Goal: Navigation & Orientation: Find specific page/section

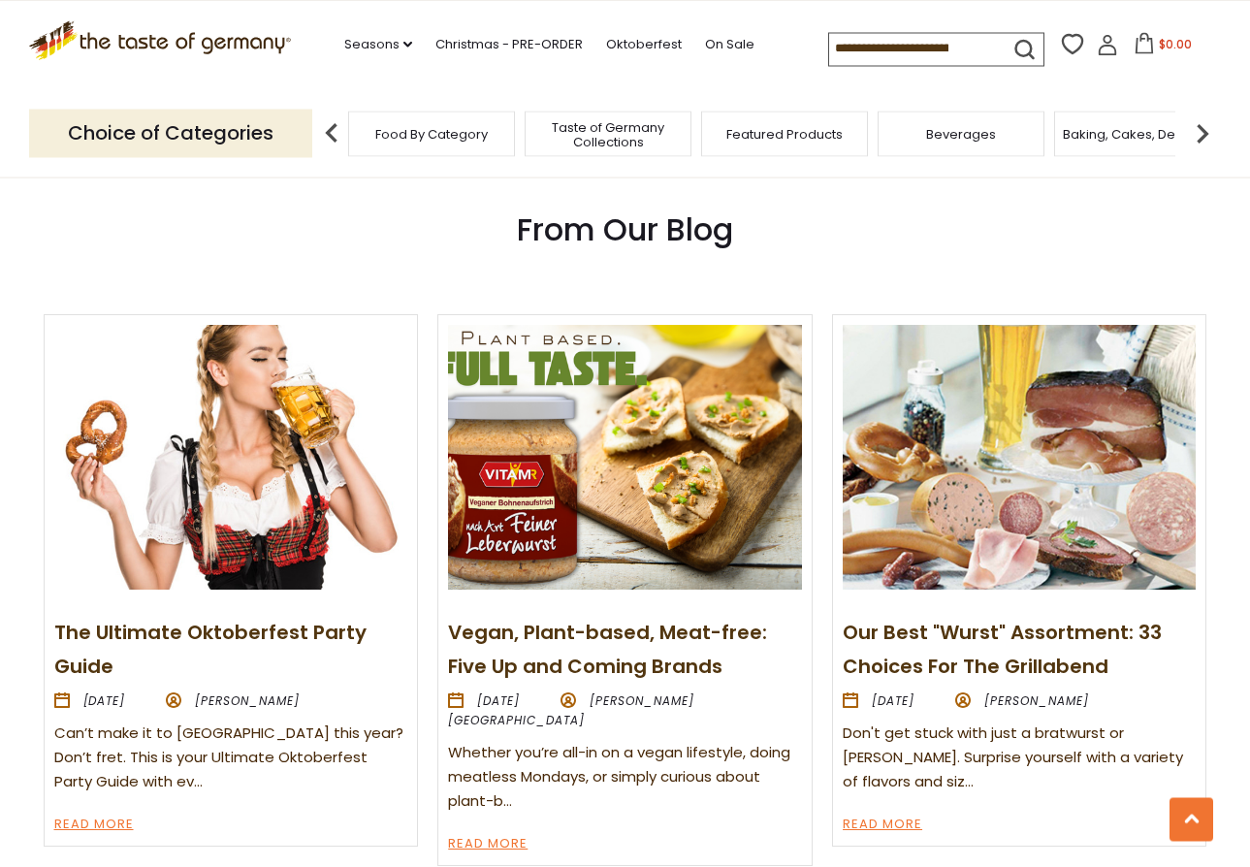
scroll to position [1846, 0]
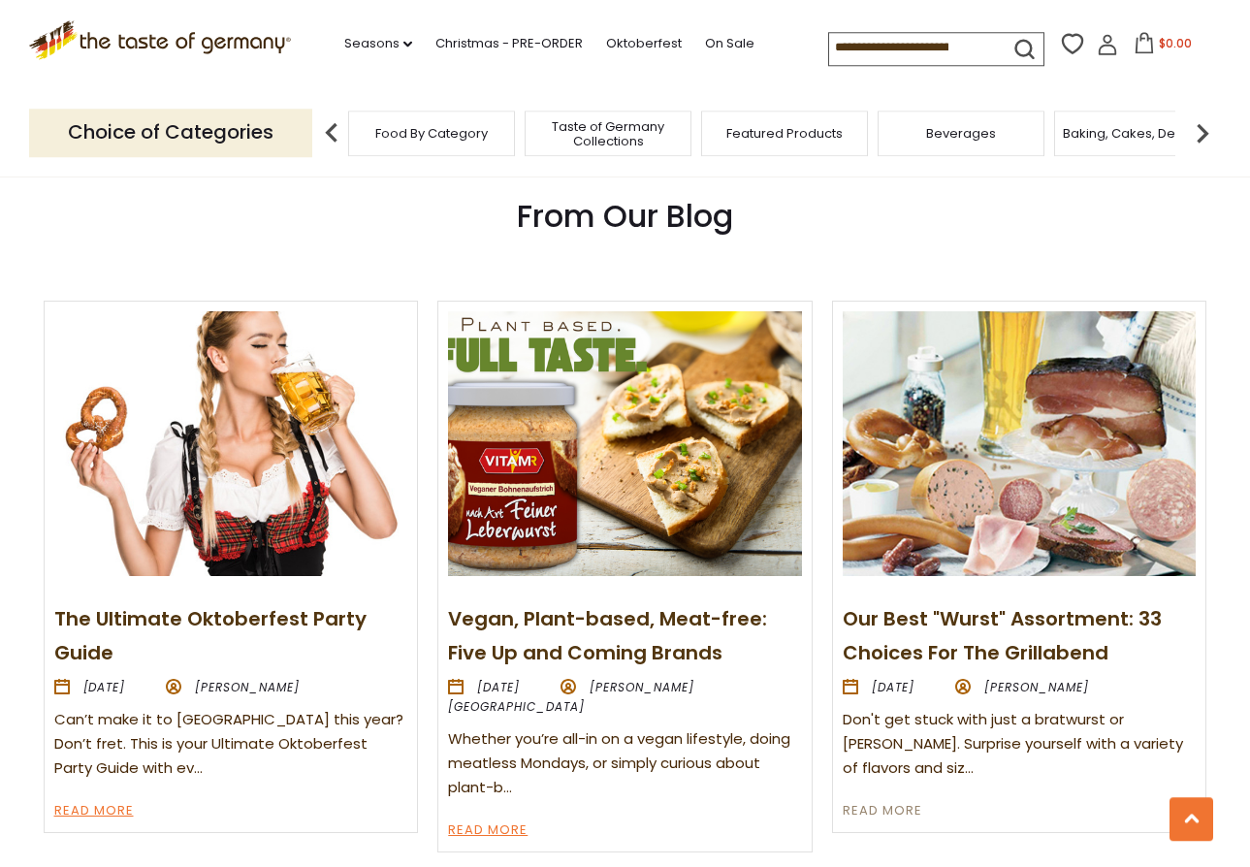
click at [895, 806] on link "Read More" at bounding box center [883, 811] width 80 height 23
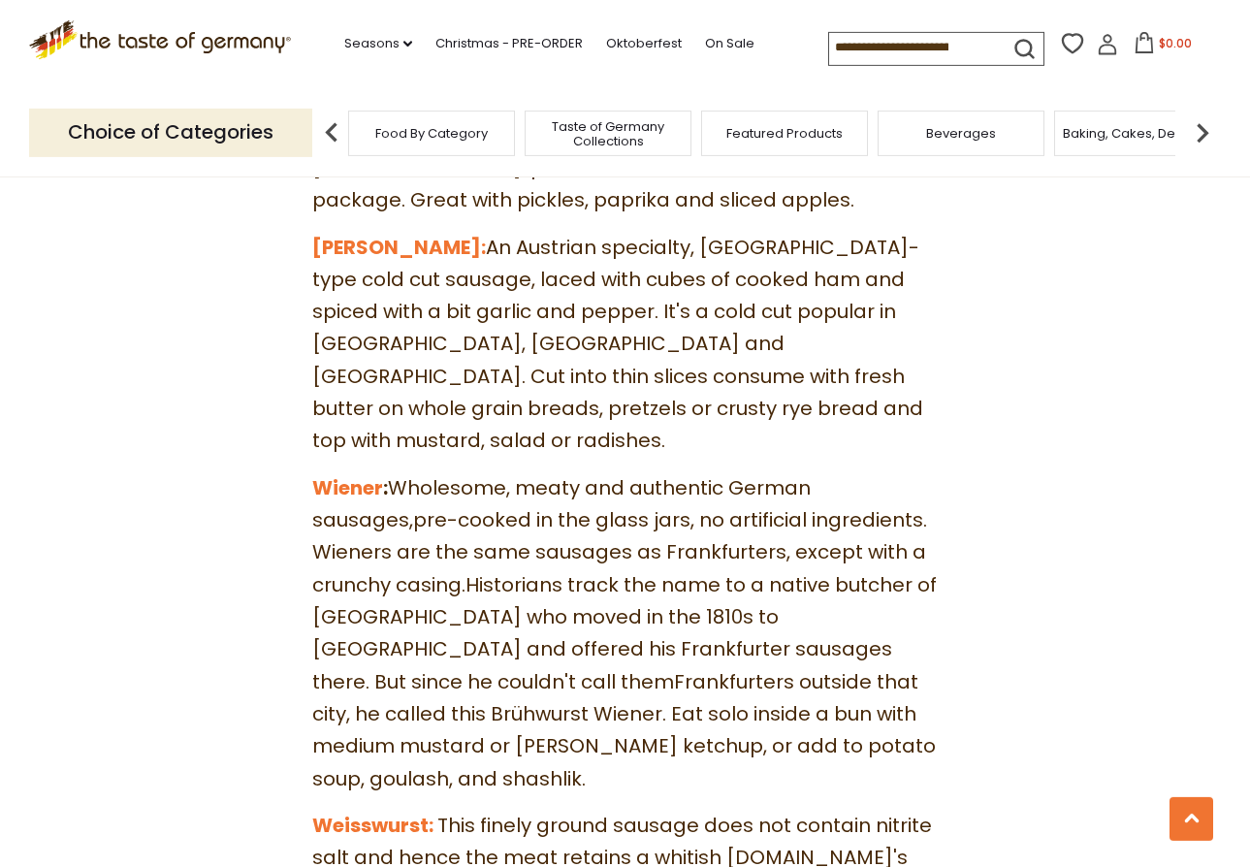
scroll to position [8526, 0]
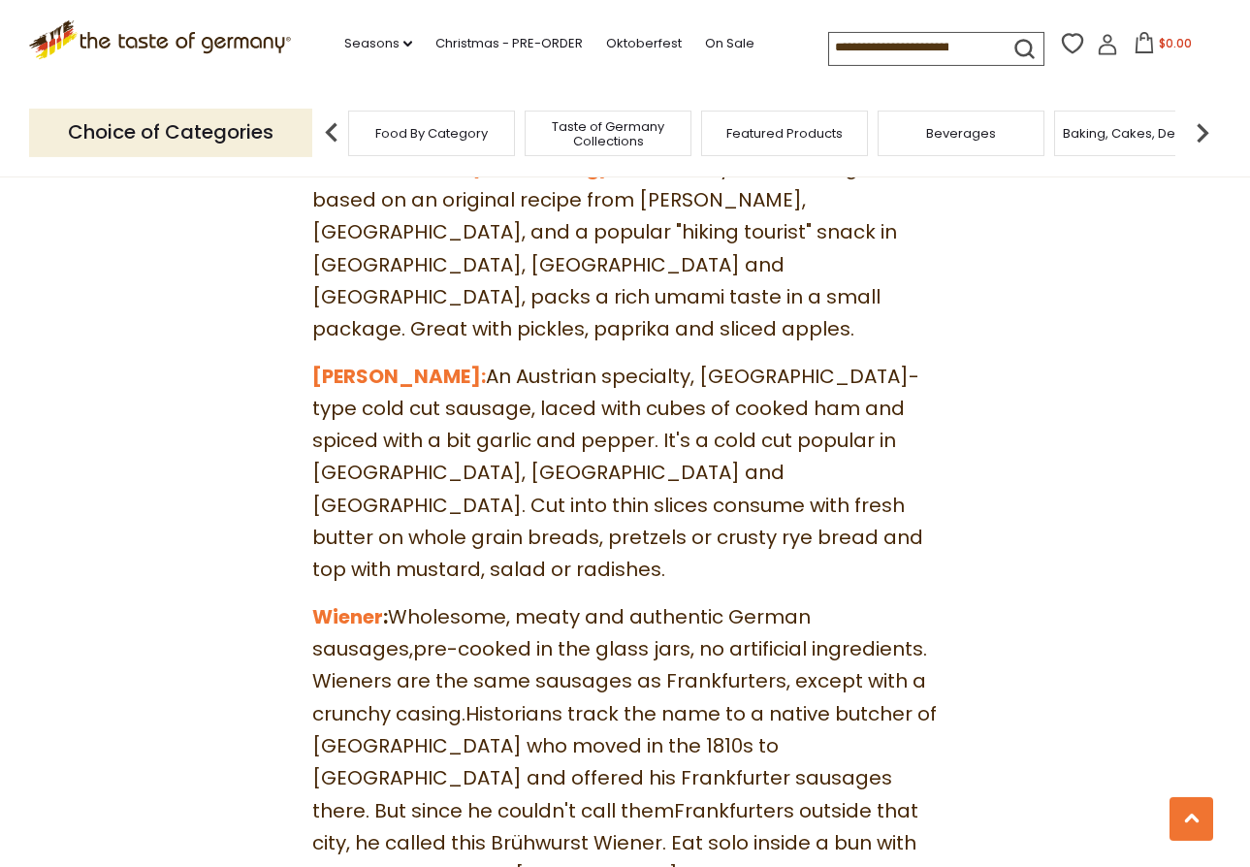
click at [328, 125] on img at bounding box center [331, 132] width 39 height 39
click at [435, 38] on link "Christmas - PRE-ORDER" at bounding box center [508, 43] width 147 height 21
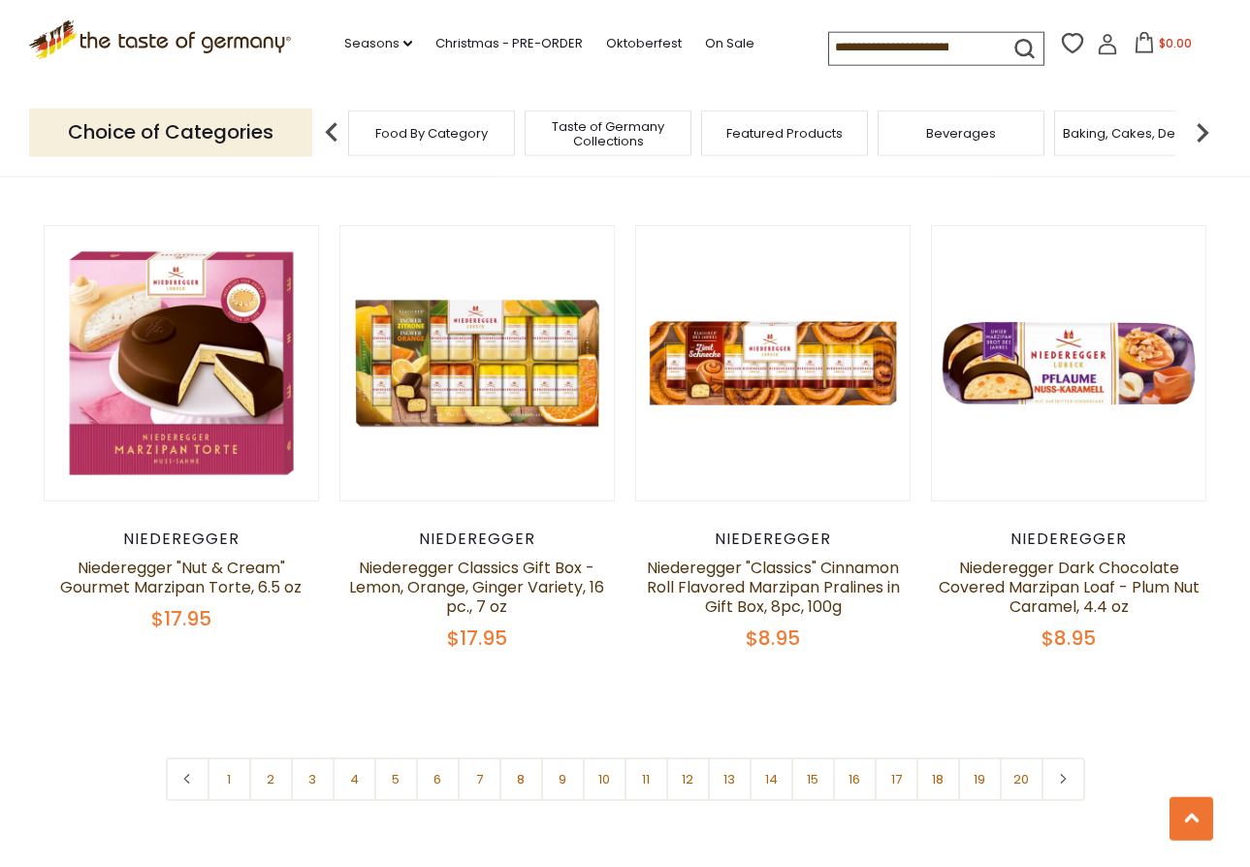
scroll to position [4337, 0]
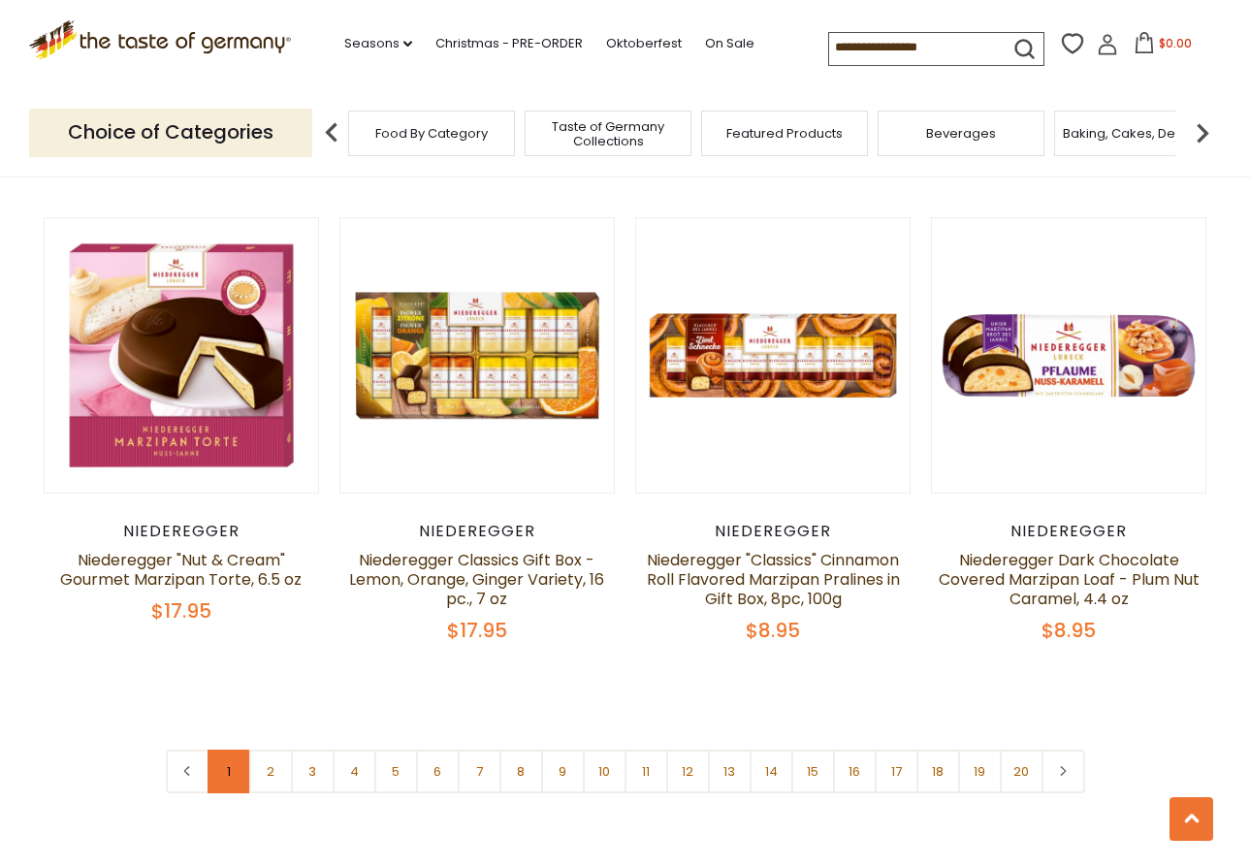
click at [225, 750] on link "1" at bounding box center [230, 772] width 44 height 44
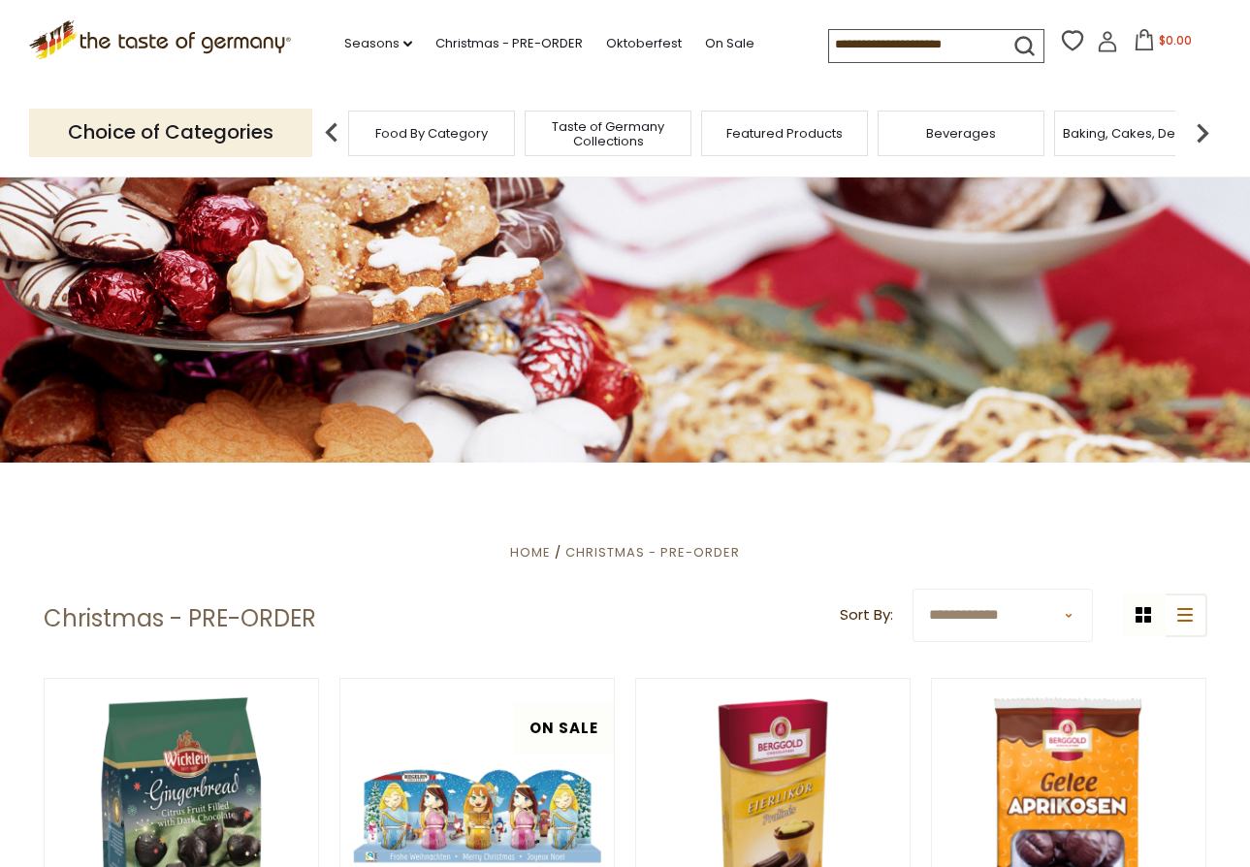
scroll to position [0, 0]
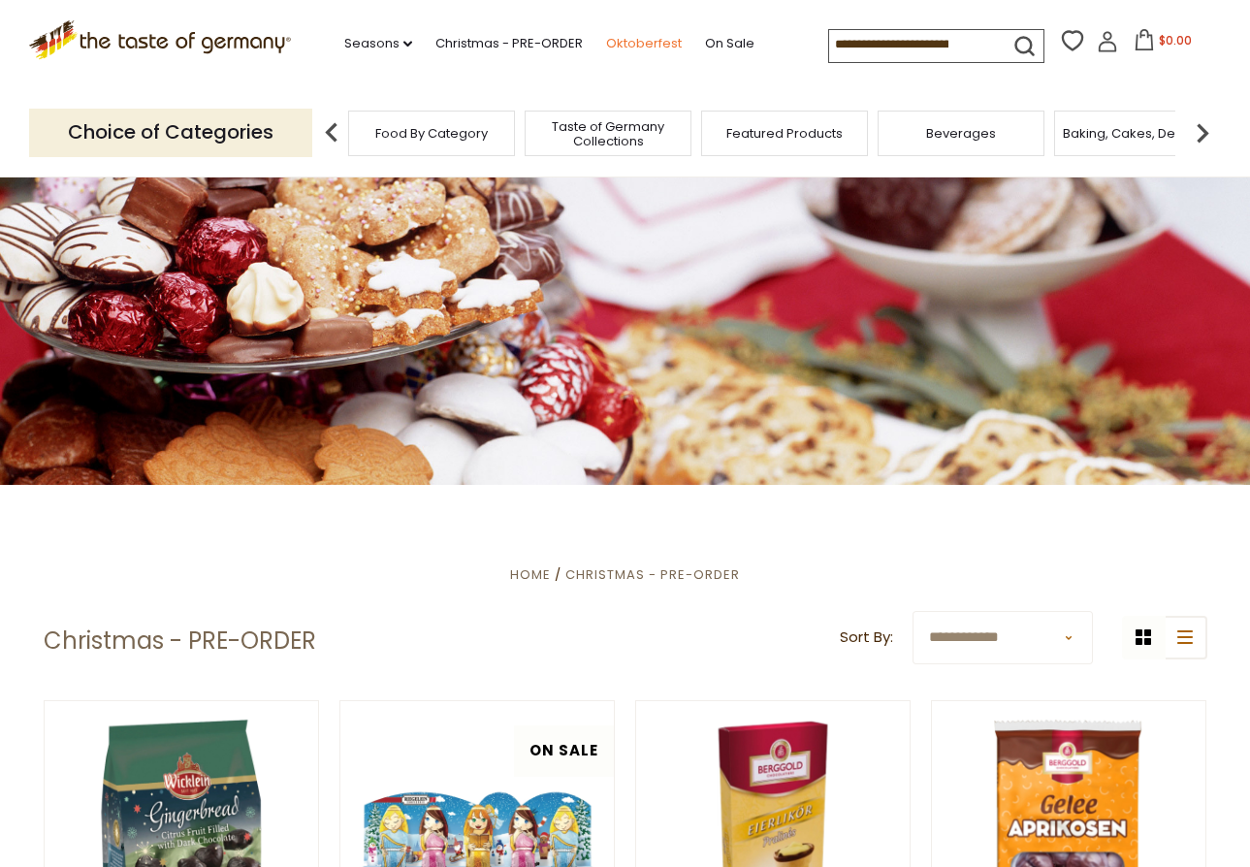
click at [606, 36] on link "Oktoberfest" at bounding box center [644, 43] width 76 height 21
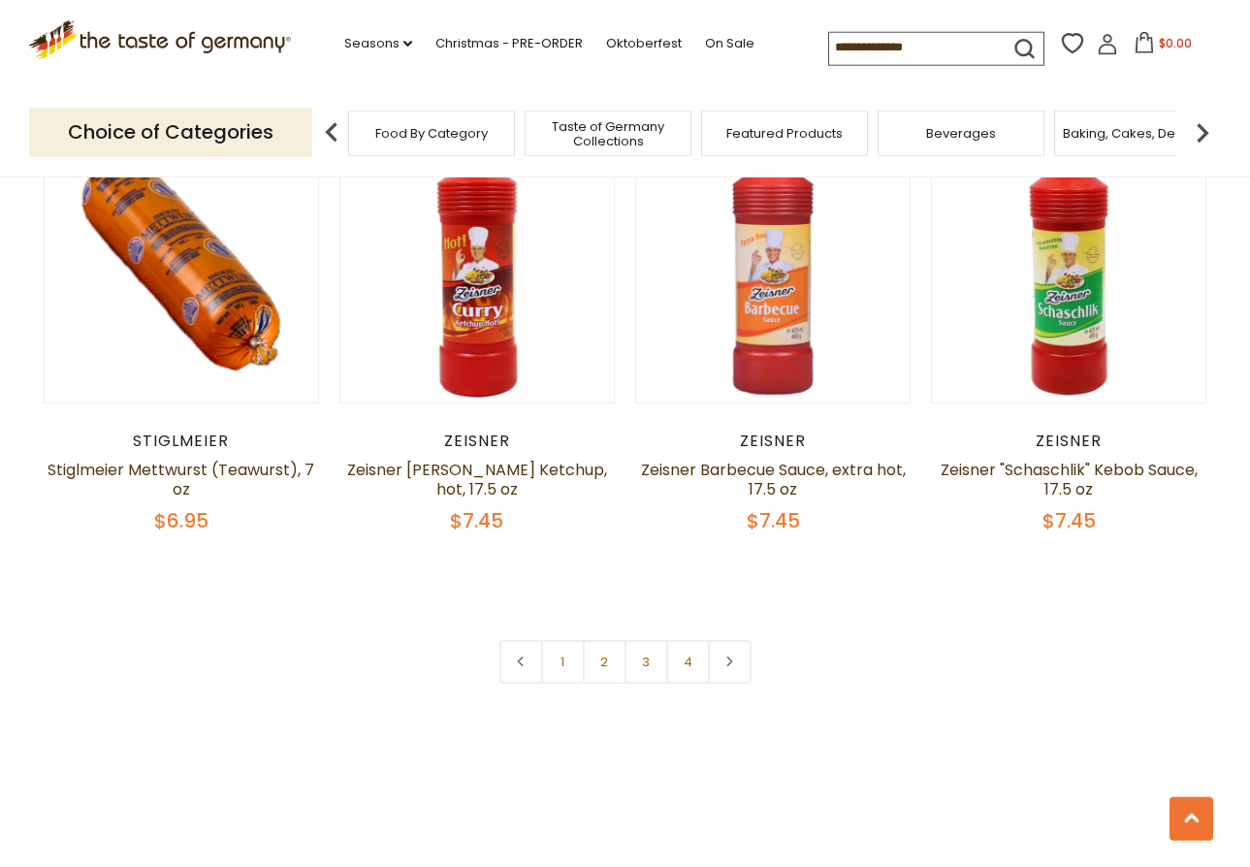
scroll to position [4485, 0]
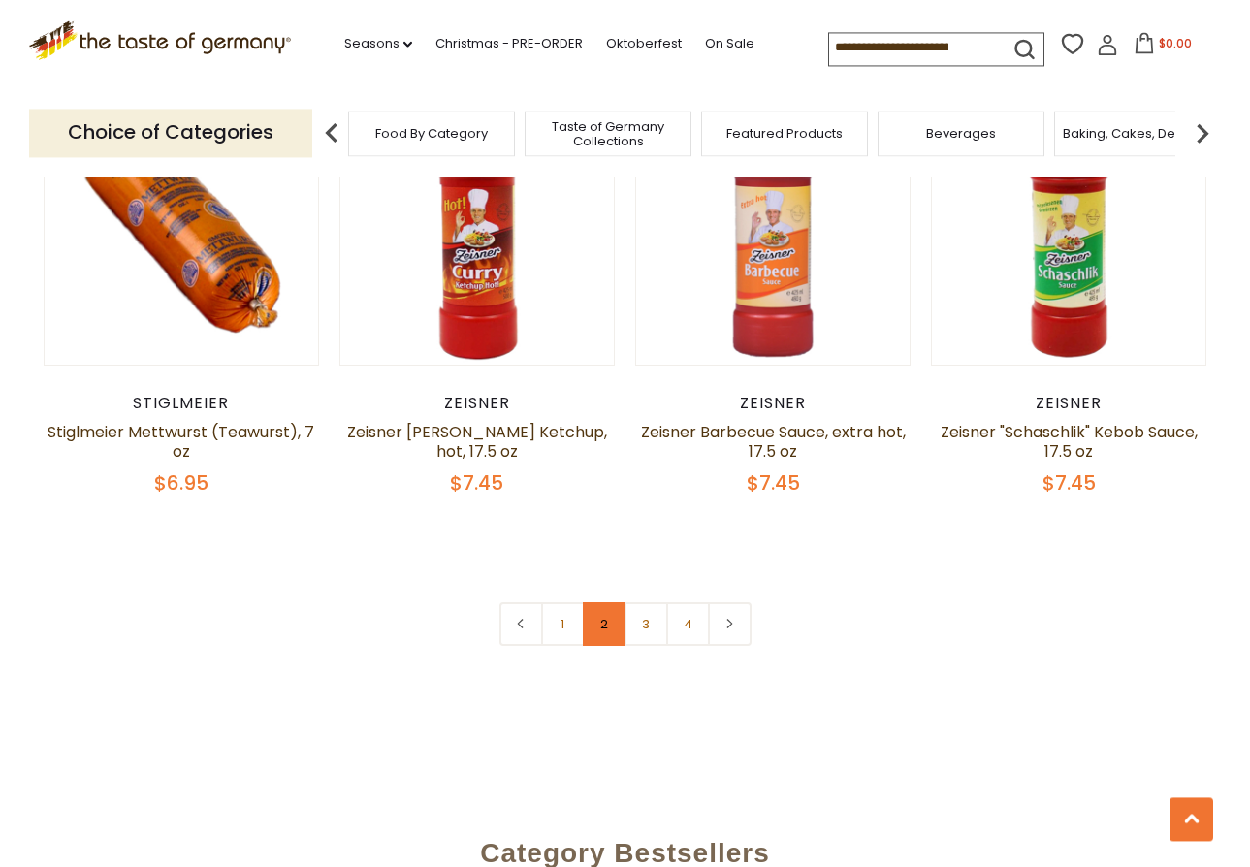
click at [601, 602] on link "2" at bounding box center [605, 624] width 44 height 44
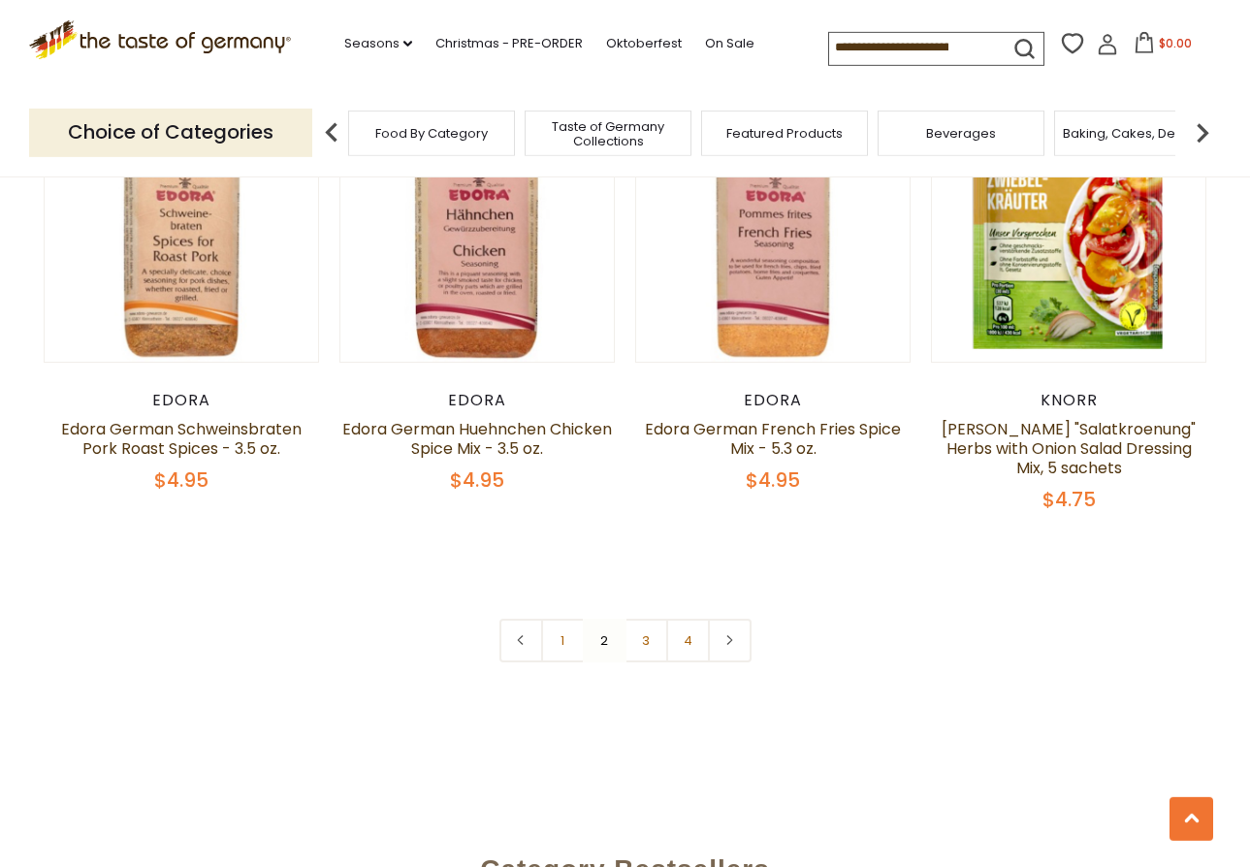
scroll to position [4552, 0]
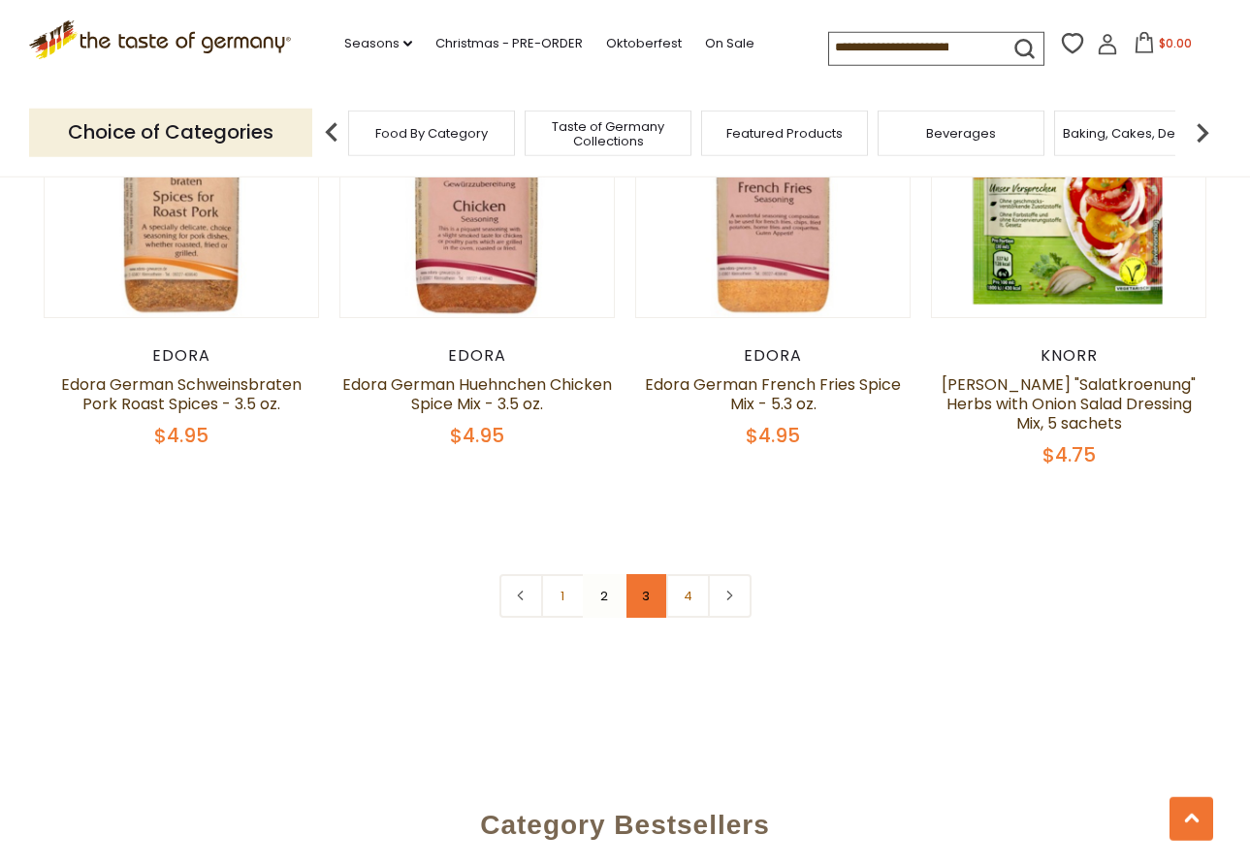
click at [645, 574] on link "3" at bounding box center [646, 596] width 44 height 44
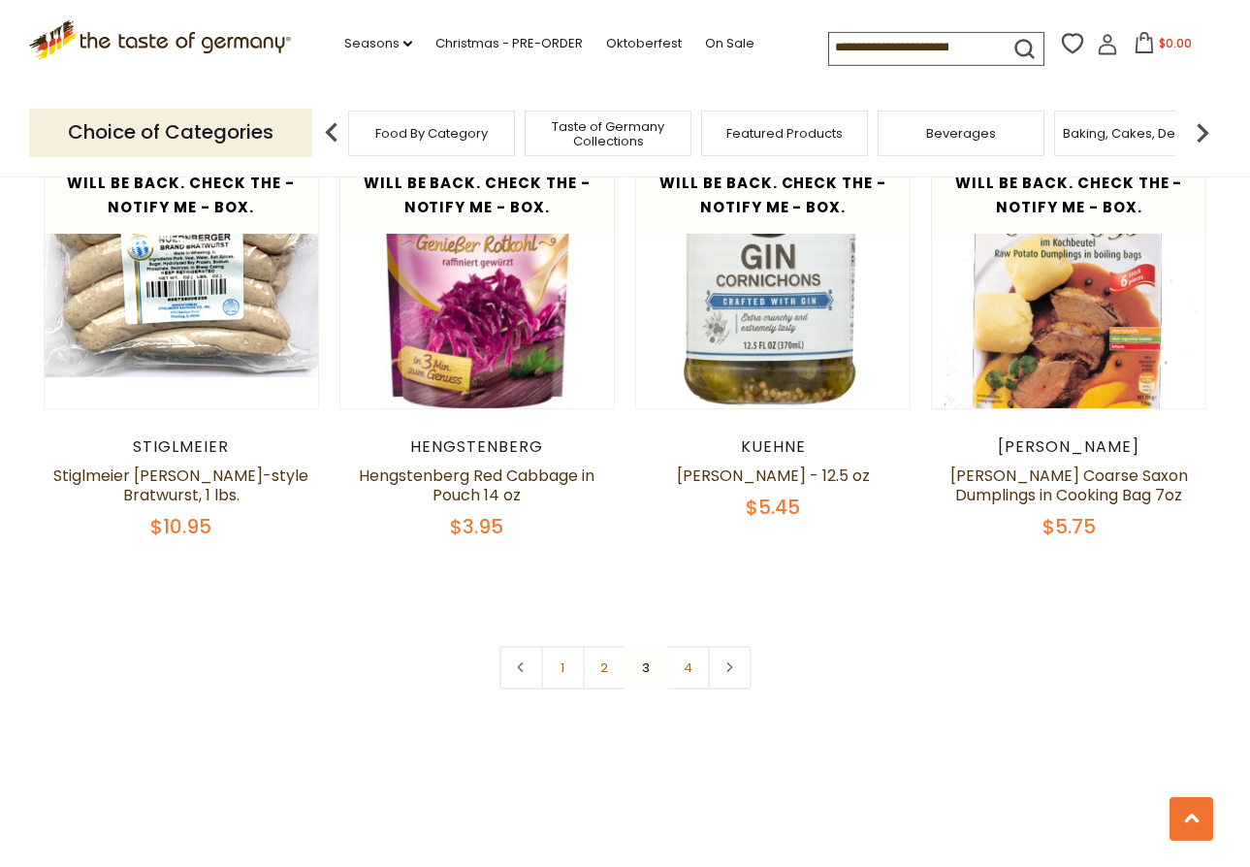
scroll to position [4349, 0]
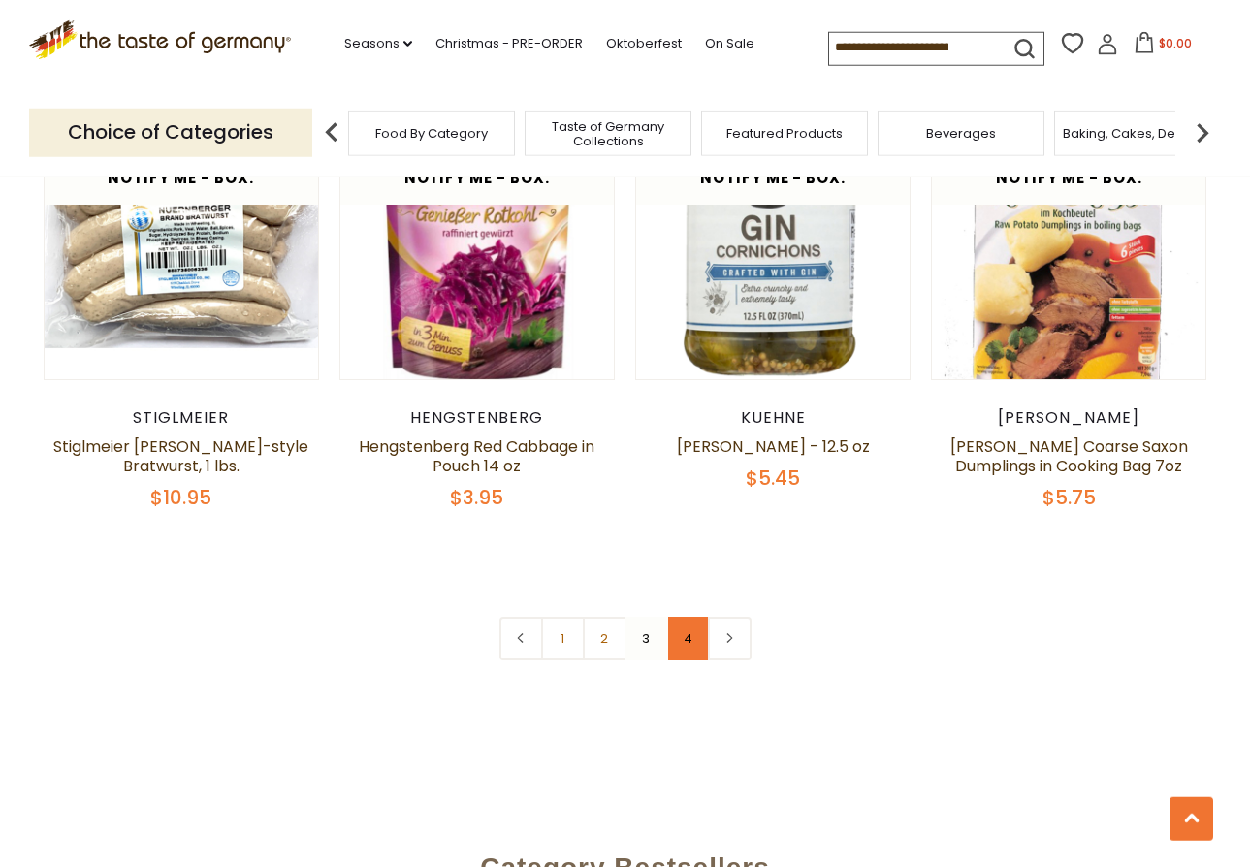
click at [686, 617] on link "4" at bounding box center [688, 639] width 44 height 44
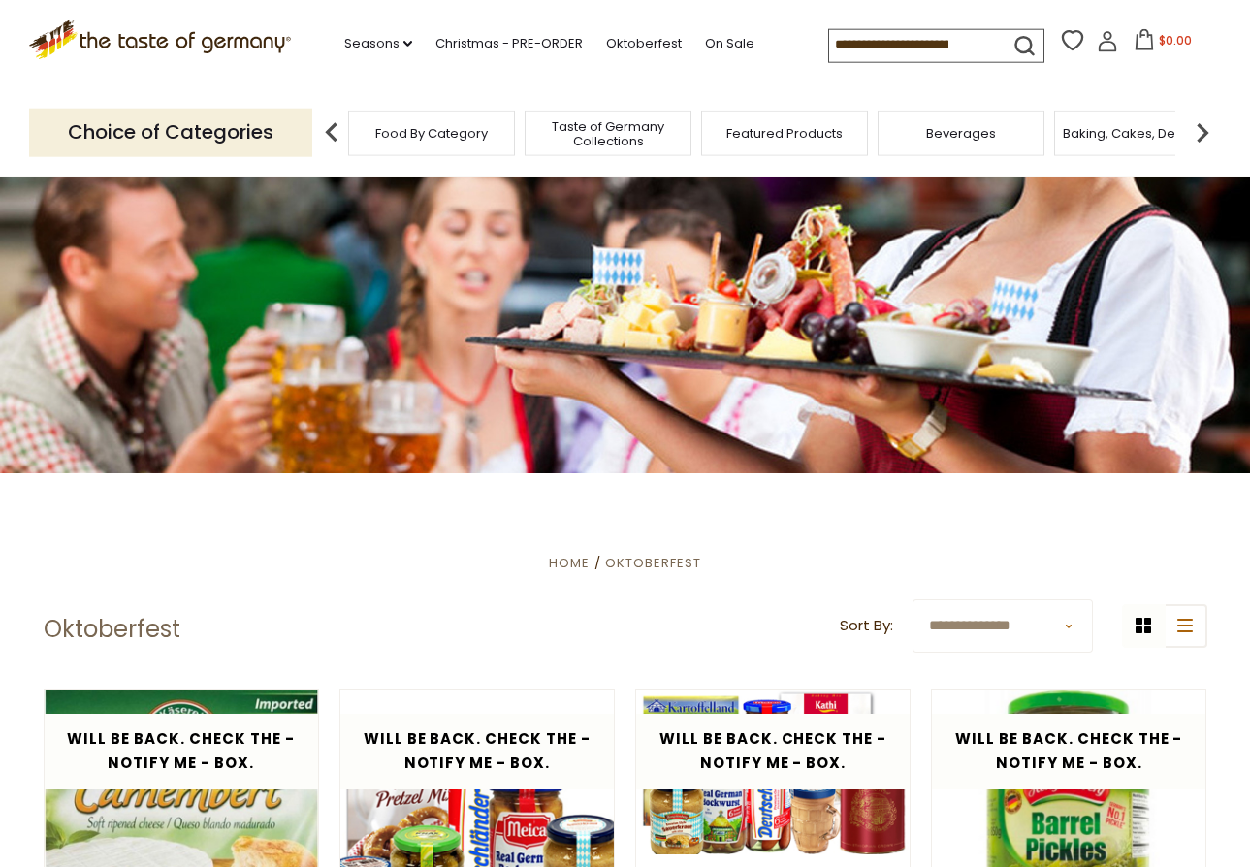
scroll to position [0, 0]
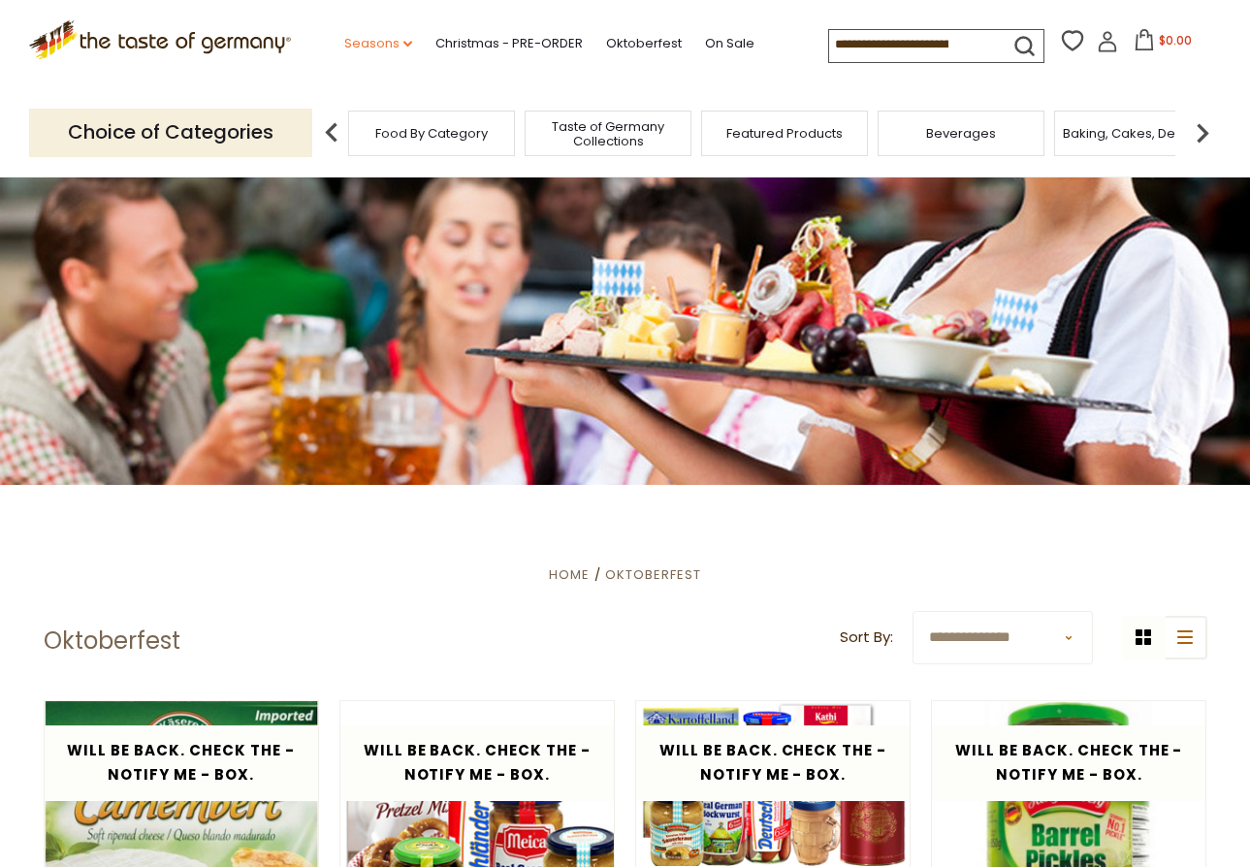
click at [344, 37] on link "Seasons dropdown_arrow" at bounding box center [378, 43] width 68 height 21
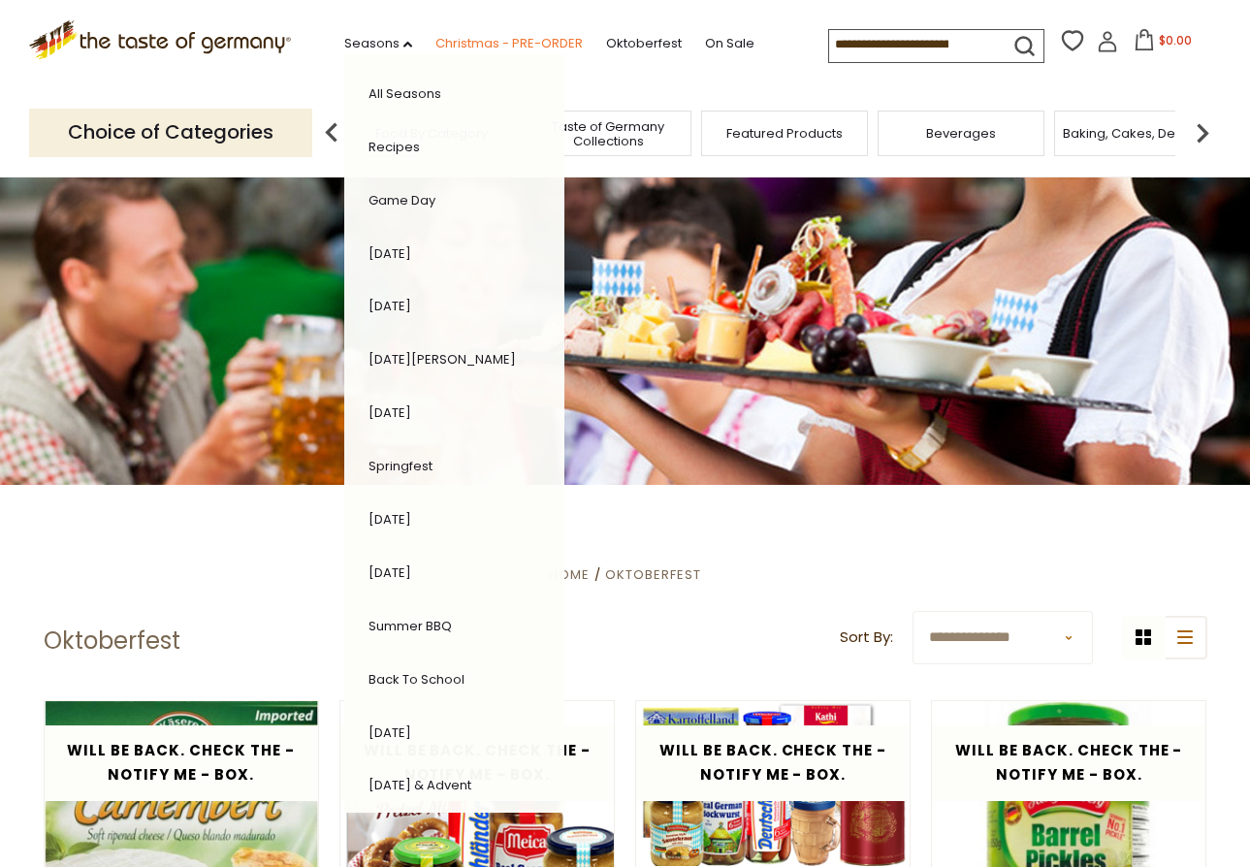
click at [435, 34] on link "Christmas - PRE-ORDER" at bounding box center [508, 43] width 147 height 21
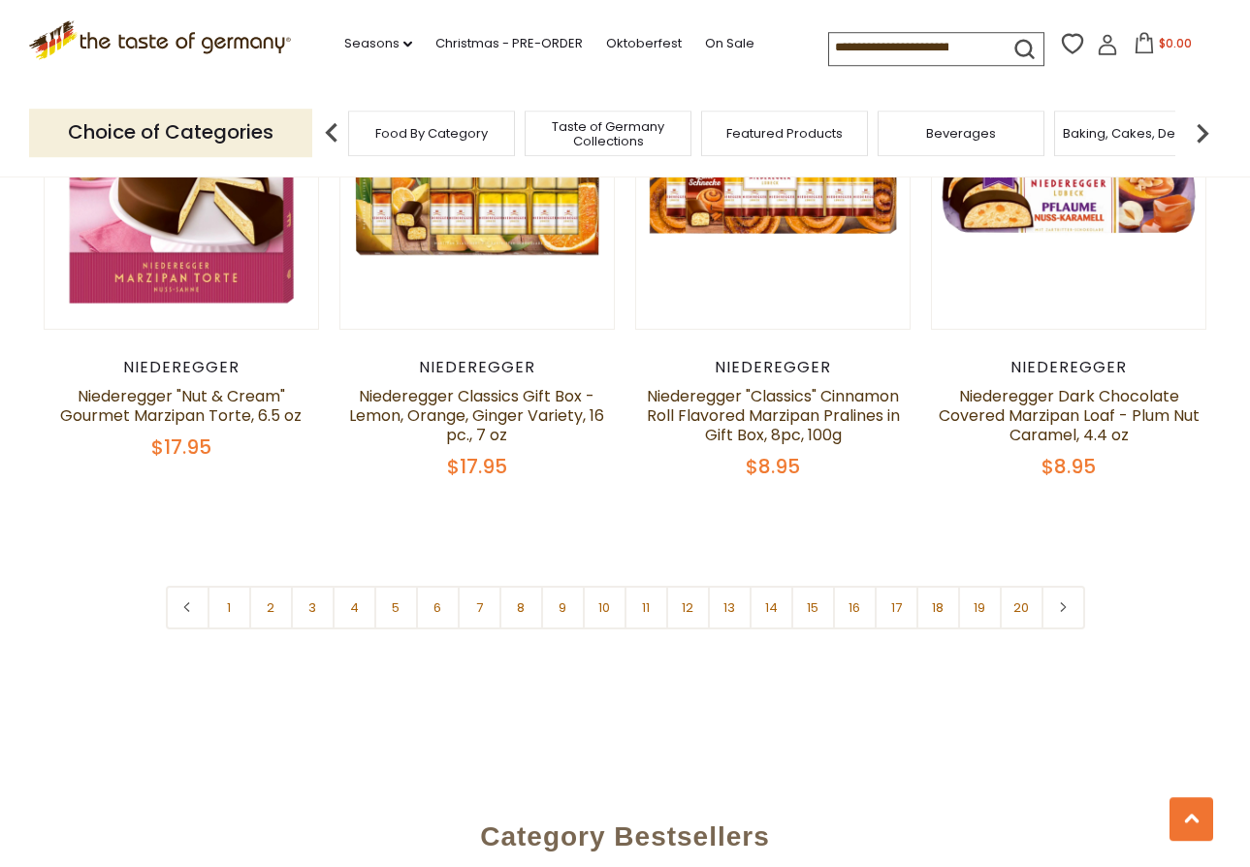
scroll to position [4523, 0]
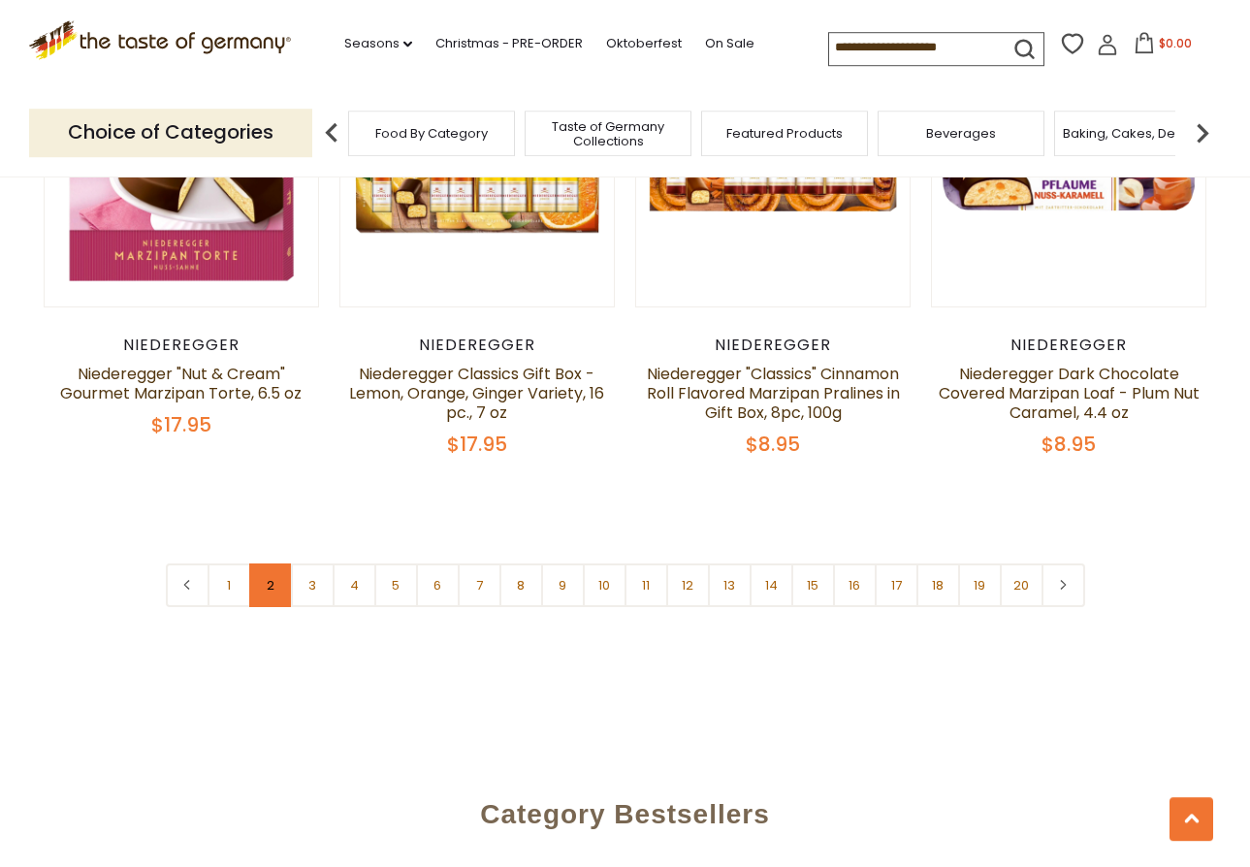
click at [262, 563] on link "2" at bounding box center [271, 585] width 44 height 44
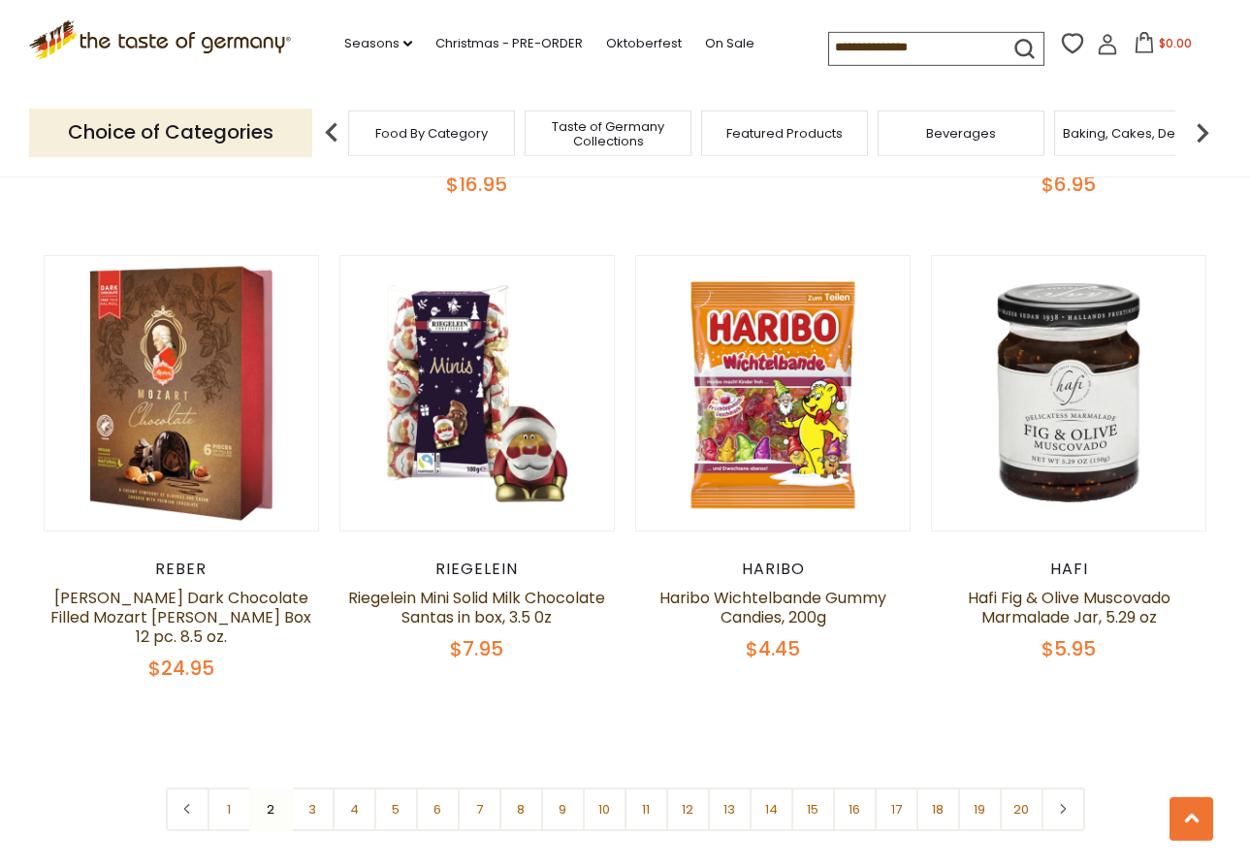
scroll to position [4341, 0]
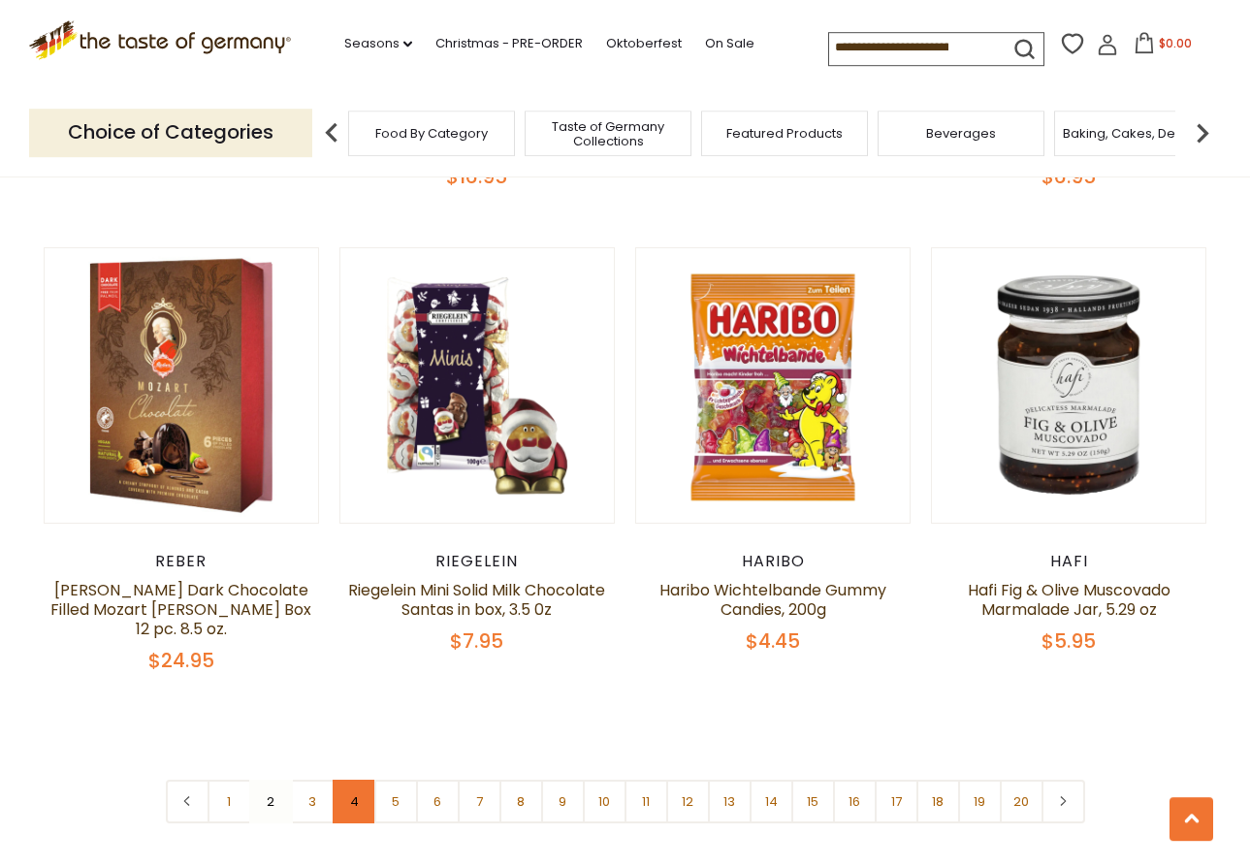
click at [346, 780] on link "4" at bounding box center [355, 802] width 44 height 44
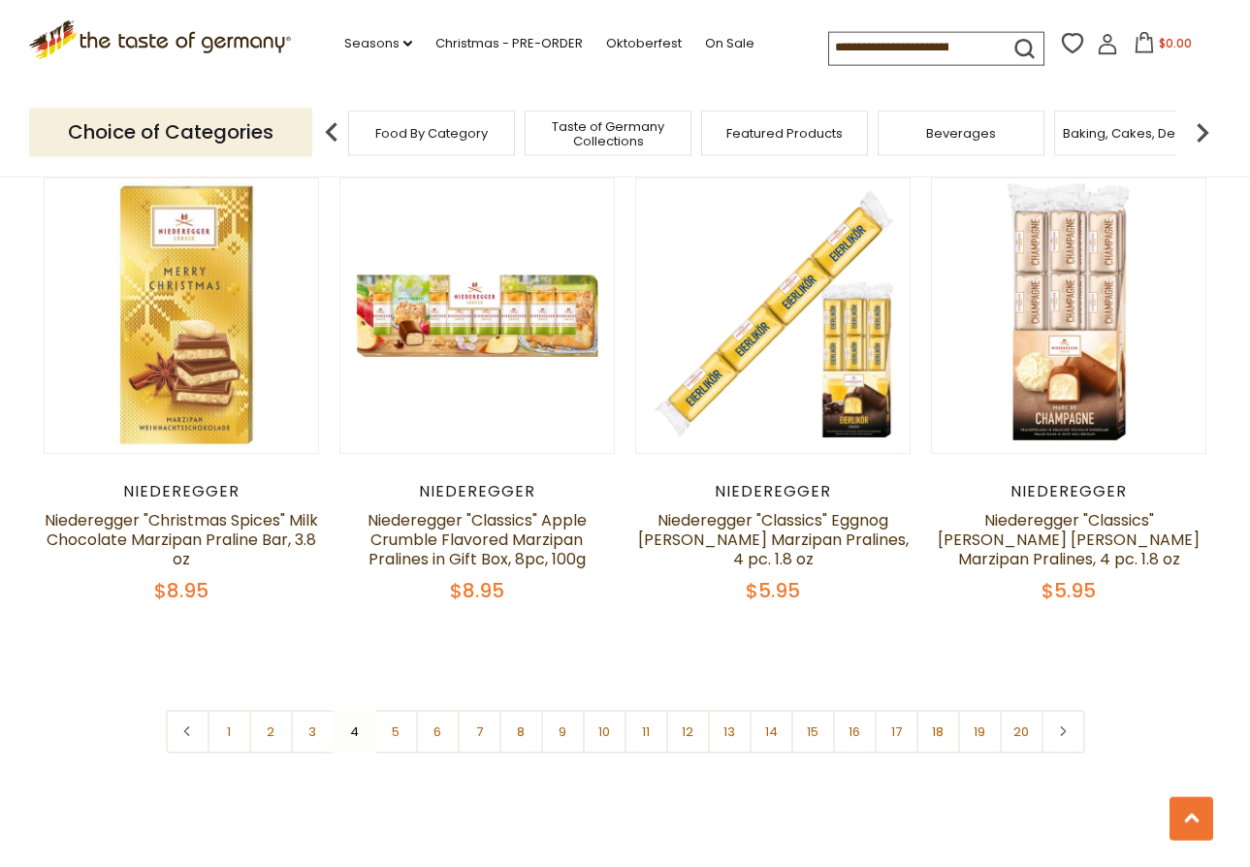
scroll to position [4449, 0]
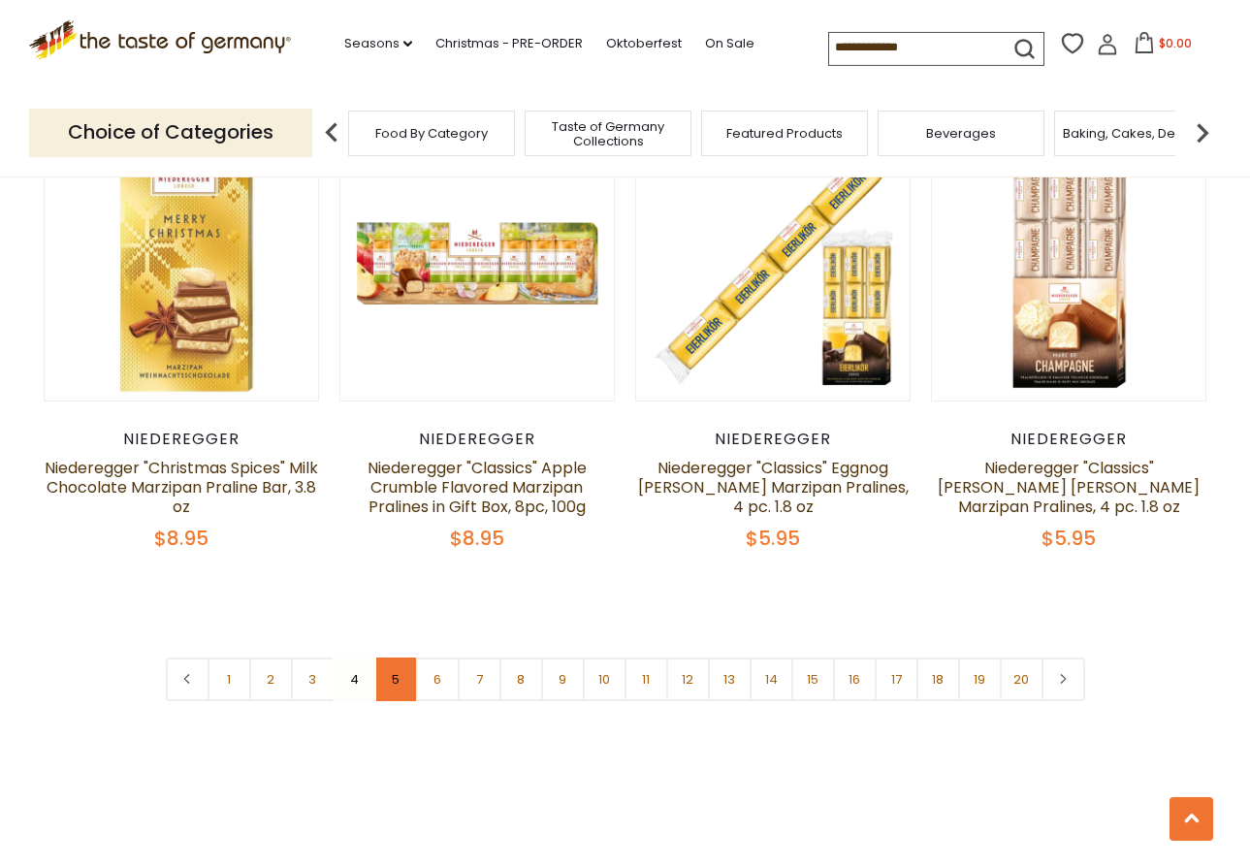
click at [390, 657] on link "5" at bounding box center [396, 679] width 44 height 44
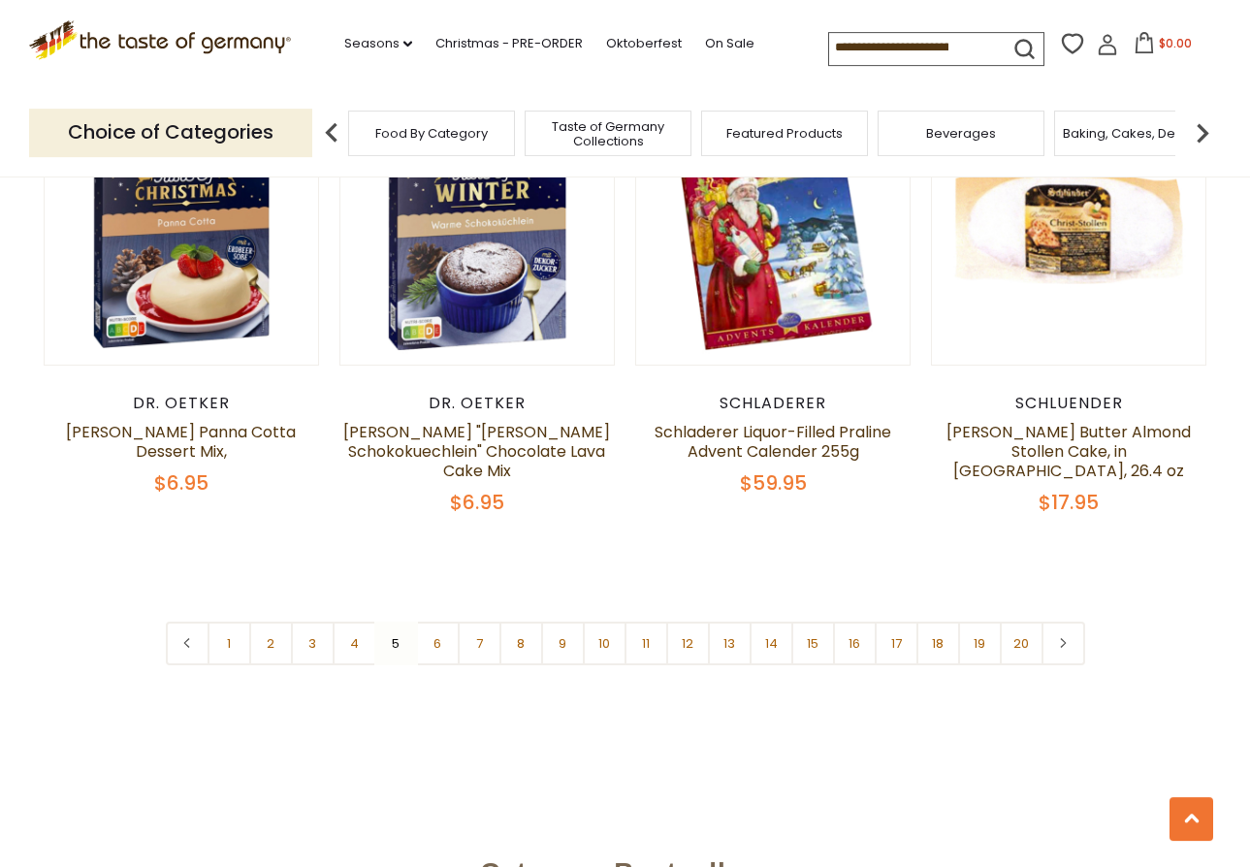
scroll to position [4490, 0]
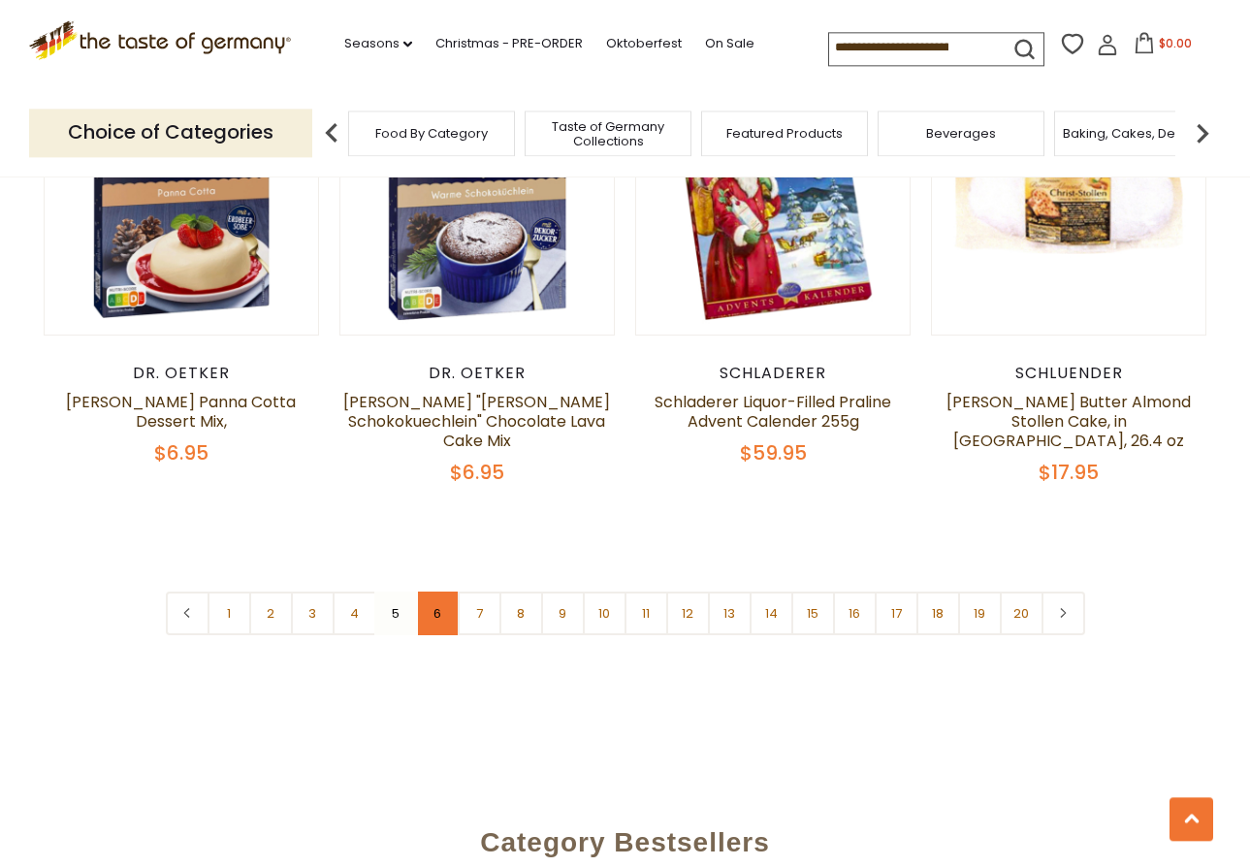
click at [427, 594] on link "6" at bounding box center [438, 613] width 44 height 44
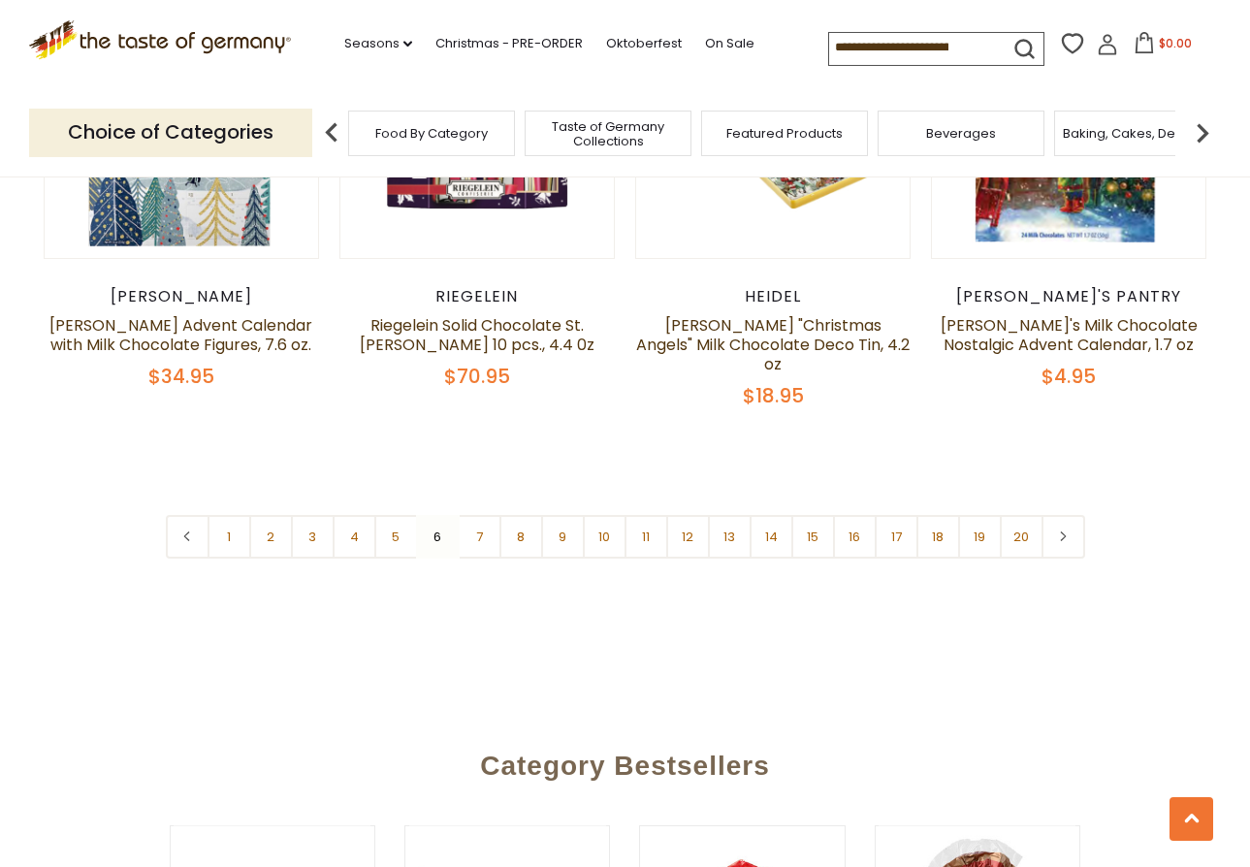
scroll to position [4575, 0]
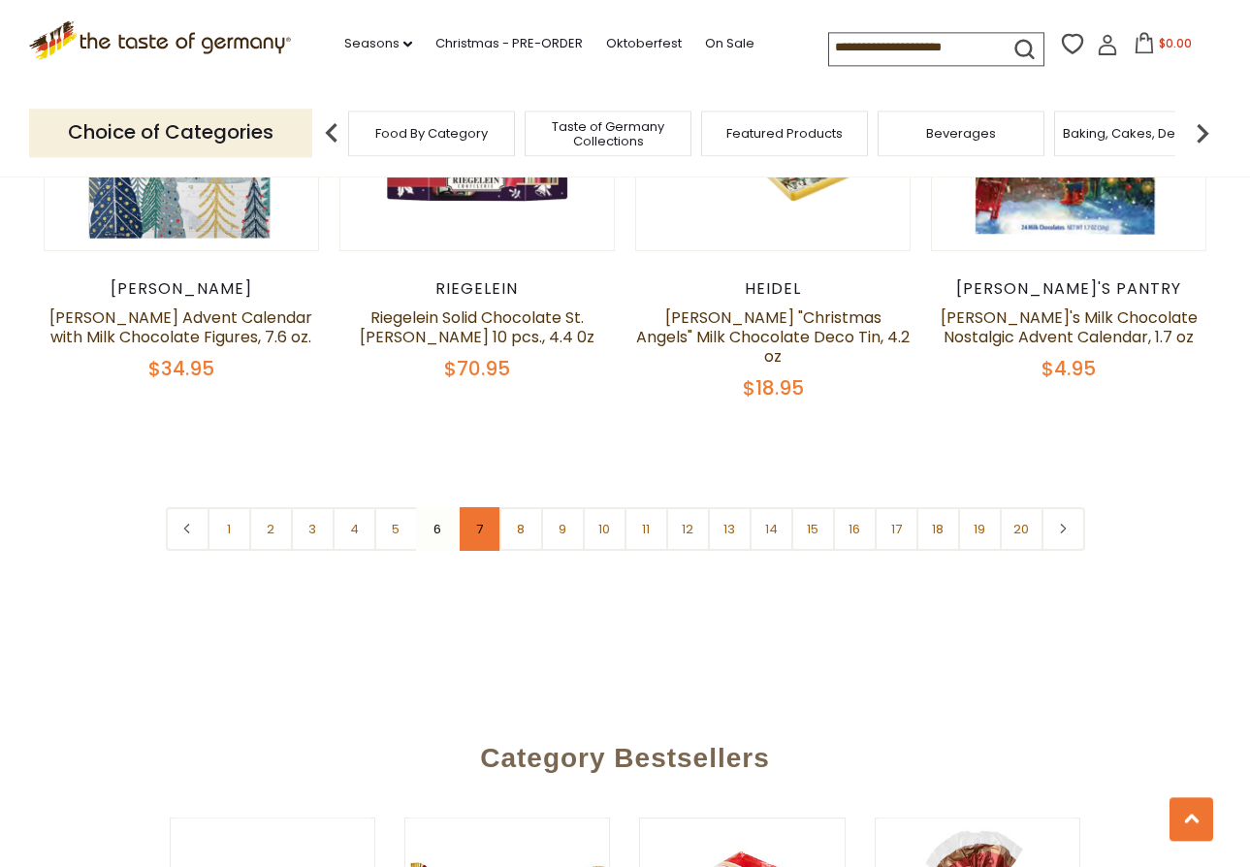
click at [472, 507] on link "7" at bounding box center [480, 529] width 44 height 44
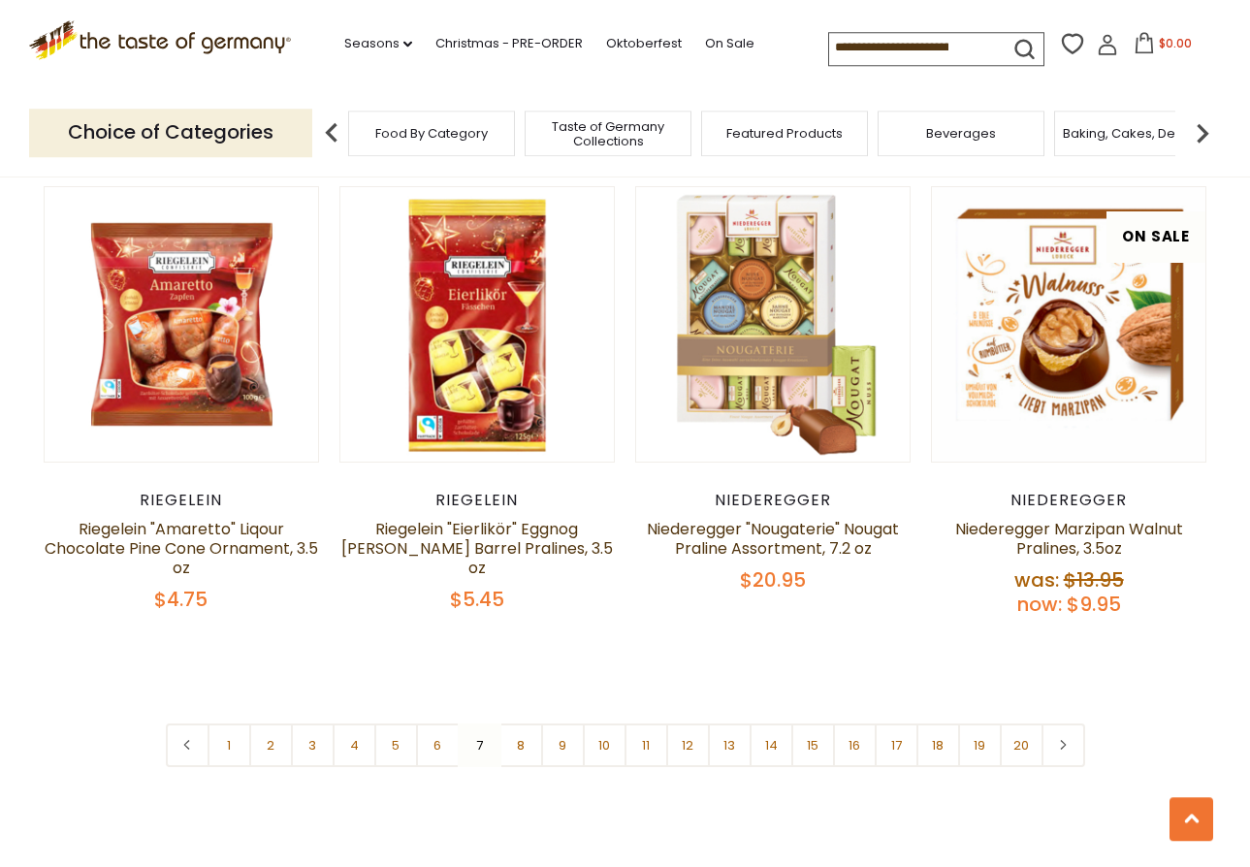
scroll to position [4410, 0]
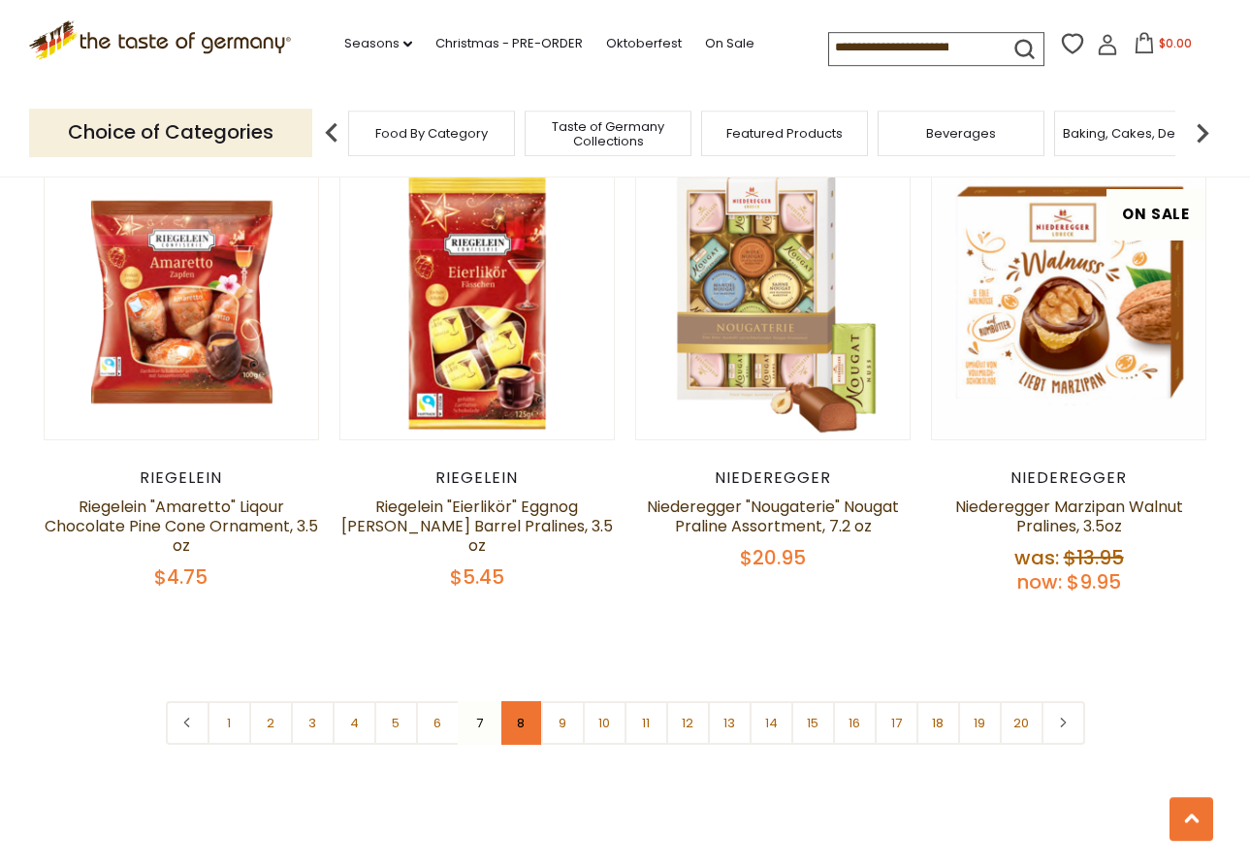
click at [514, 701] on link "8" at bounding box center [521, 723] width 44 height 44
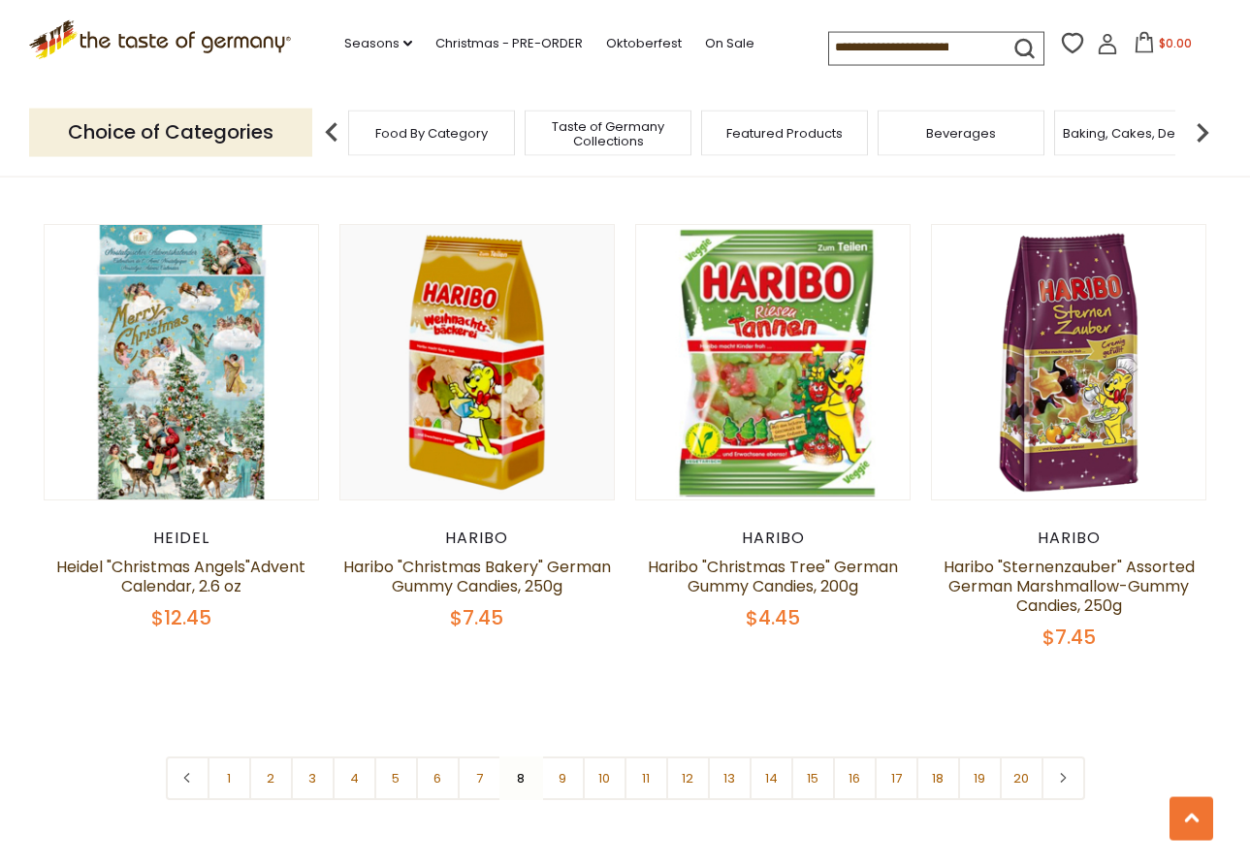
scroll to position [4339, 0]
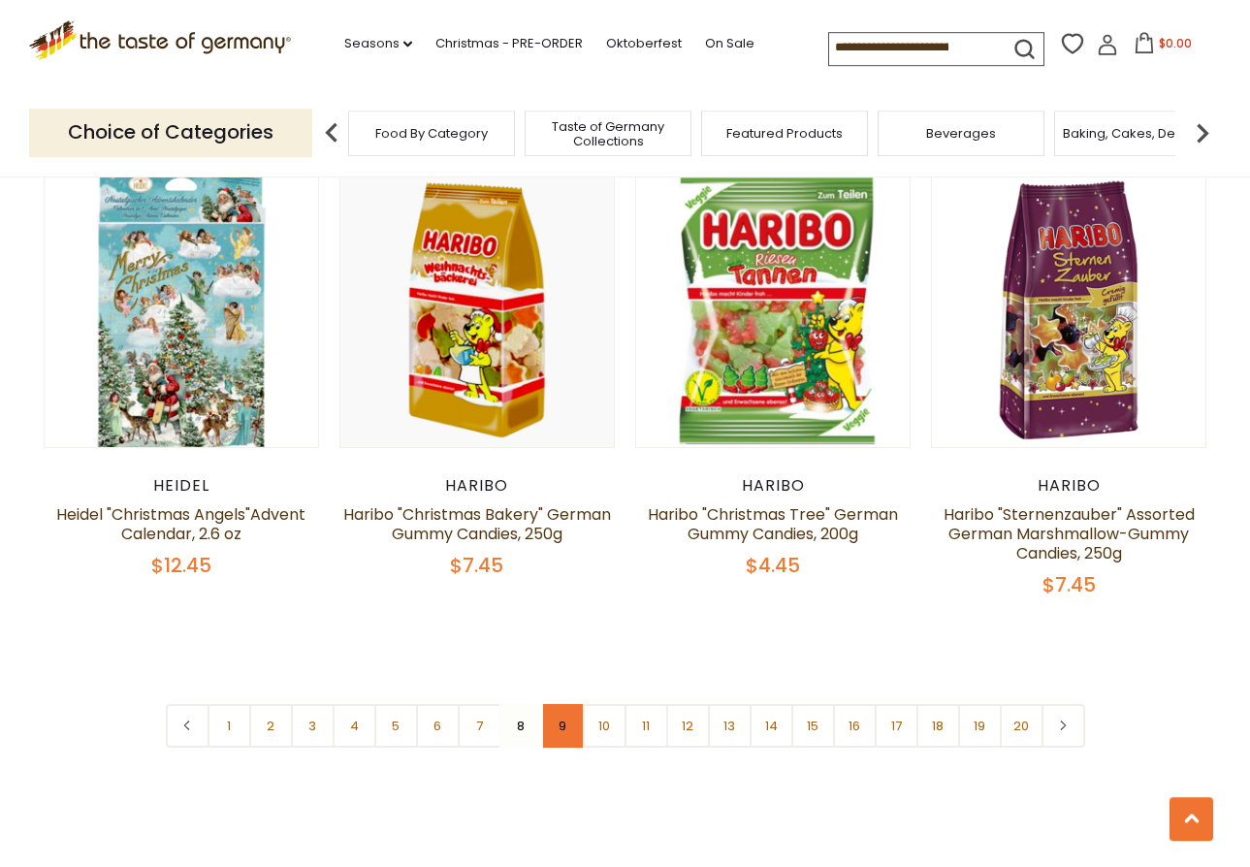
click at [555, 704] on link "9" at bounding box center [563, 726] width 44 height 44
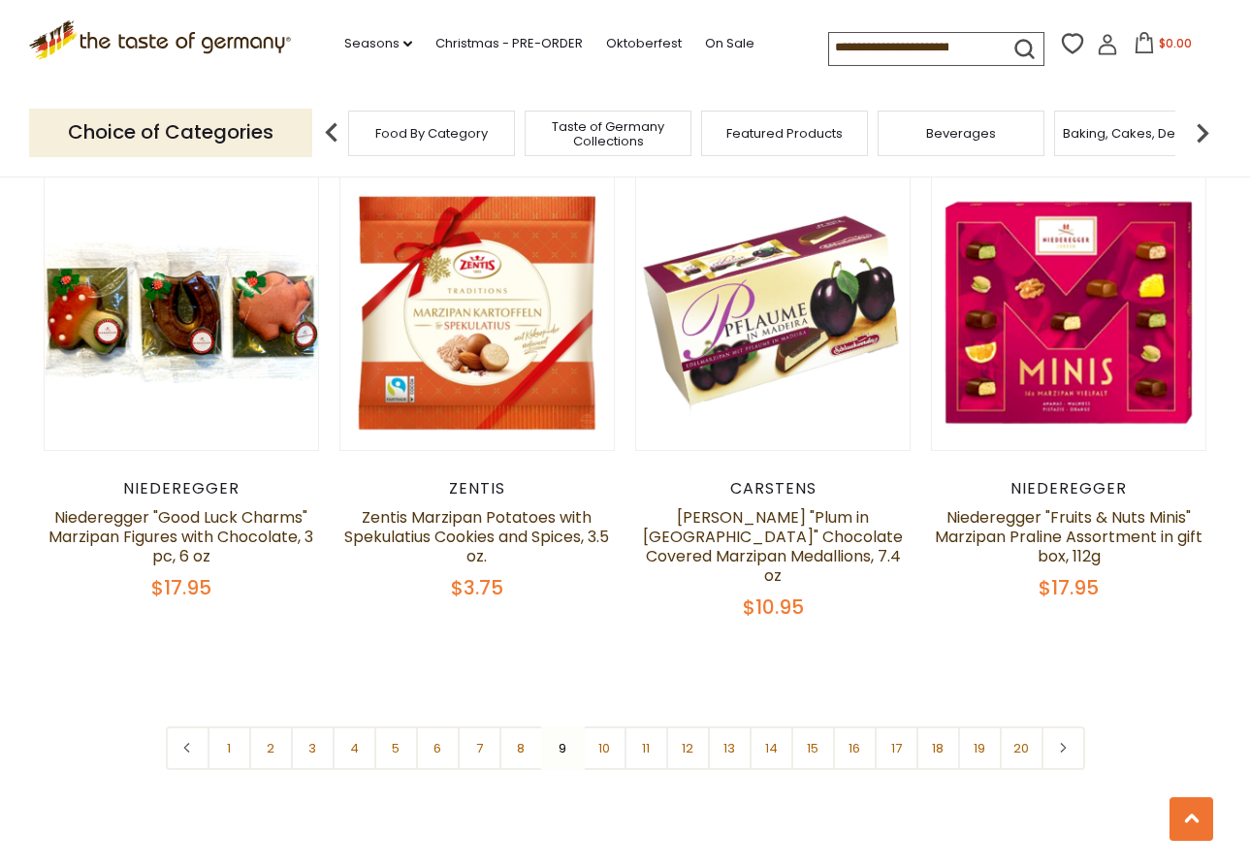
scroll to position [4567, 0]
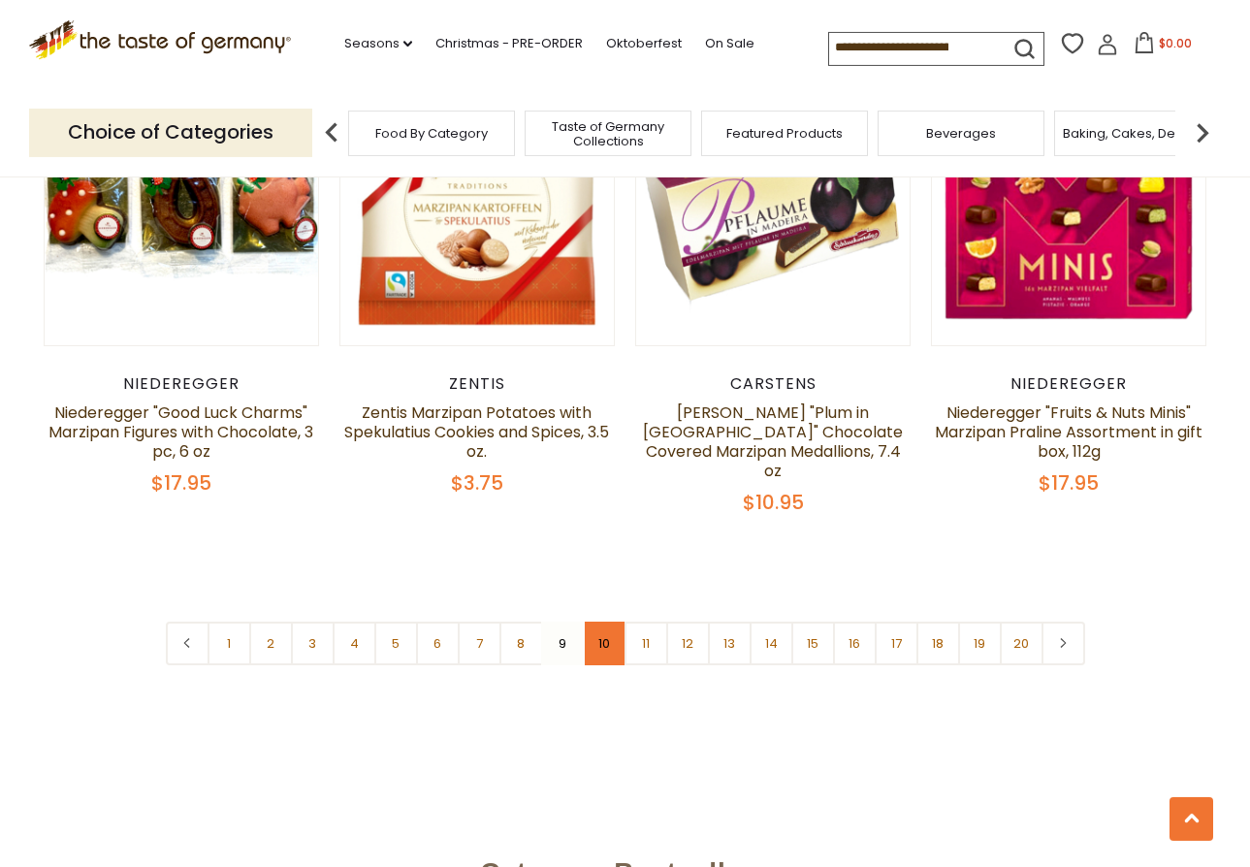
click at [593, 622] on link "10" at bounding box center [605, 644] width 44 height 44
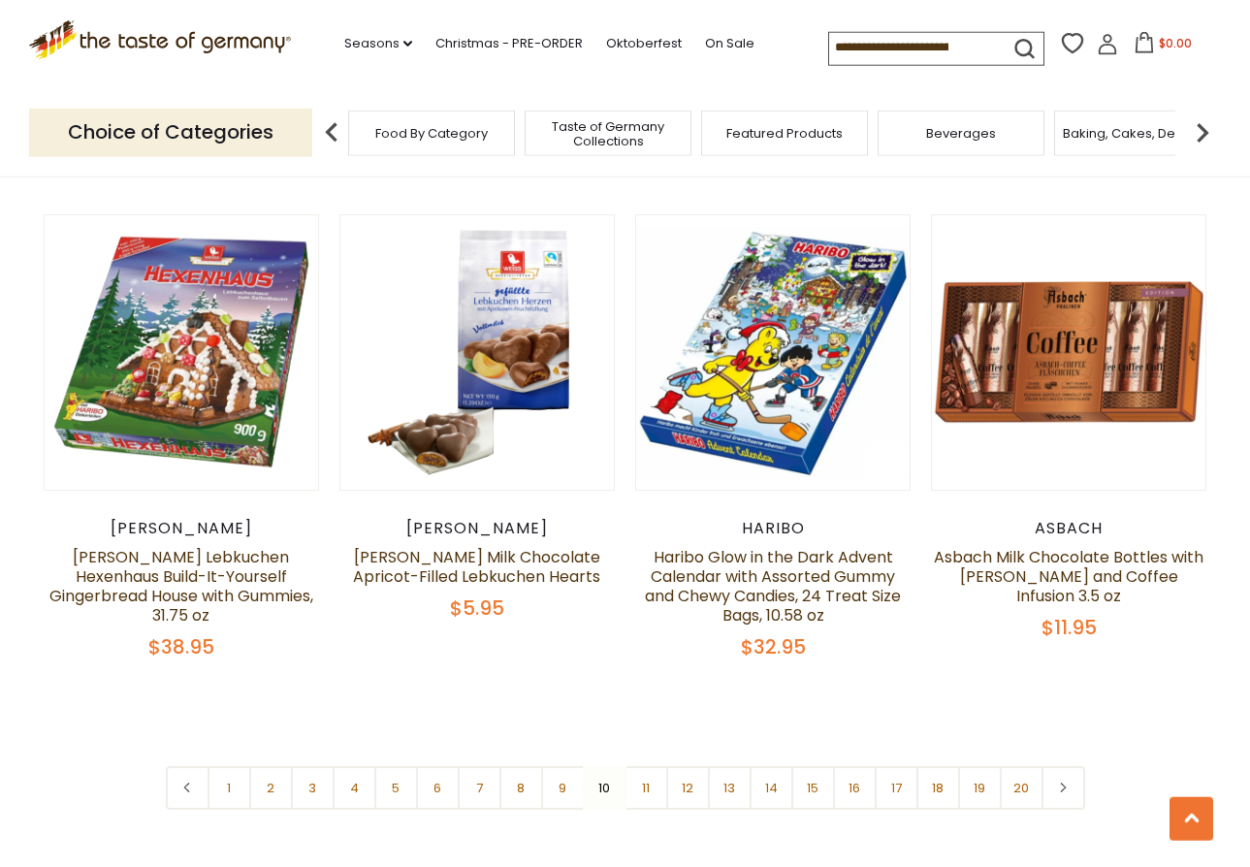
scroll to position [4436, 0]
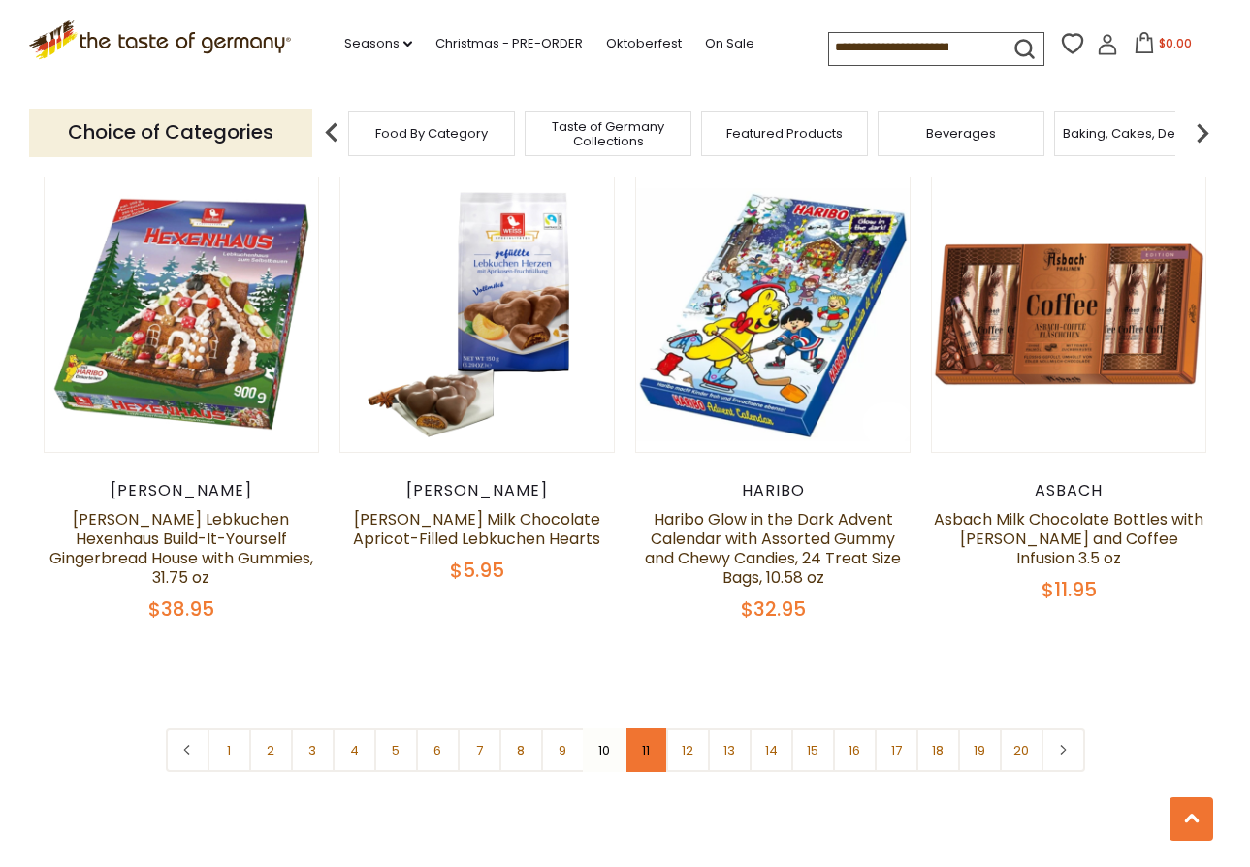
click at [640, 728] on link "11" at bounding box center [646, 750] width 44 height 44
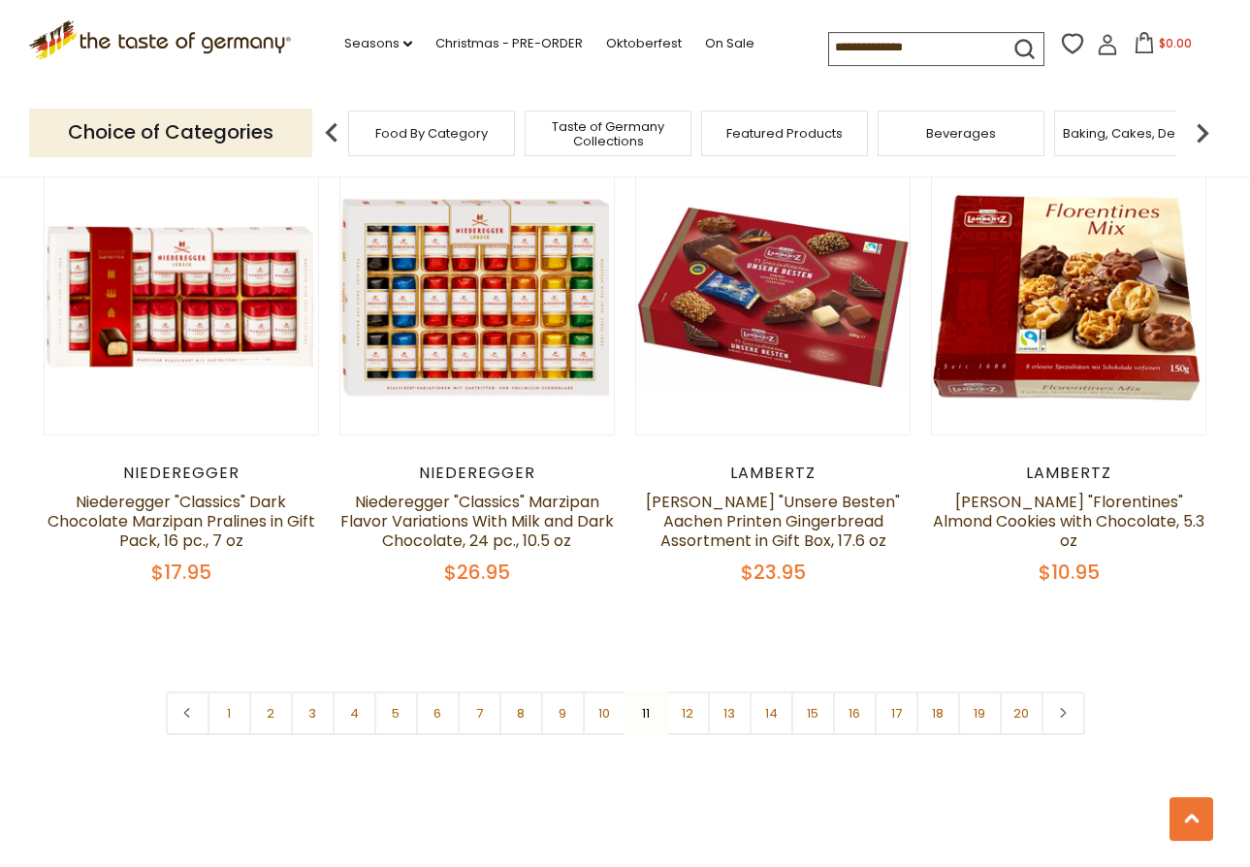
scroll to position [4432, 0]
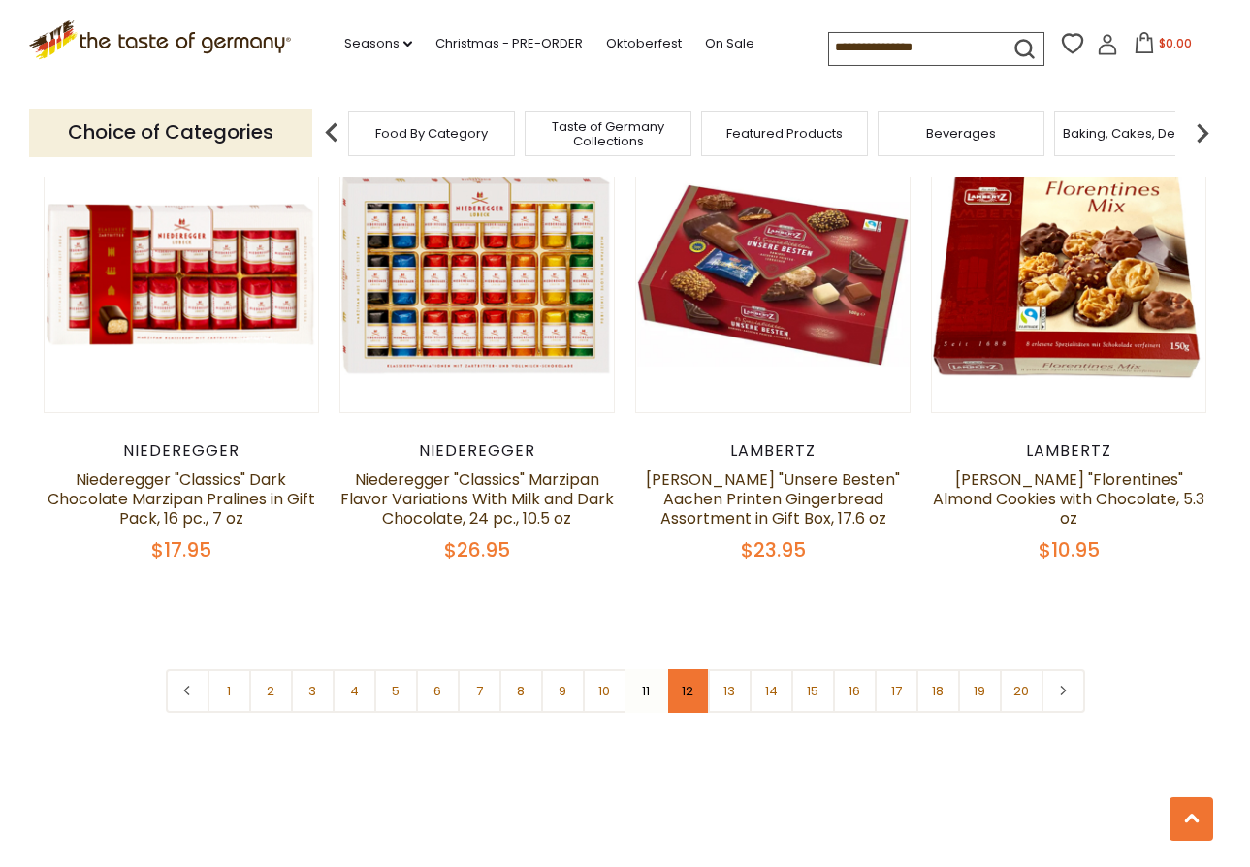
click at [676, 679] on link "12" at bounding box center [688, 691] width 44 height 44
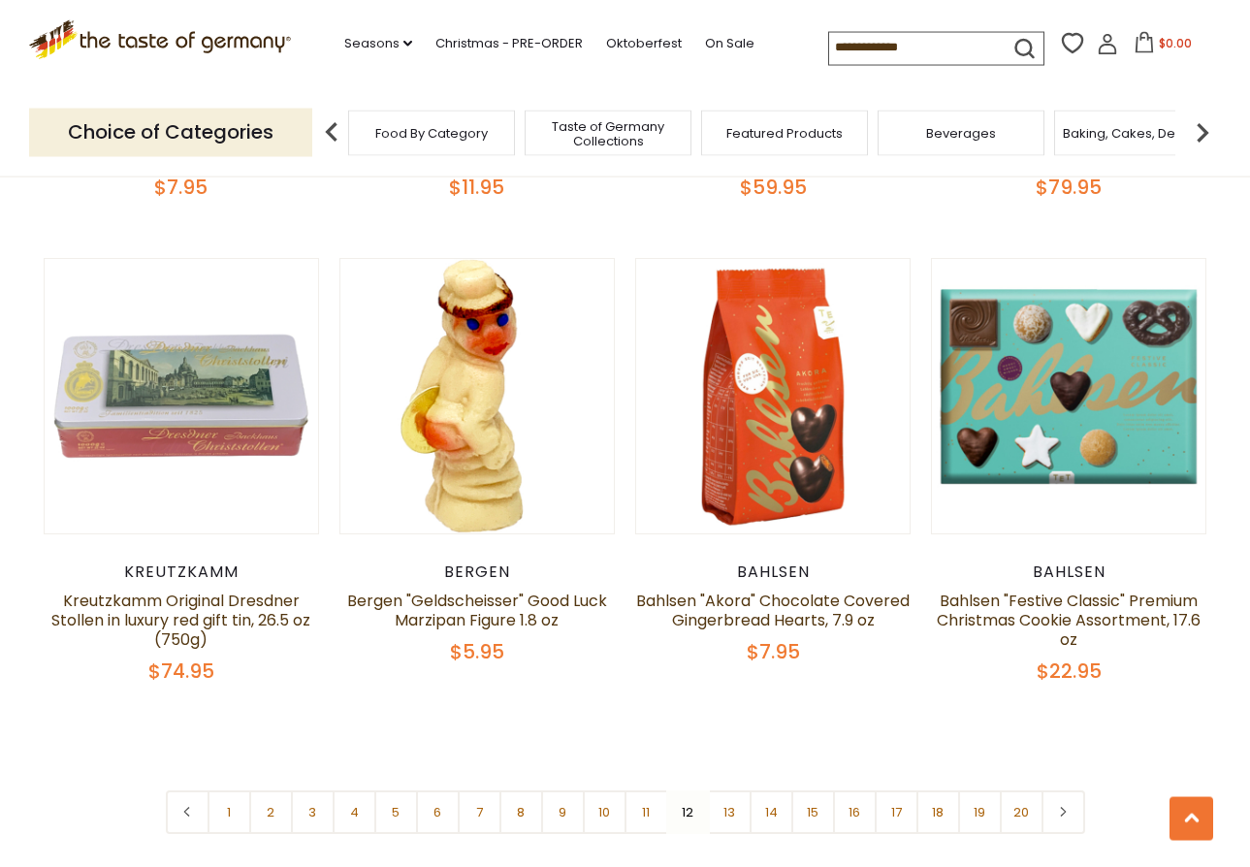
scroll to position [4331, 0]
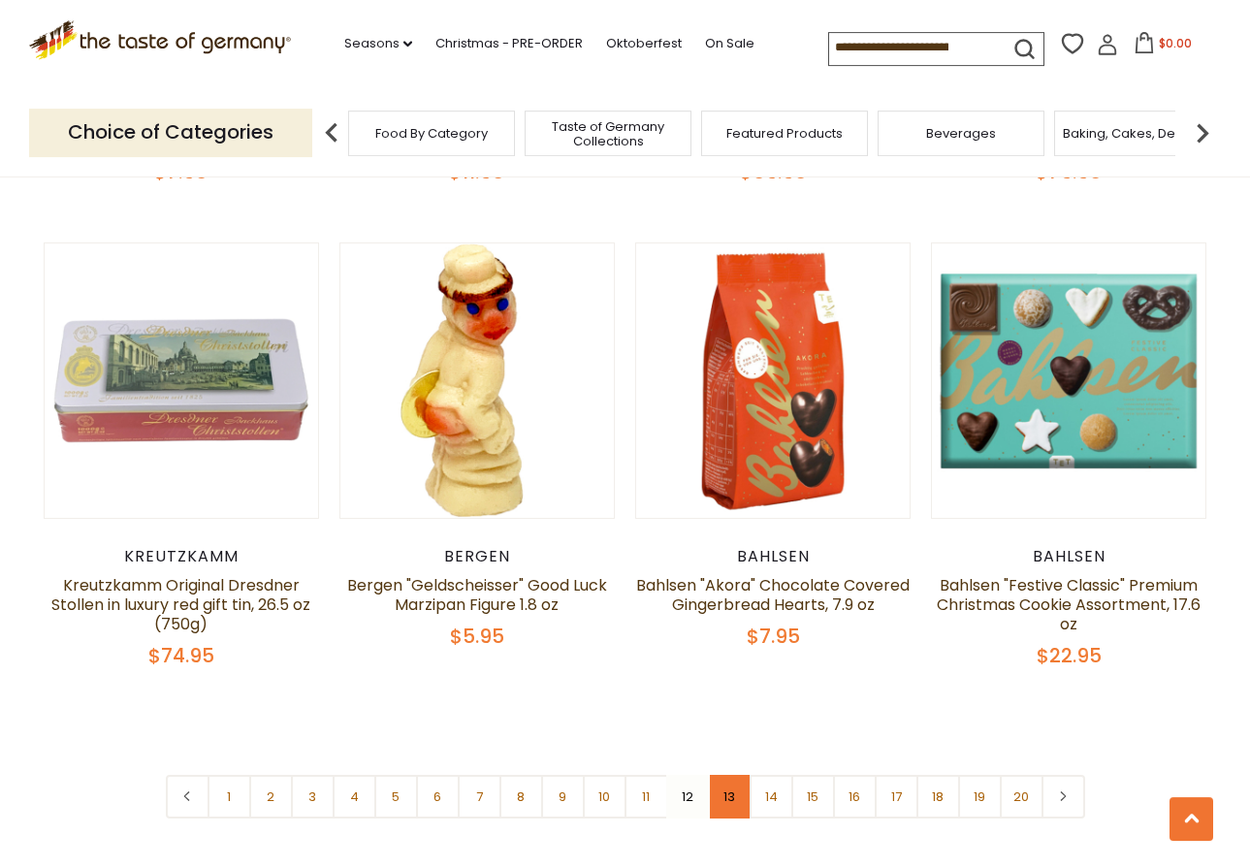
click at [714, 786] on link "13" at bounding box center [730, 797] width 44 height 44
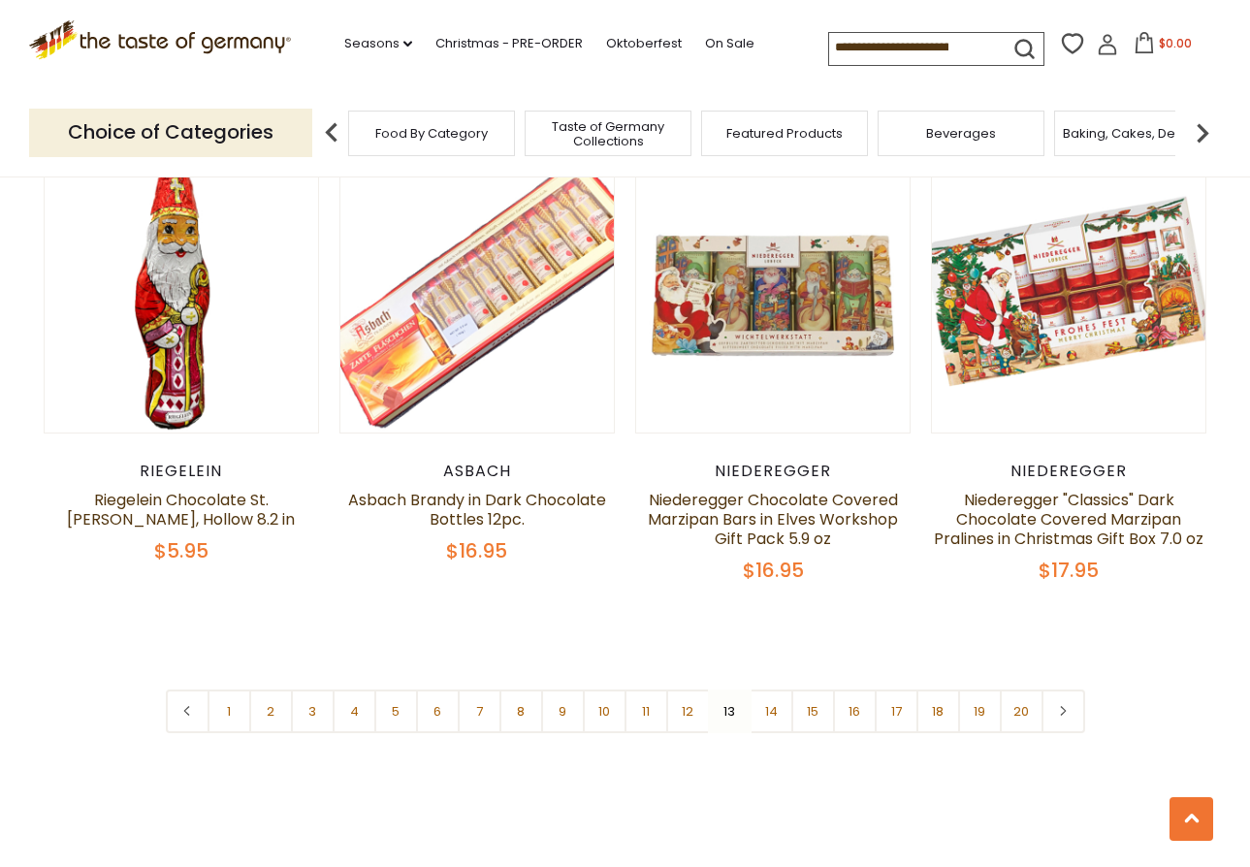
scroll to position [4444, 0]
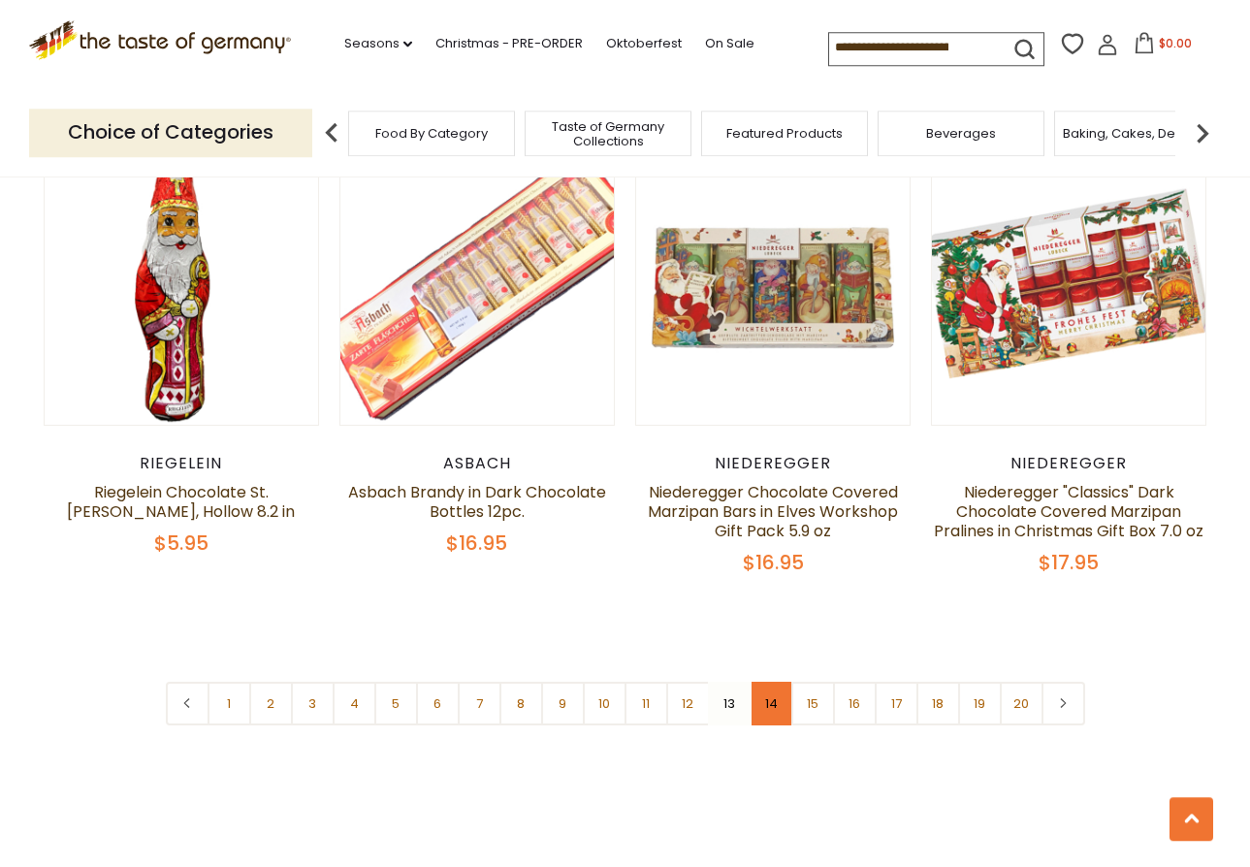
click at [765, 694] on link "14" at bounding box center [772, 704] width 44 height 44
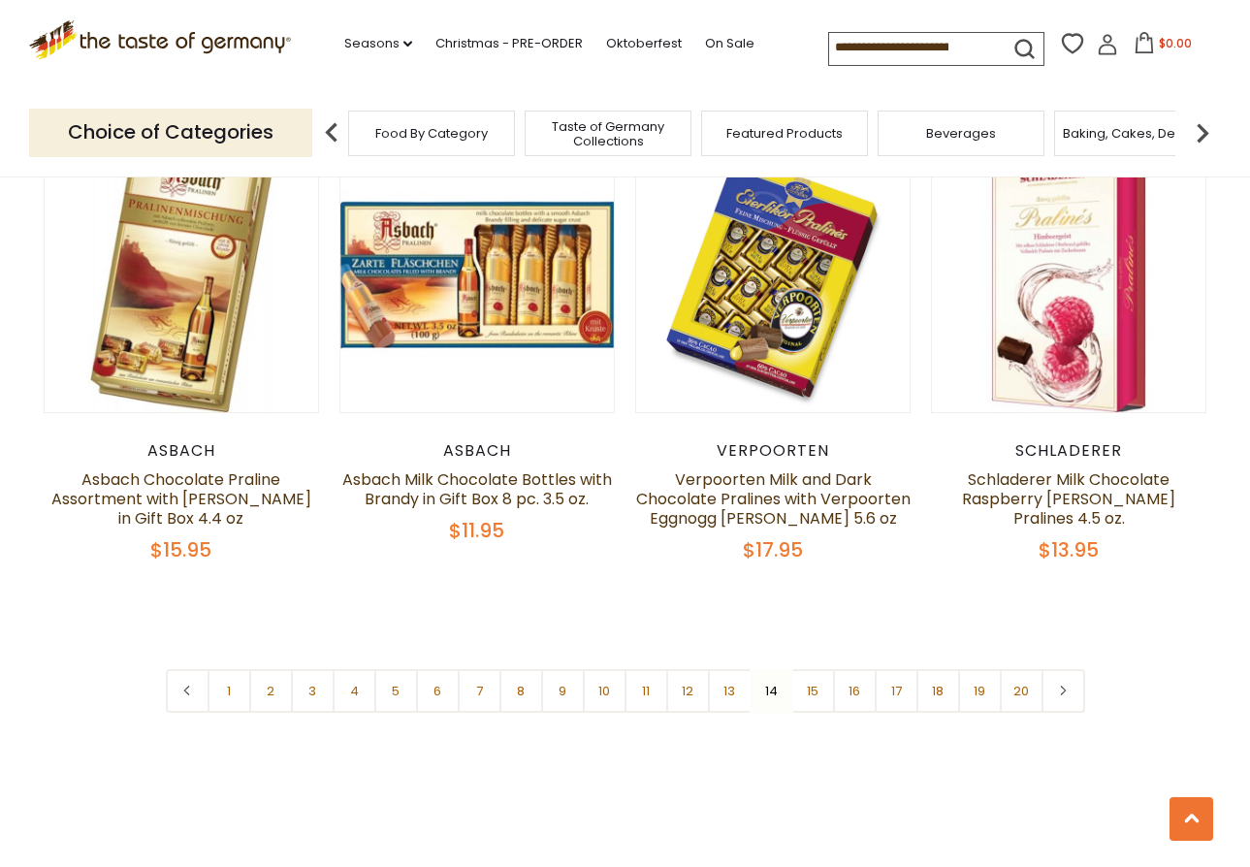
scroll to position [4402, 0]
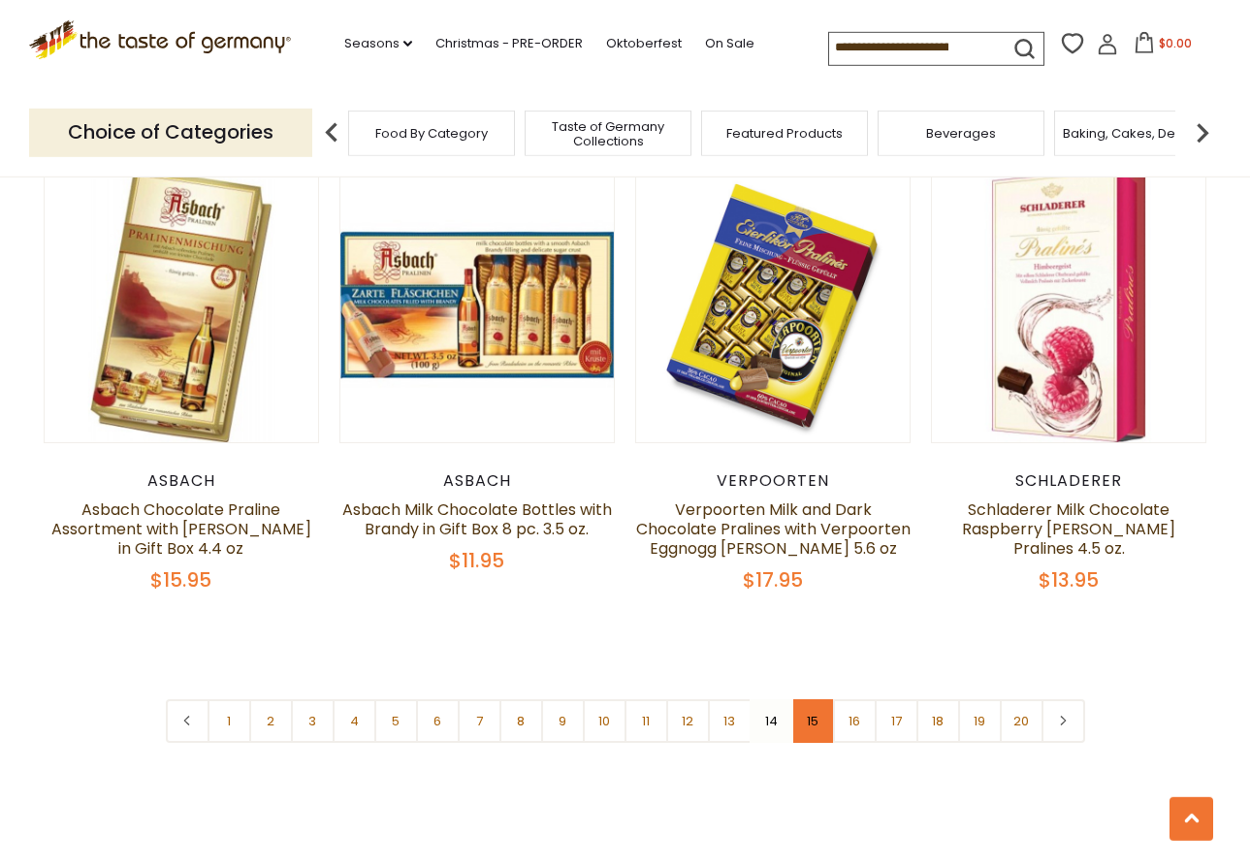
click at [802, 710] on link "15" at bounding box center [813, 721] width 44 height 44
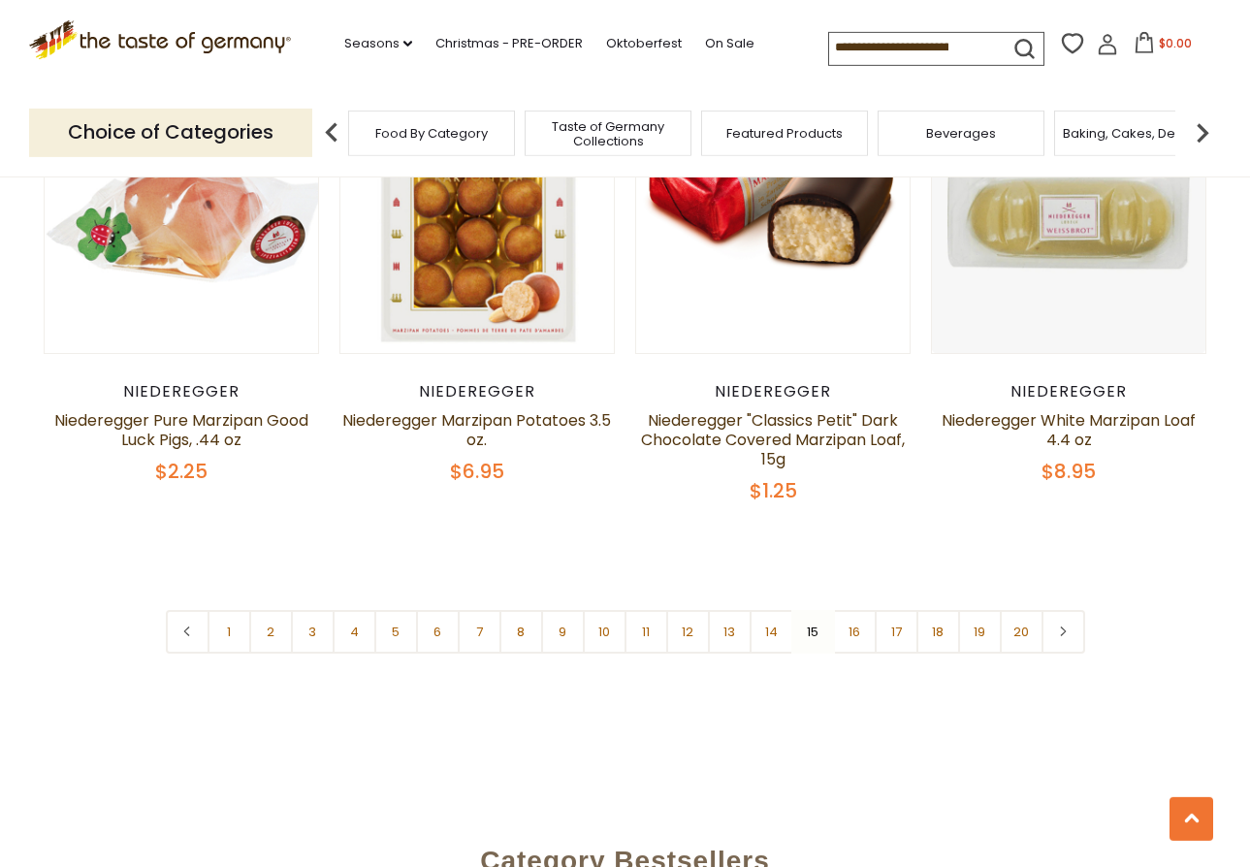
scroll to position [4501, 0]
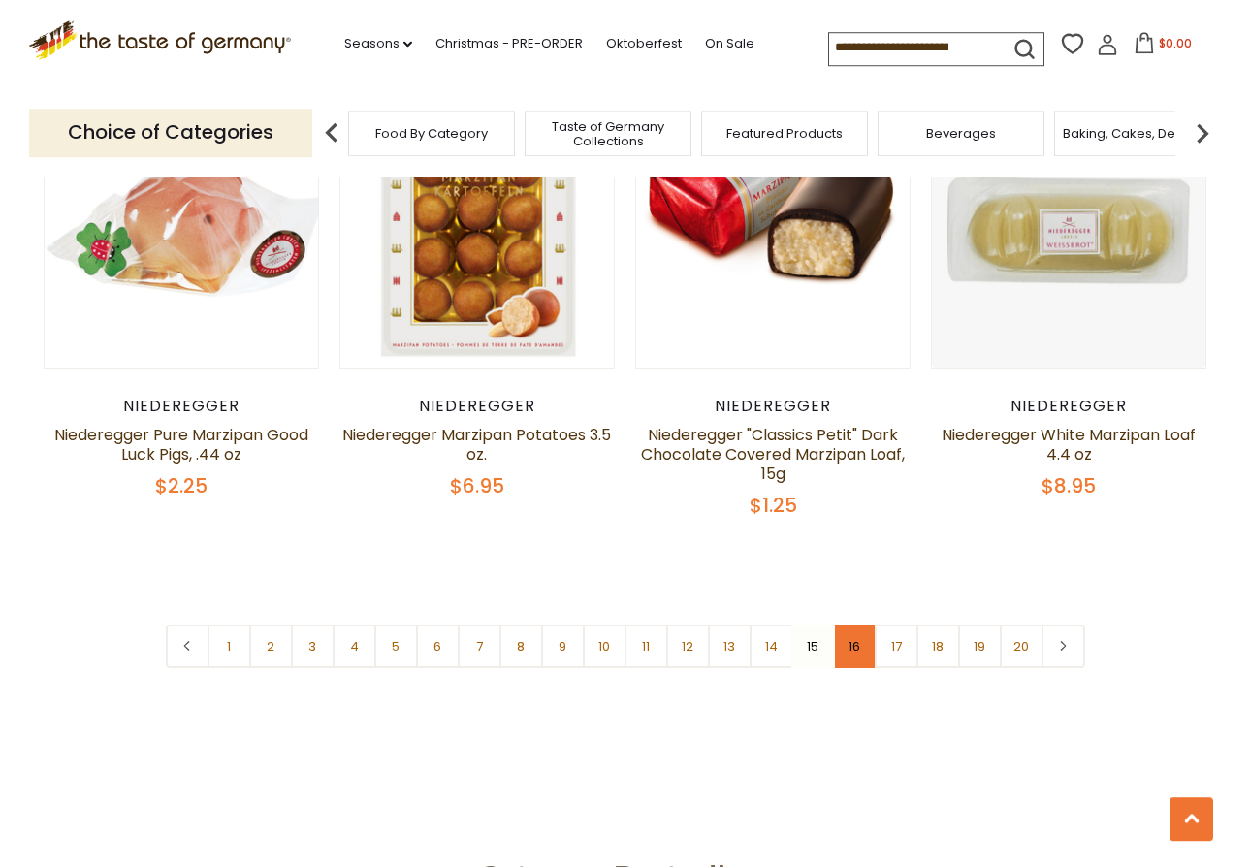
click at [844, 624] on link "16" at bounding box center [855, 646] width 44 height 44
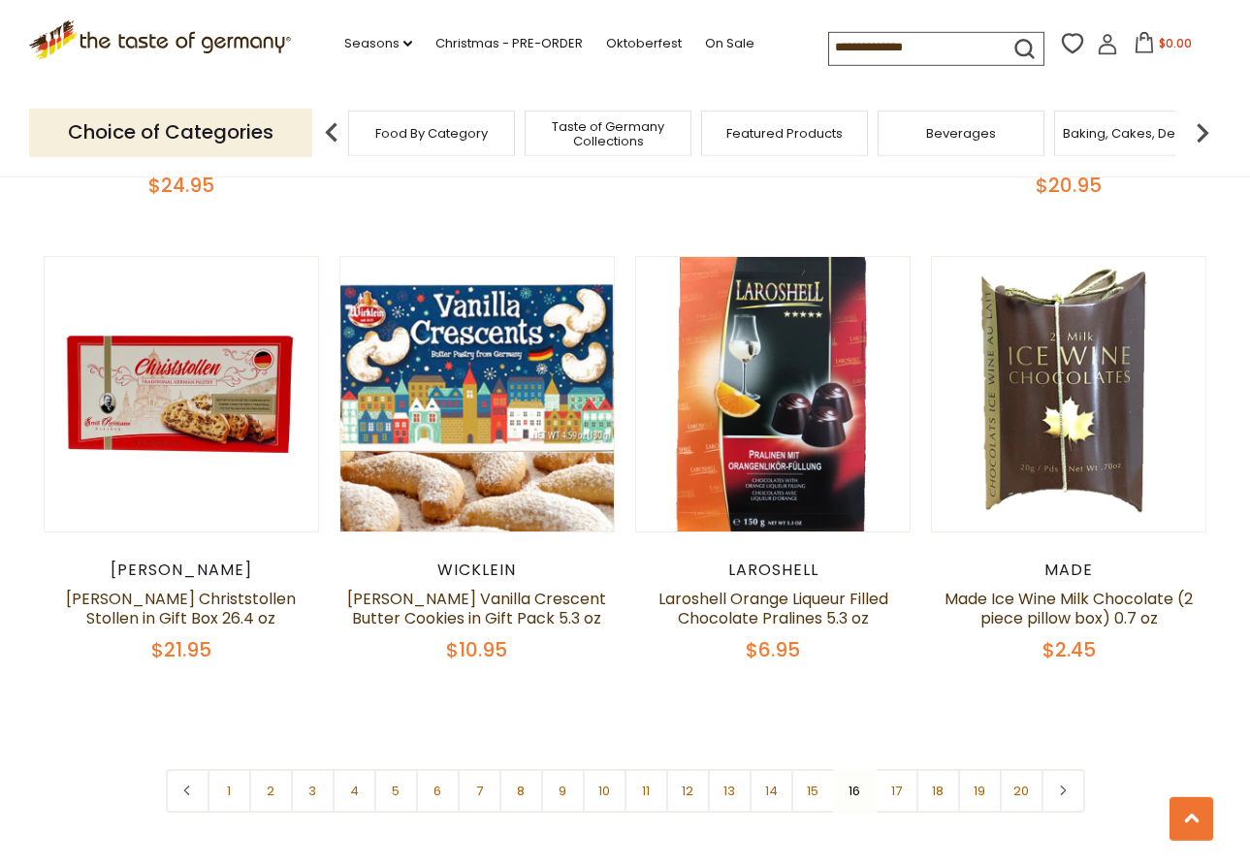
scroll to position [4243, 0]
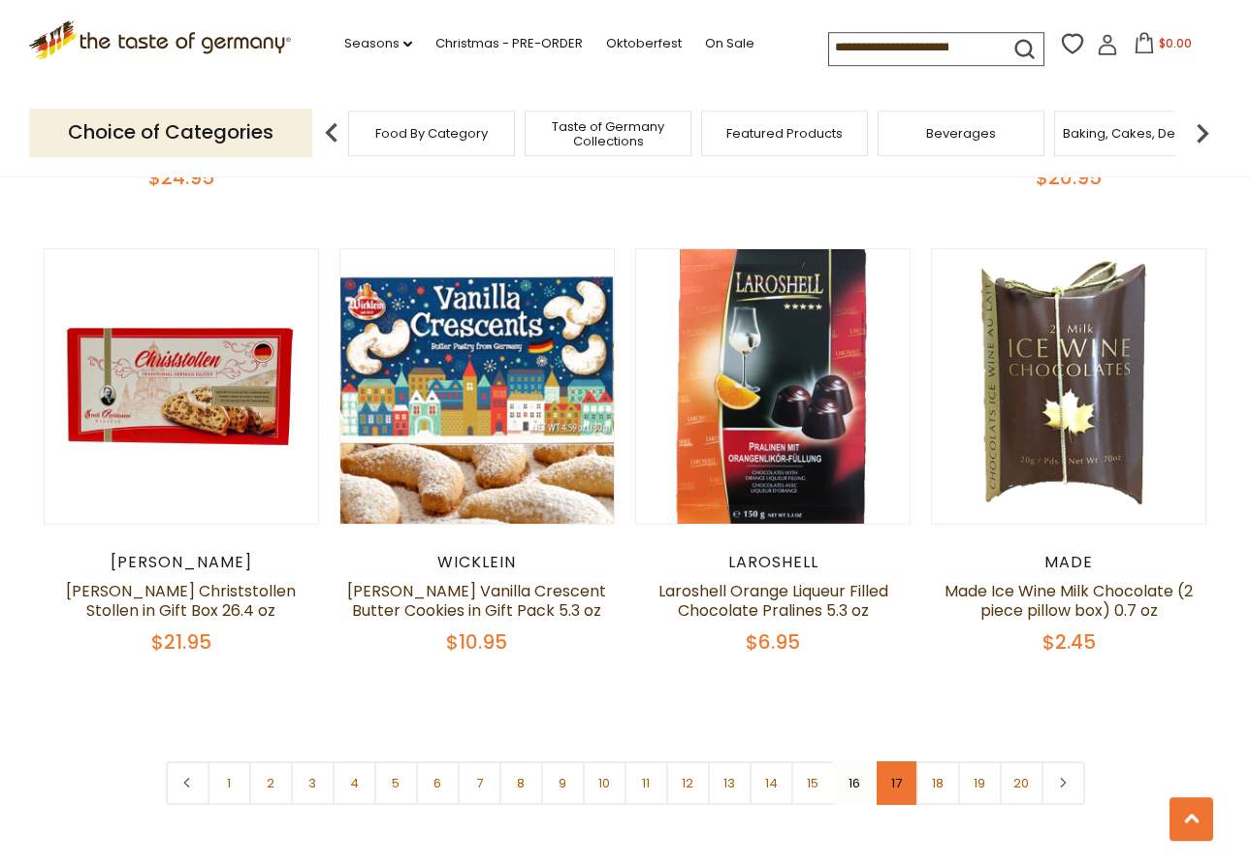
click at [884, 776] on link "17" at bounding box center [897, 783] width 44 height 44
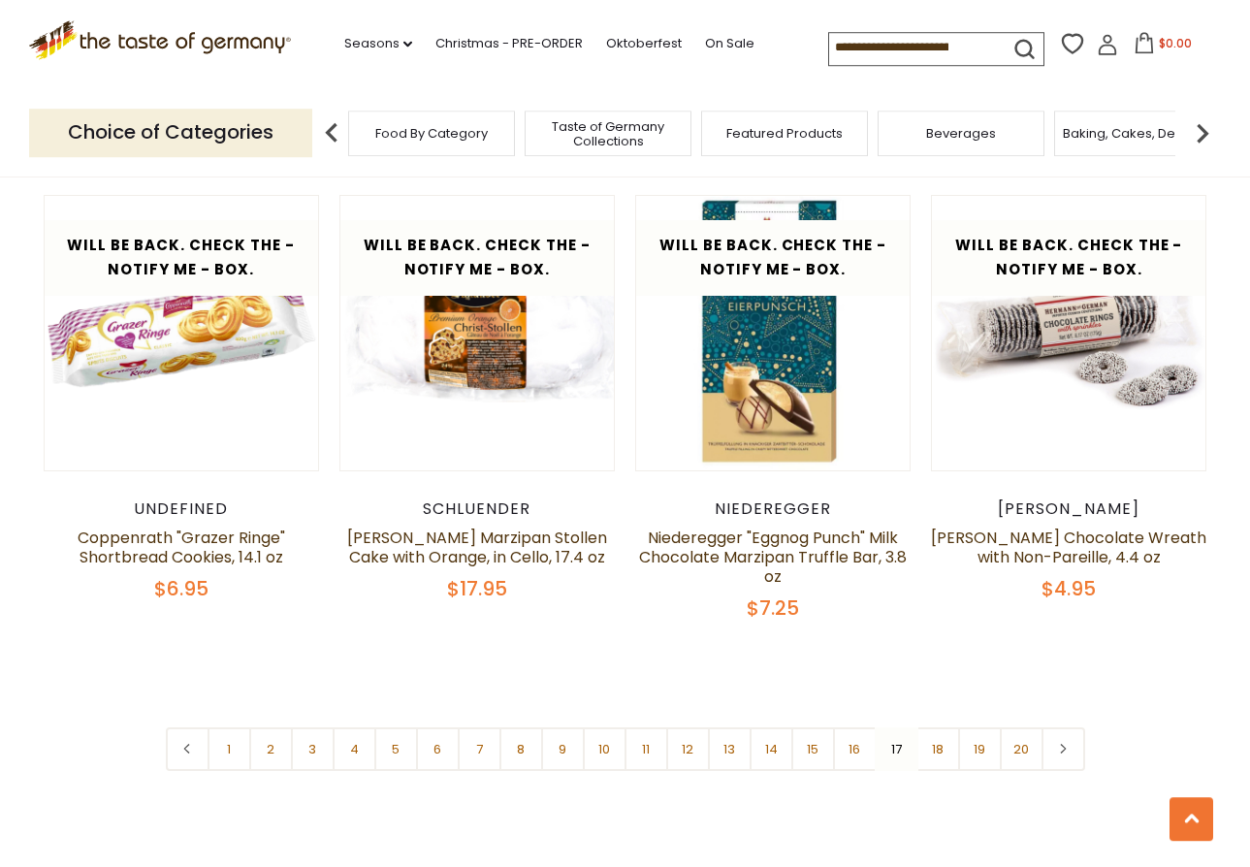
scroll to position [4358, 0]
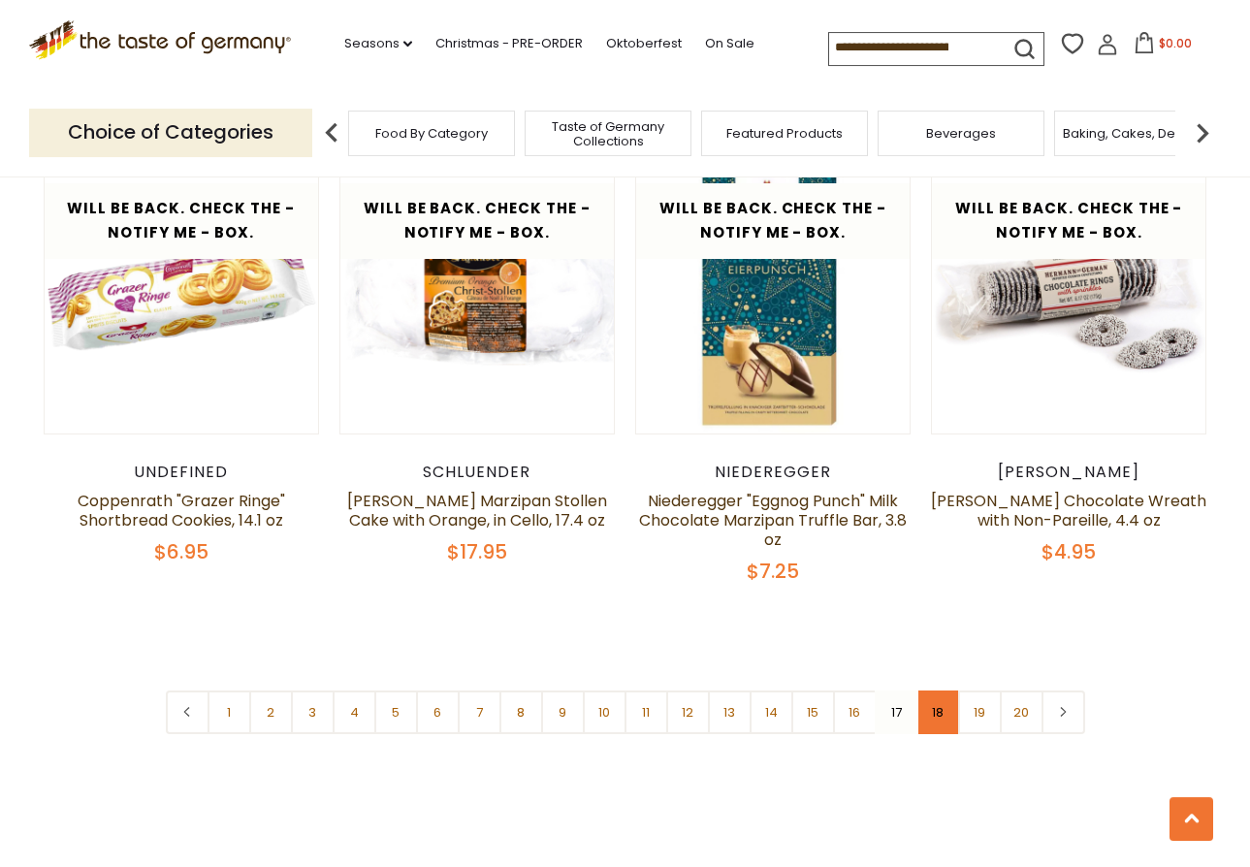
click at [927, 690] on link "18" at bounding box center [938, 712] width 44 height 44
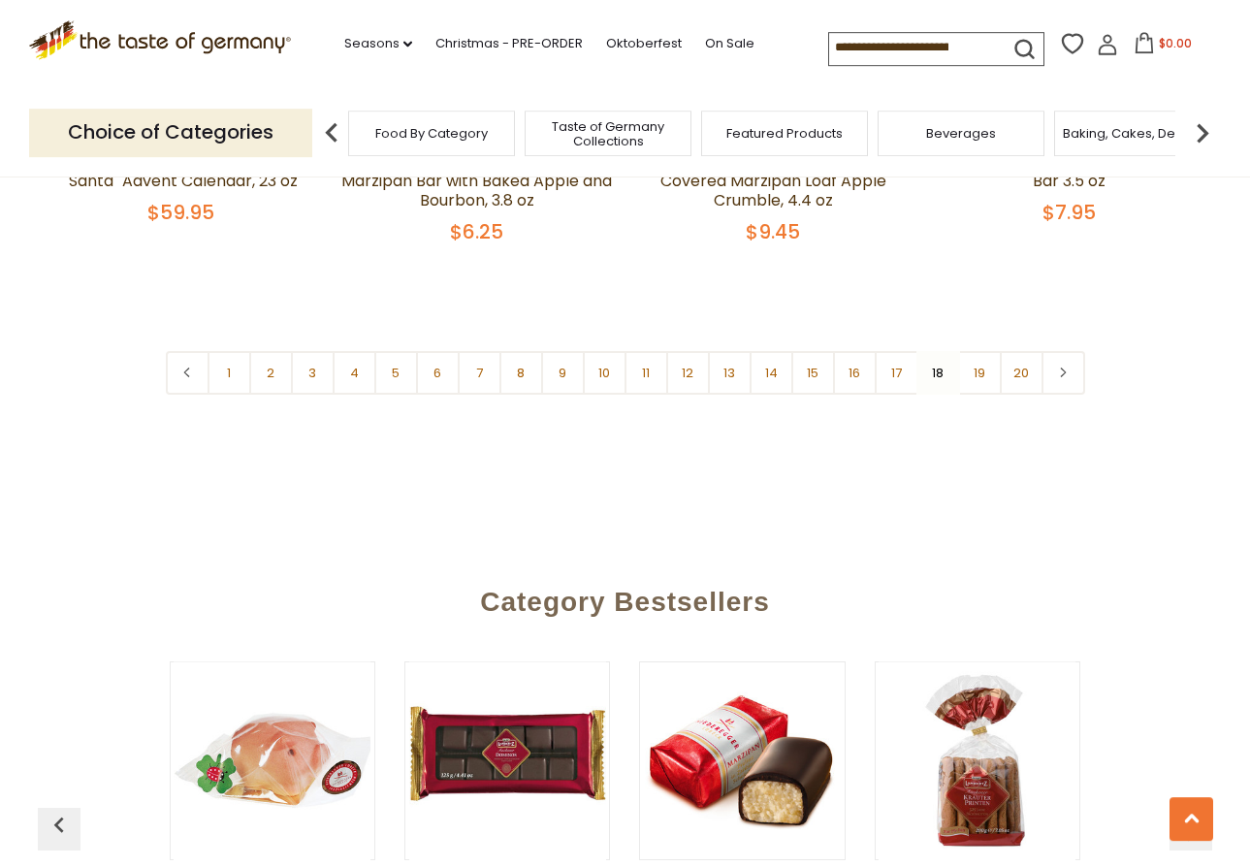
scroll to position [4619, 0]
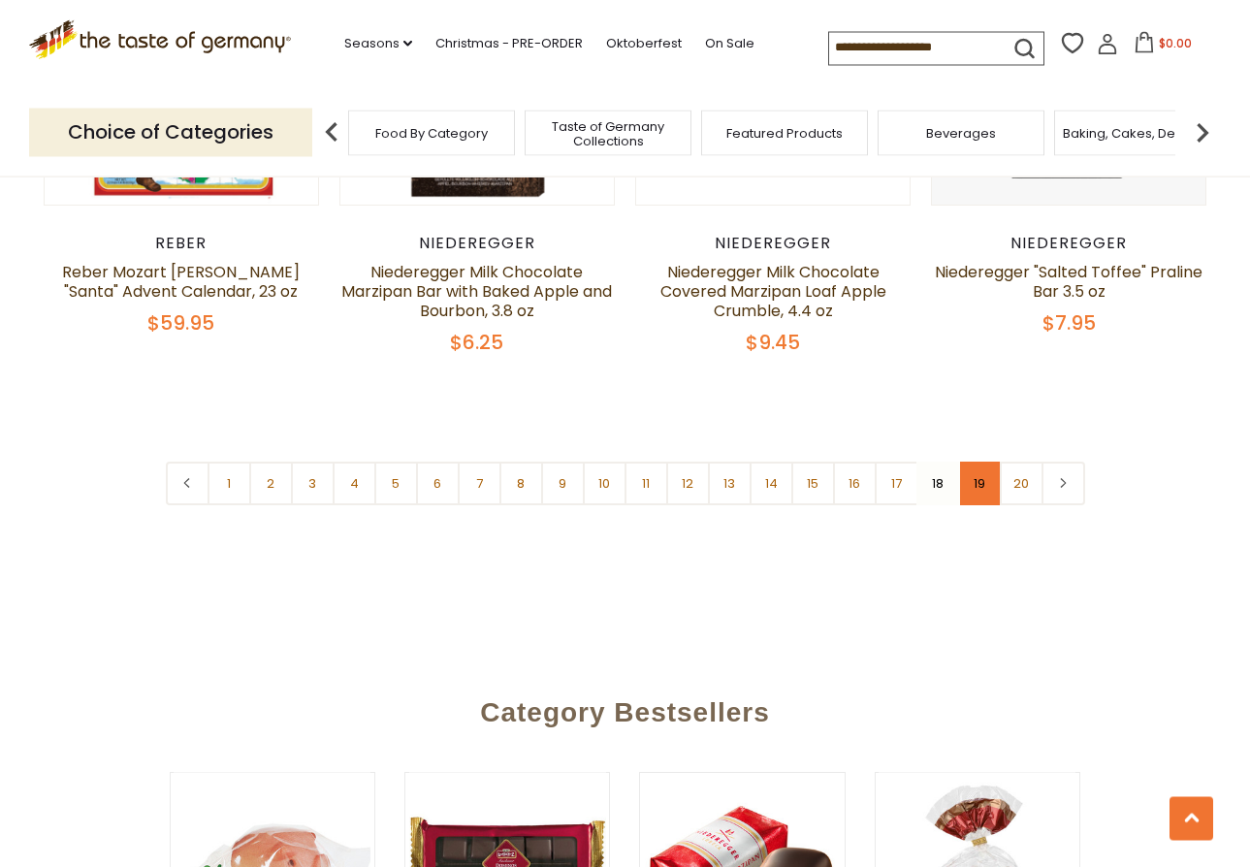
click at [972, 463] on link "19" at bounding box center [980, 485] width 44 height 44
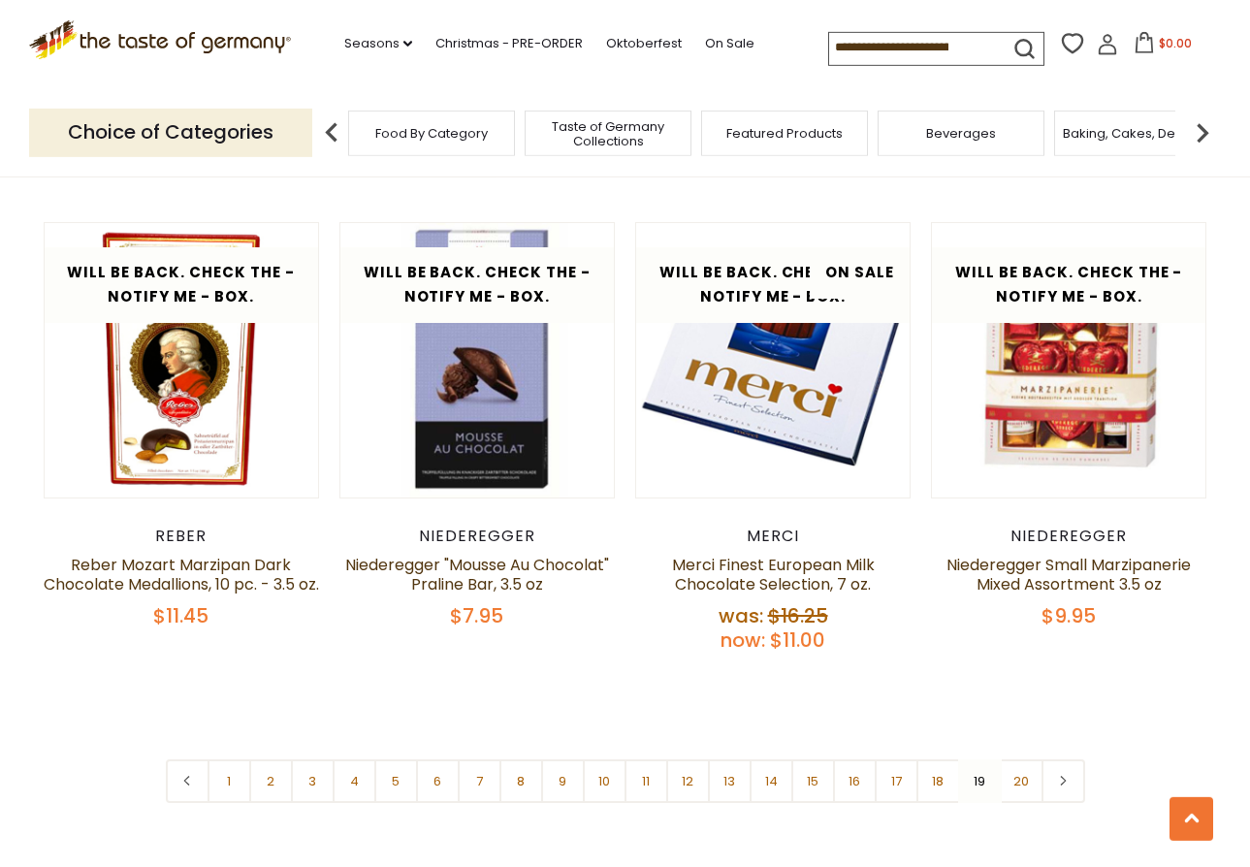
scroll to position [4422, 0]
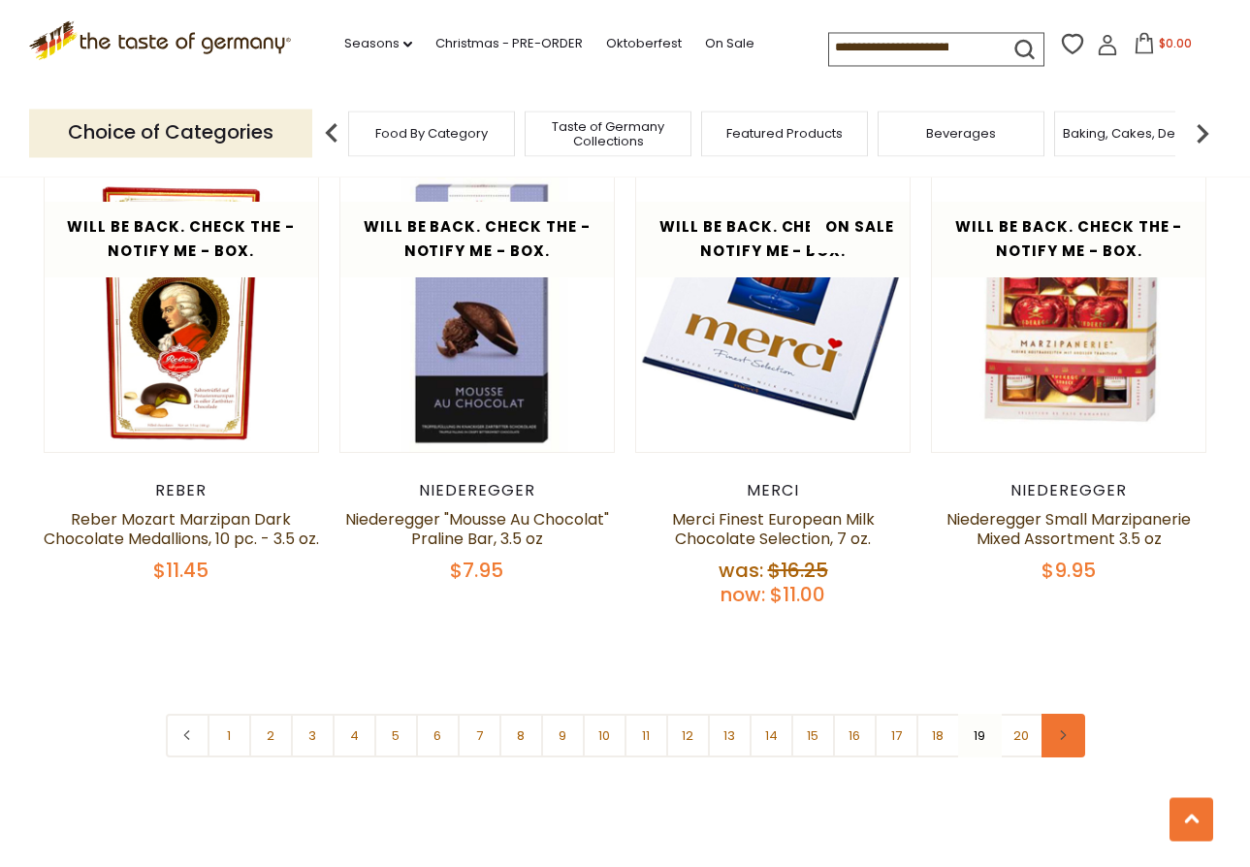
click at [1052, 714] on link at bounding box center [1063, 736] width 44 height 44
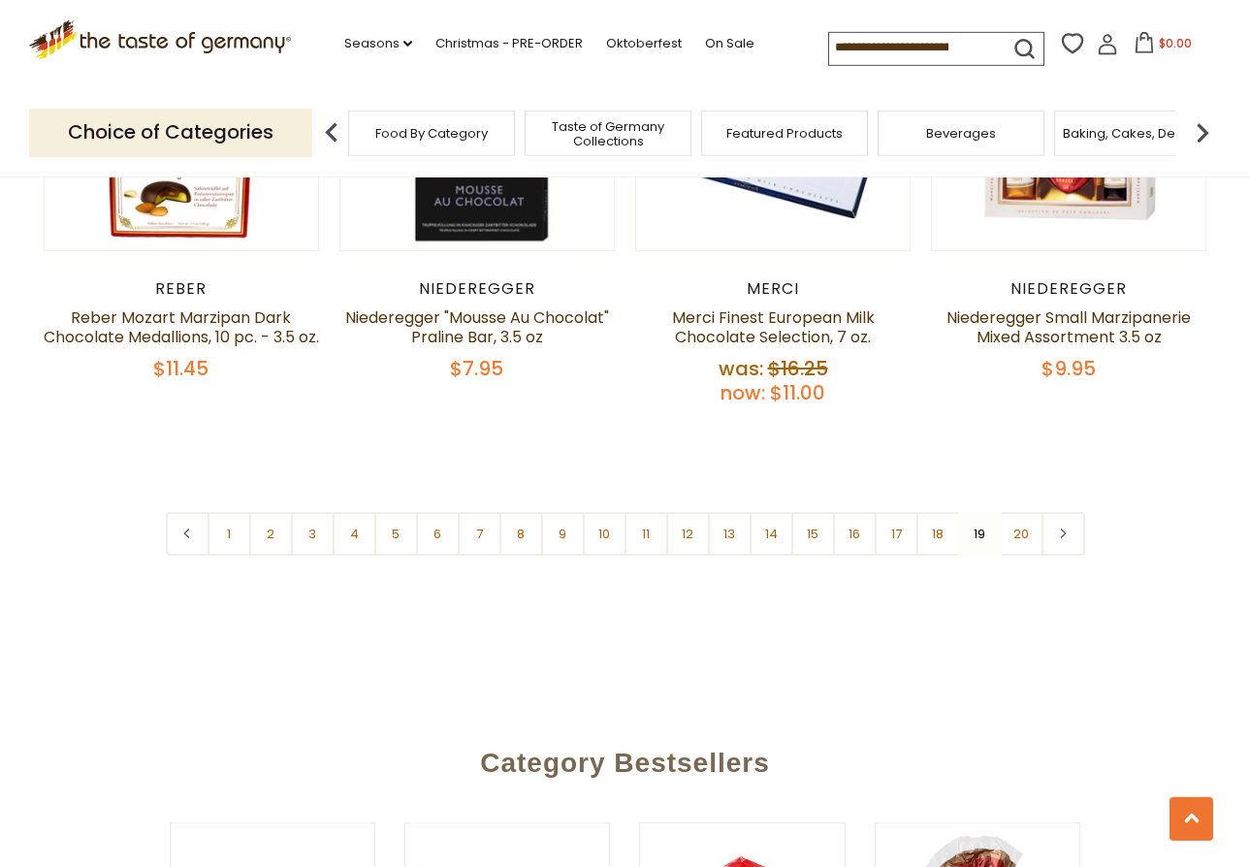
scroll to position [4653, 0]
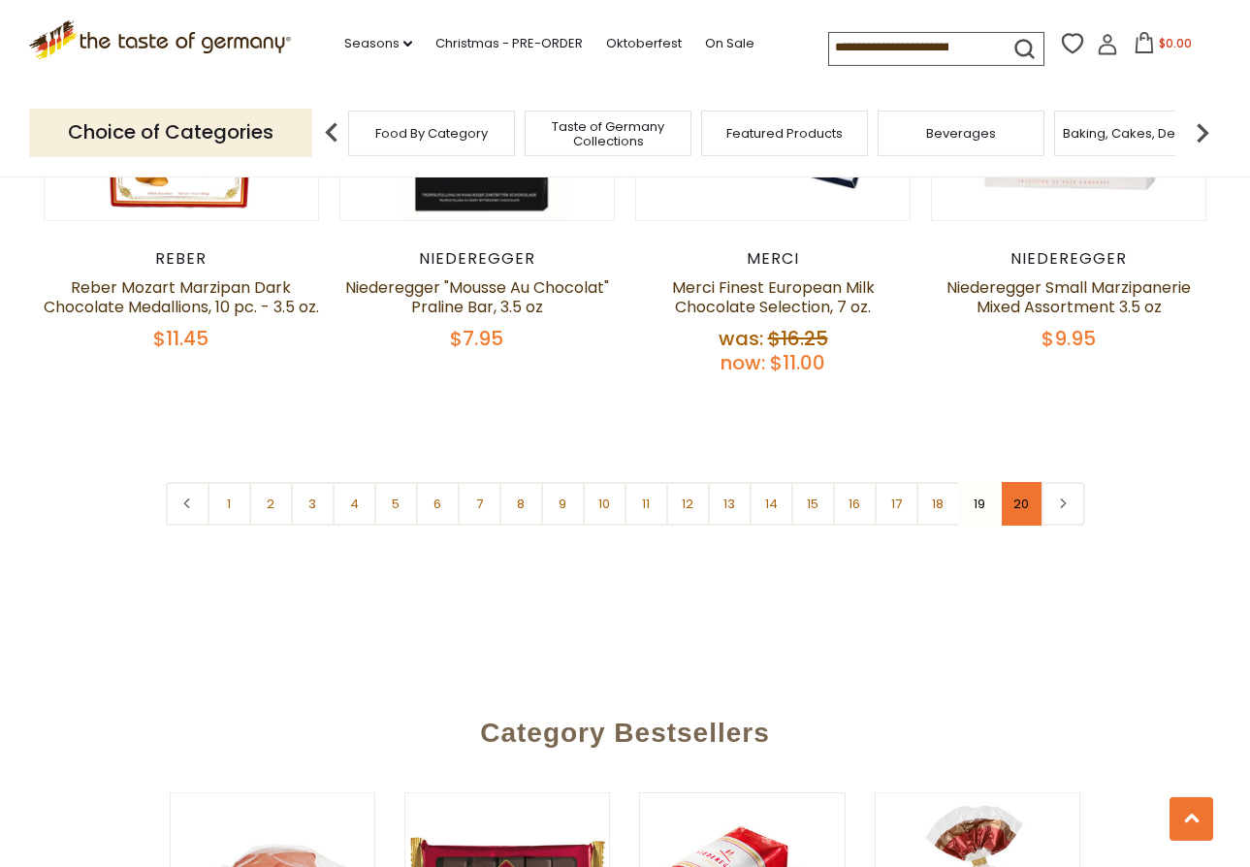
click at [1008, 482] on link "20" at bounding box center [1022, 504] width 44 height 44
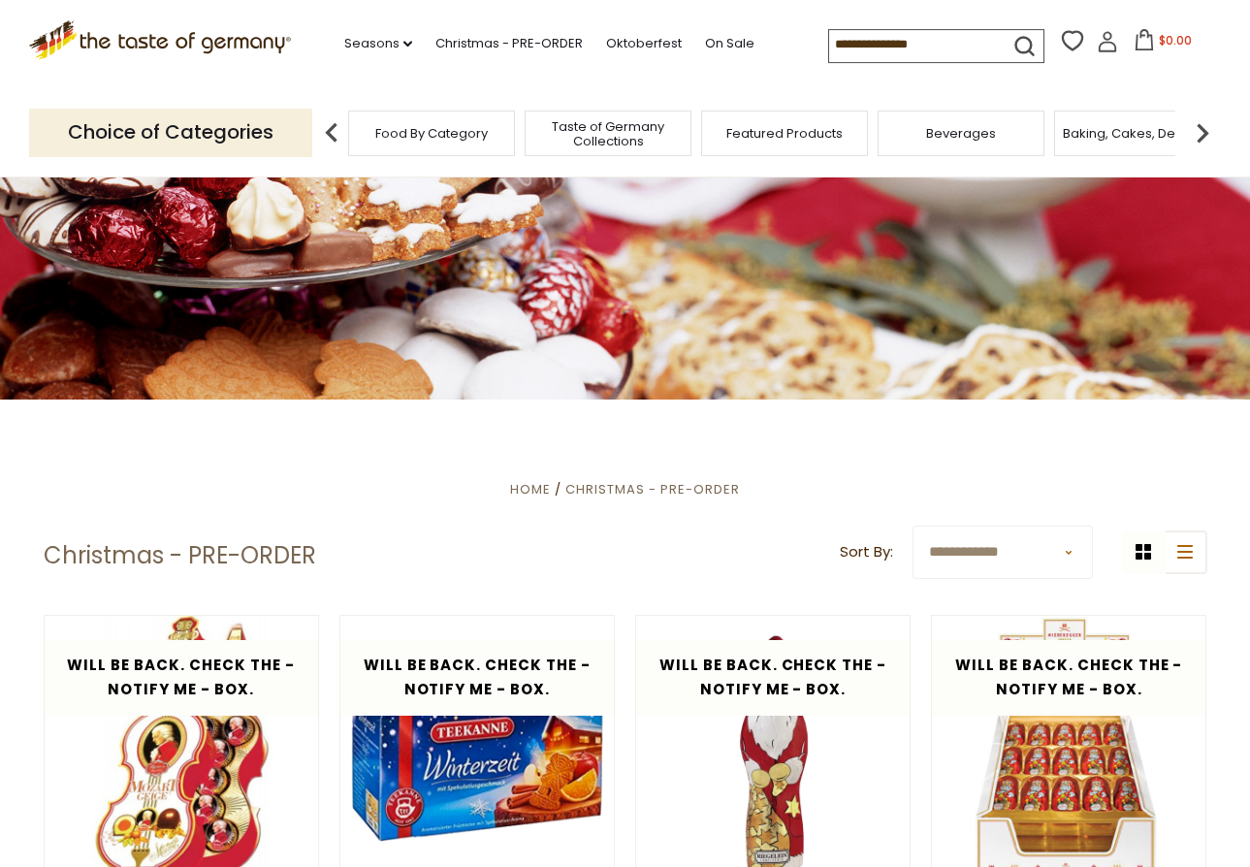
scroll to position [0, 0]
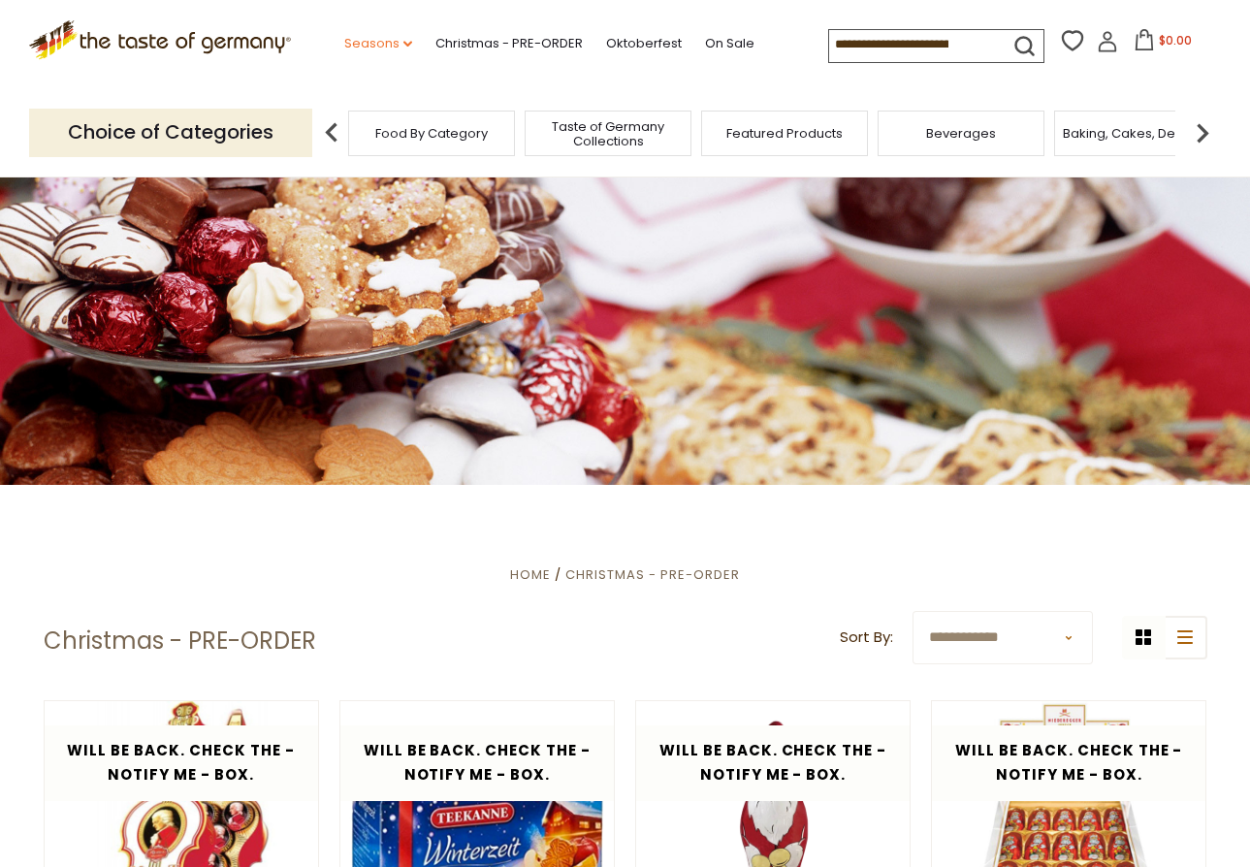
click at [344, 37] on link "Seasons dropdown_arrow" at bounding box center [378, 43] width 68 height 21
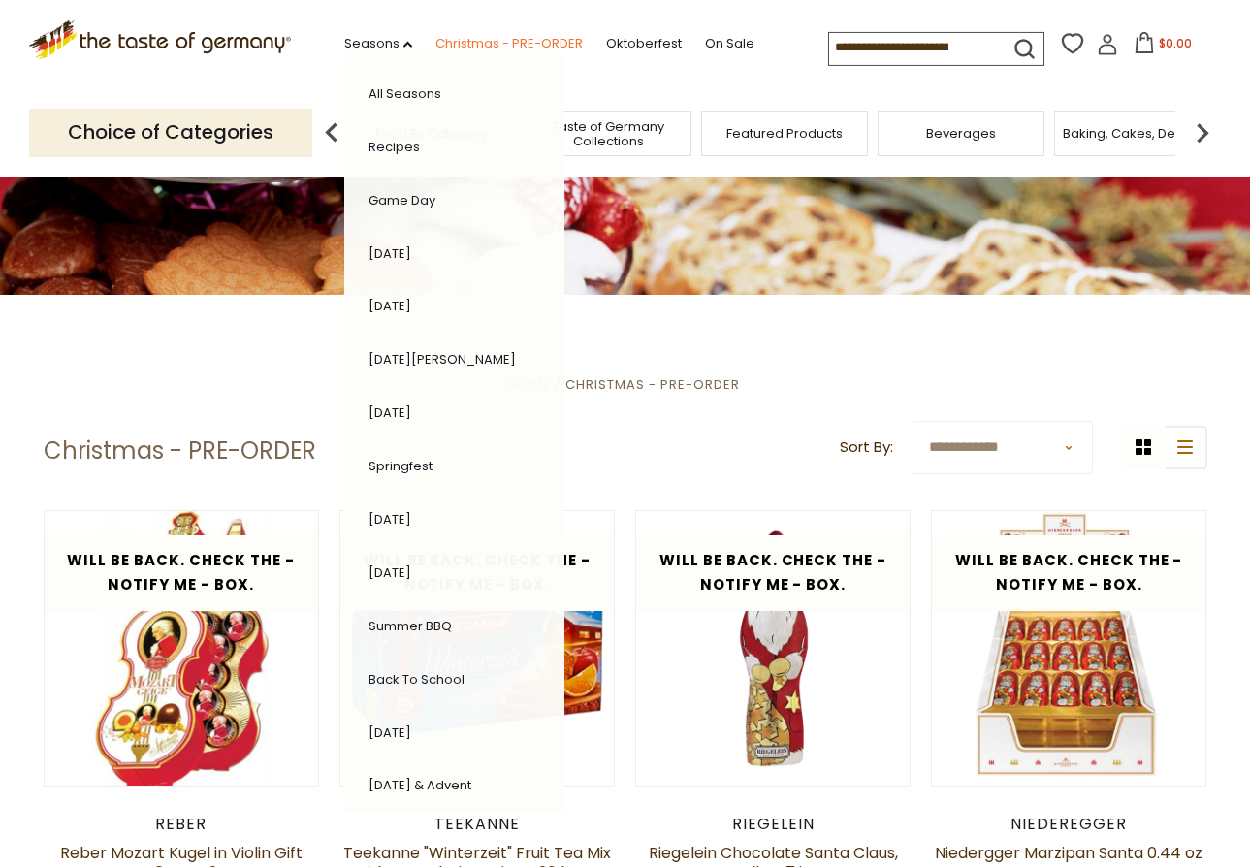
click at [435, 38] on link "Christmas - PRE-ORDER" at bounding box center [508, 43] width 147 height 21
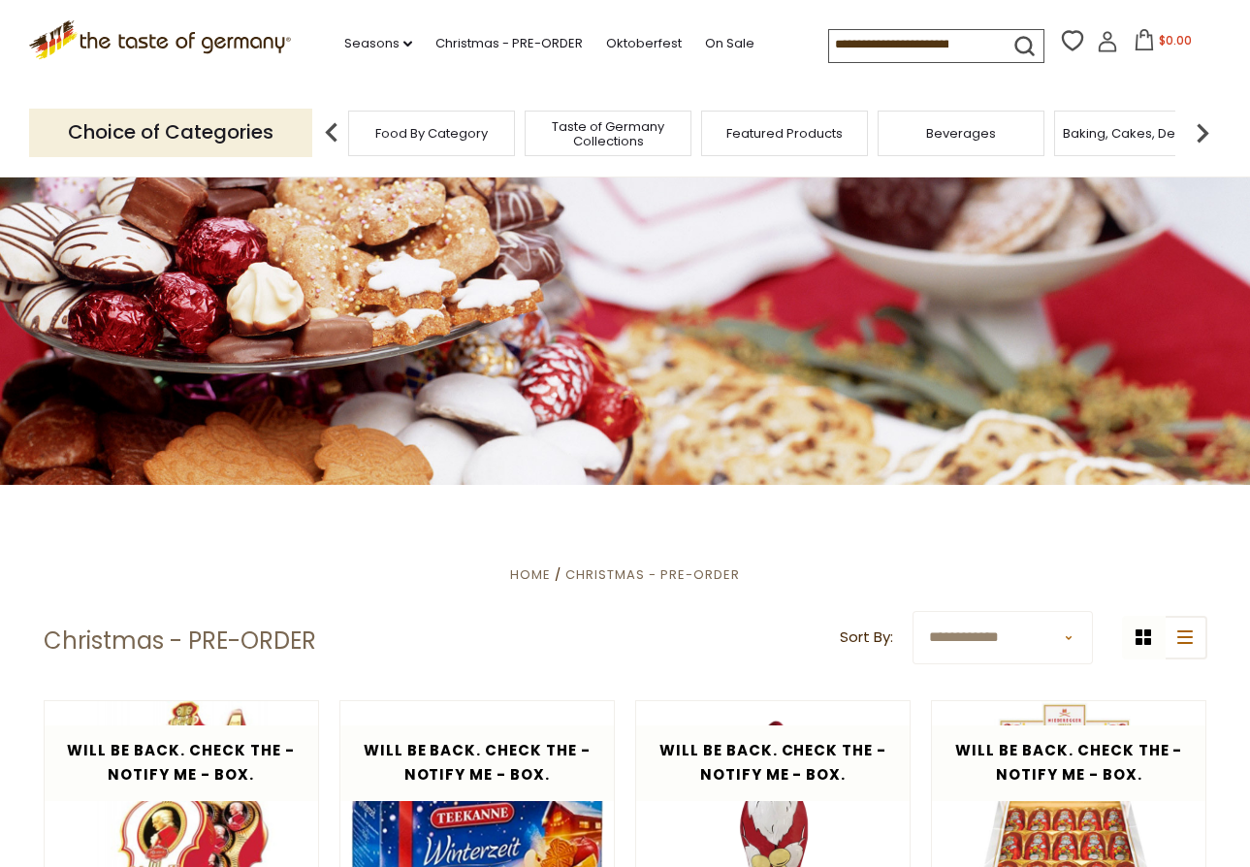
click at [437, 126] on span "Food By Category" at bounding box center [431, 133] width 112 height 15
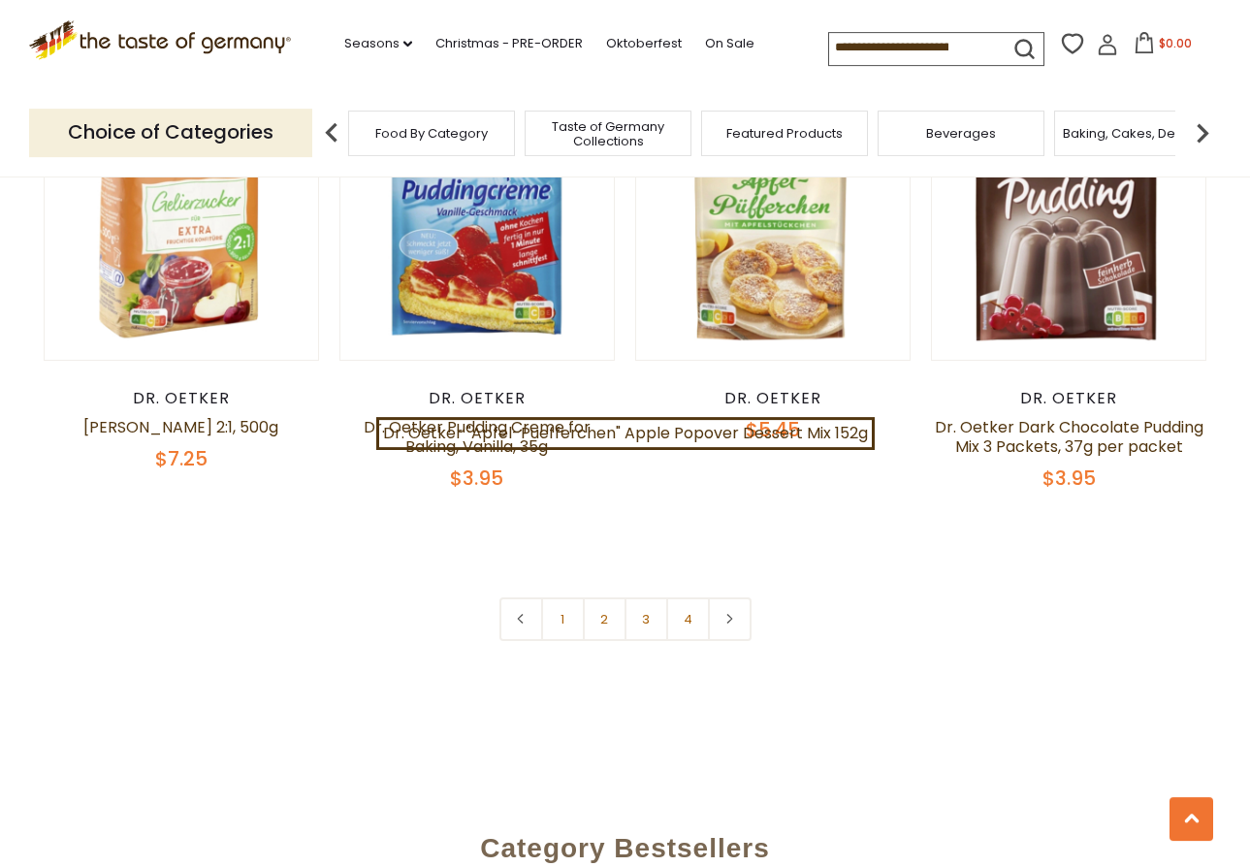
scroll to position [4146, 0]
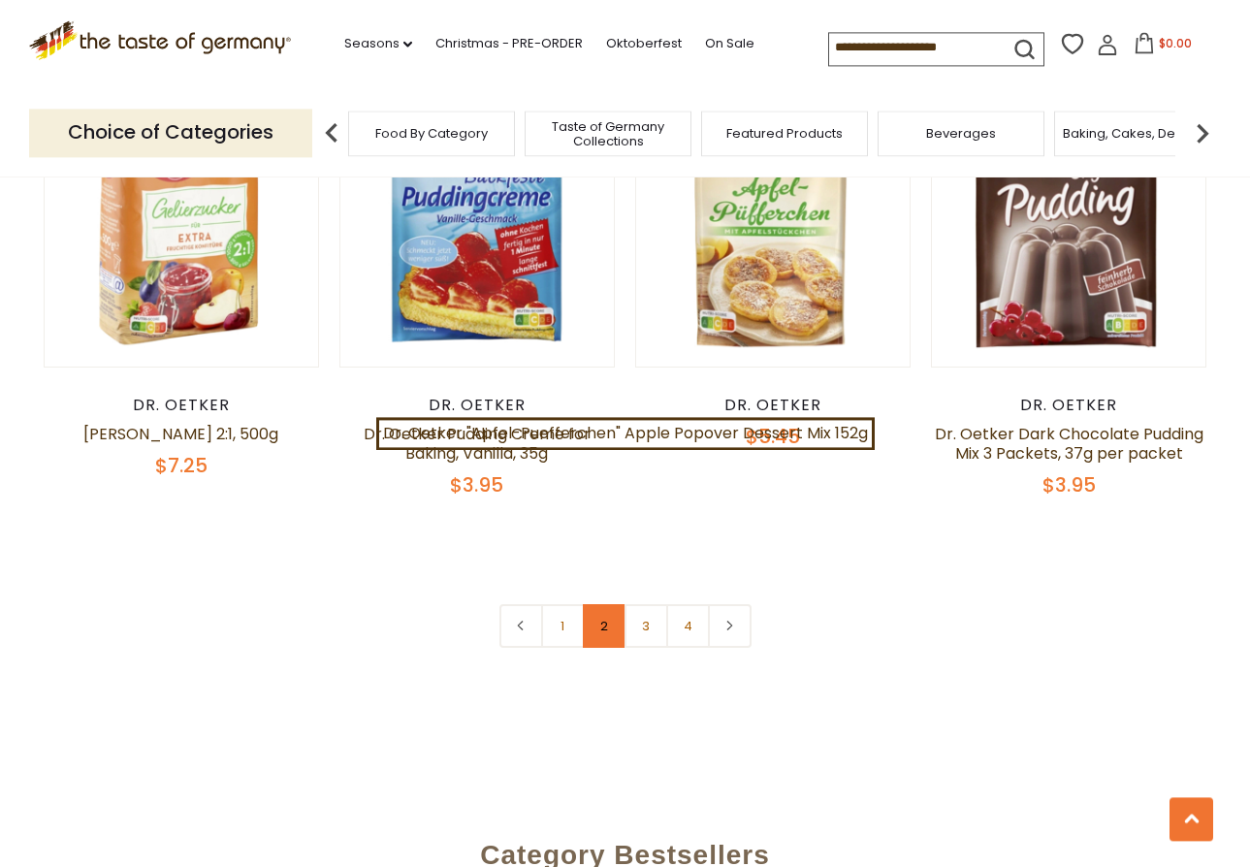
click at [599, 605] on link "2" at bounding box center [605, 626] width 44 height 44
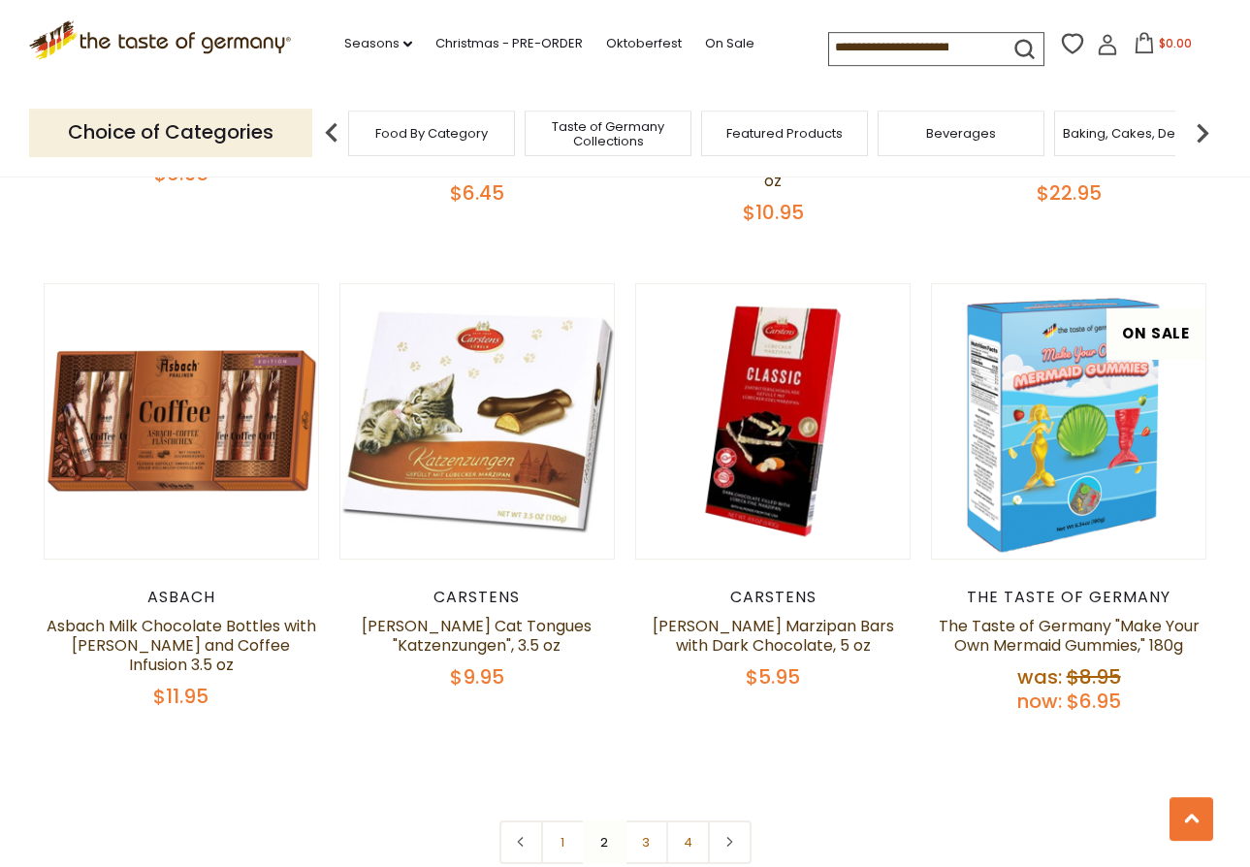
scroll to position [4039, 0]
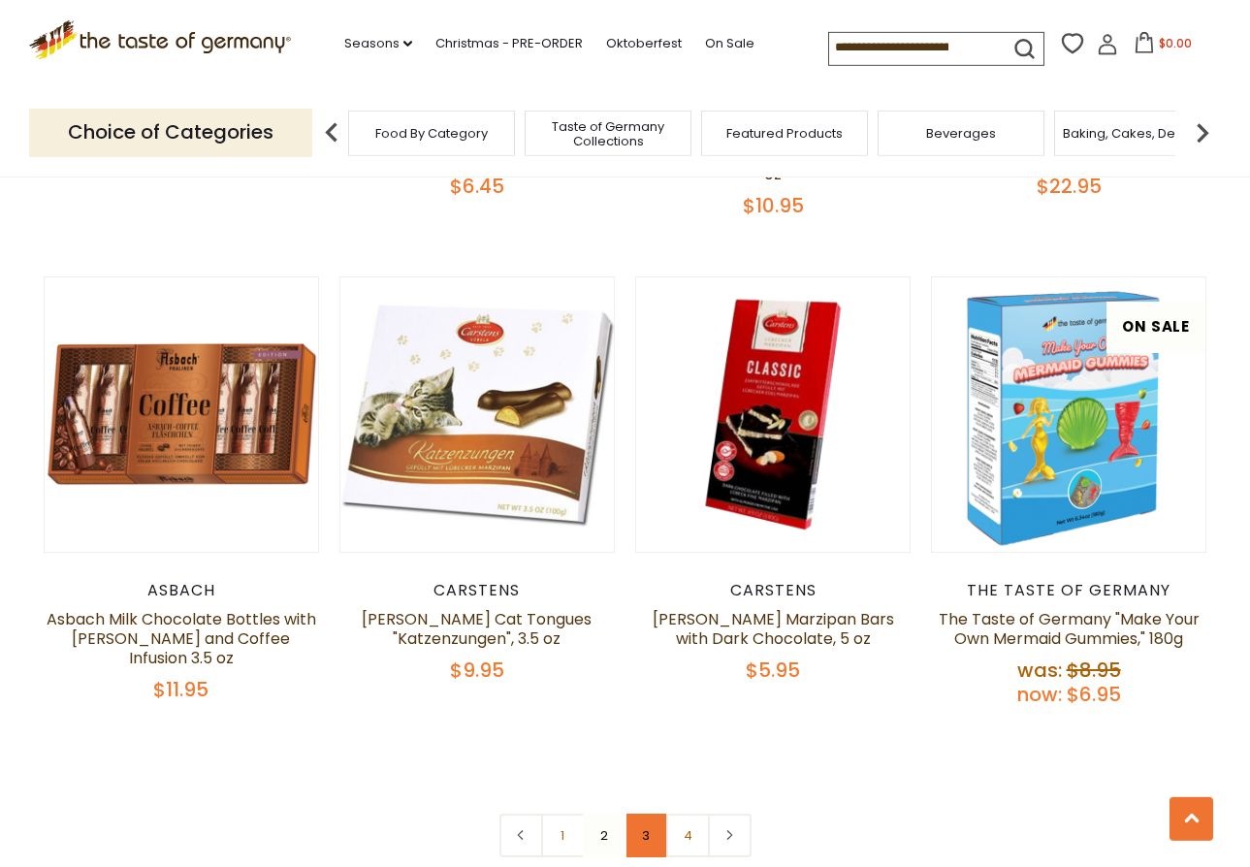
click at [637, 814] on link "3" at bounding box center [646, 836] width 44 height 44
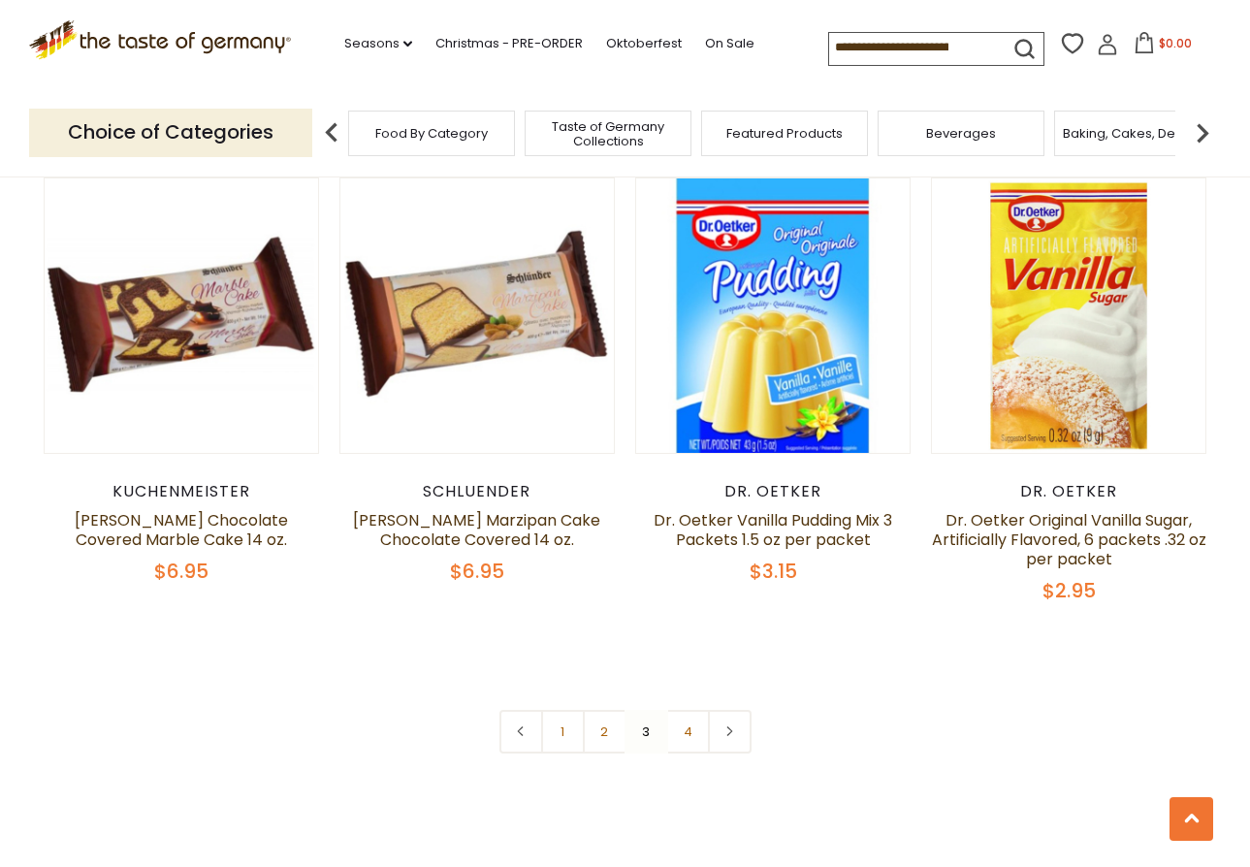
scroll to position [4150, 0]
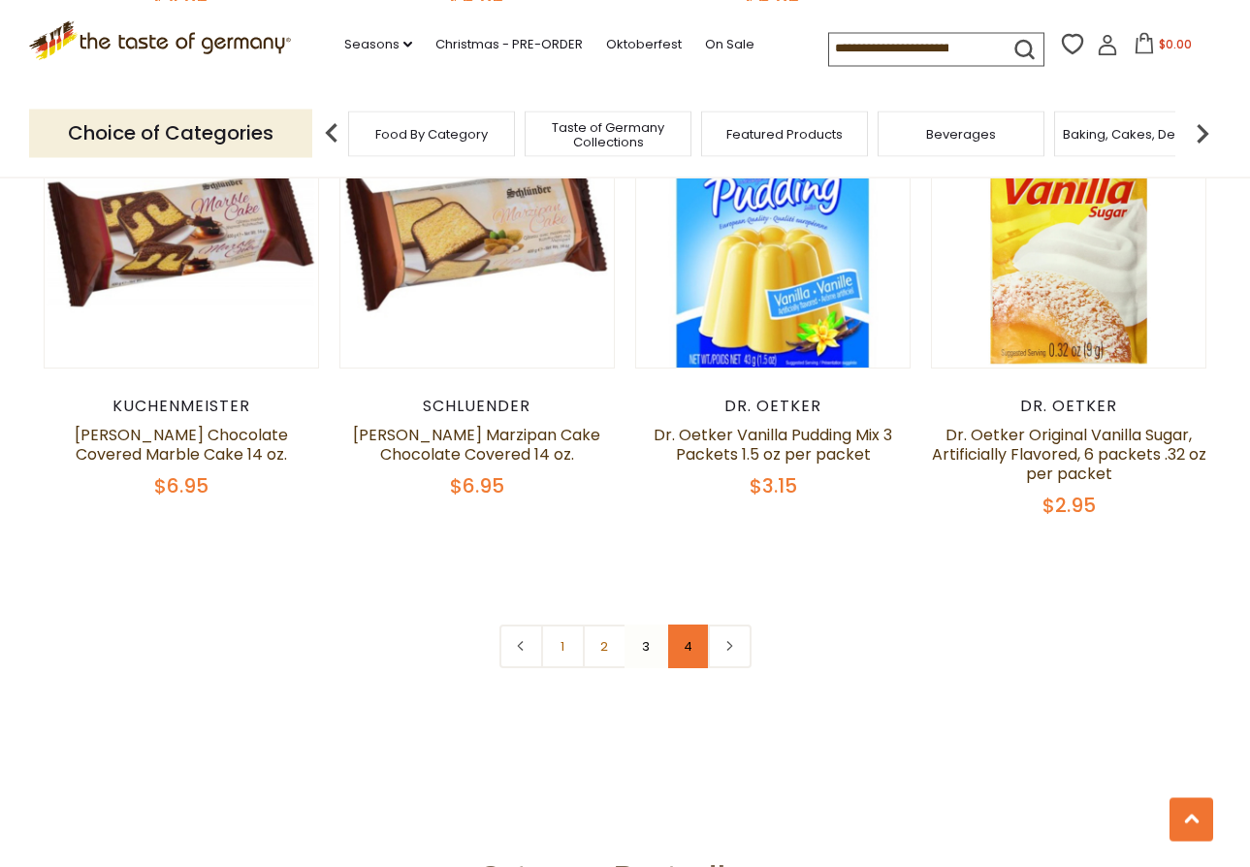
click at [694, 624] on link "4" at bounding box center [688, 646] width 44 height 44
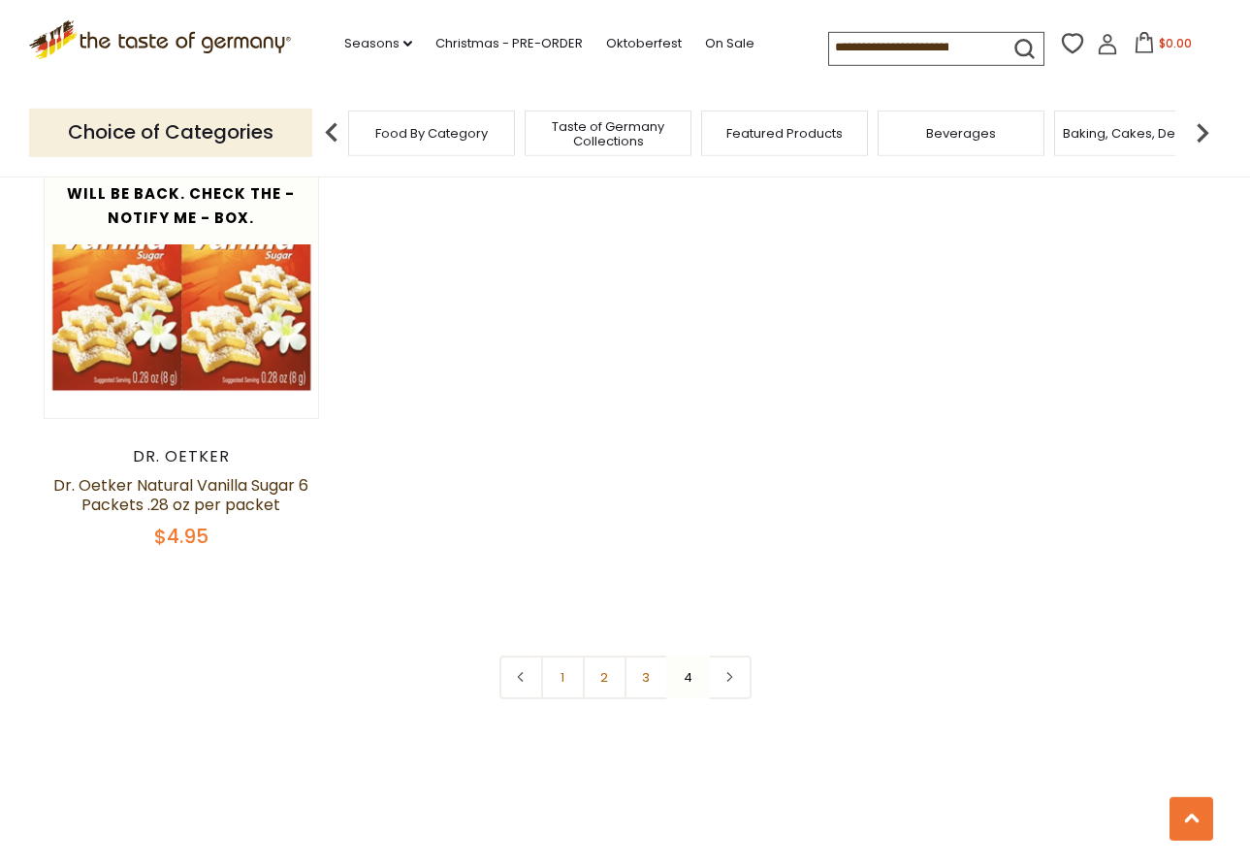
scroll to position [2610, 0]
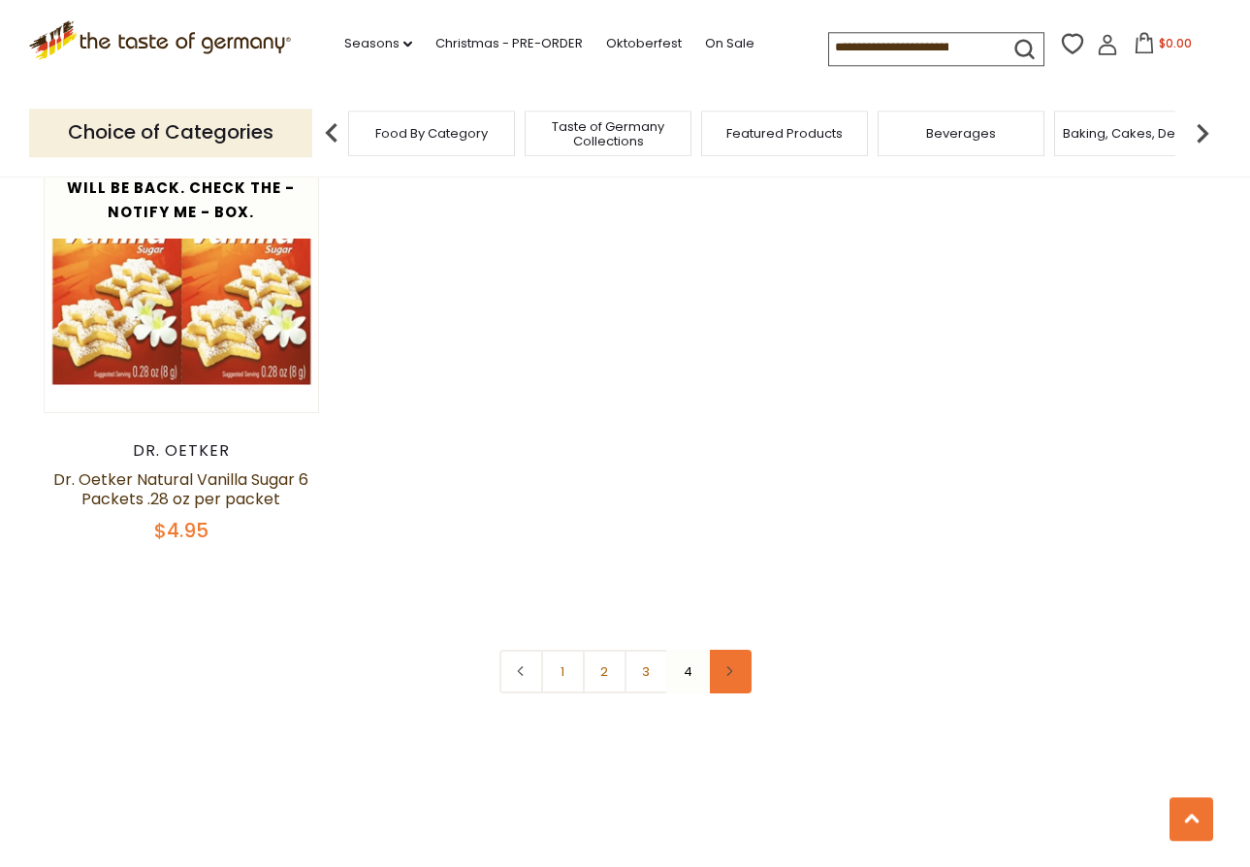
click at [729, 650] on link at bounding box center [730, 672] width 44 height 44
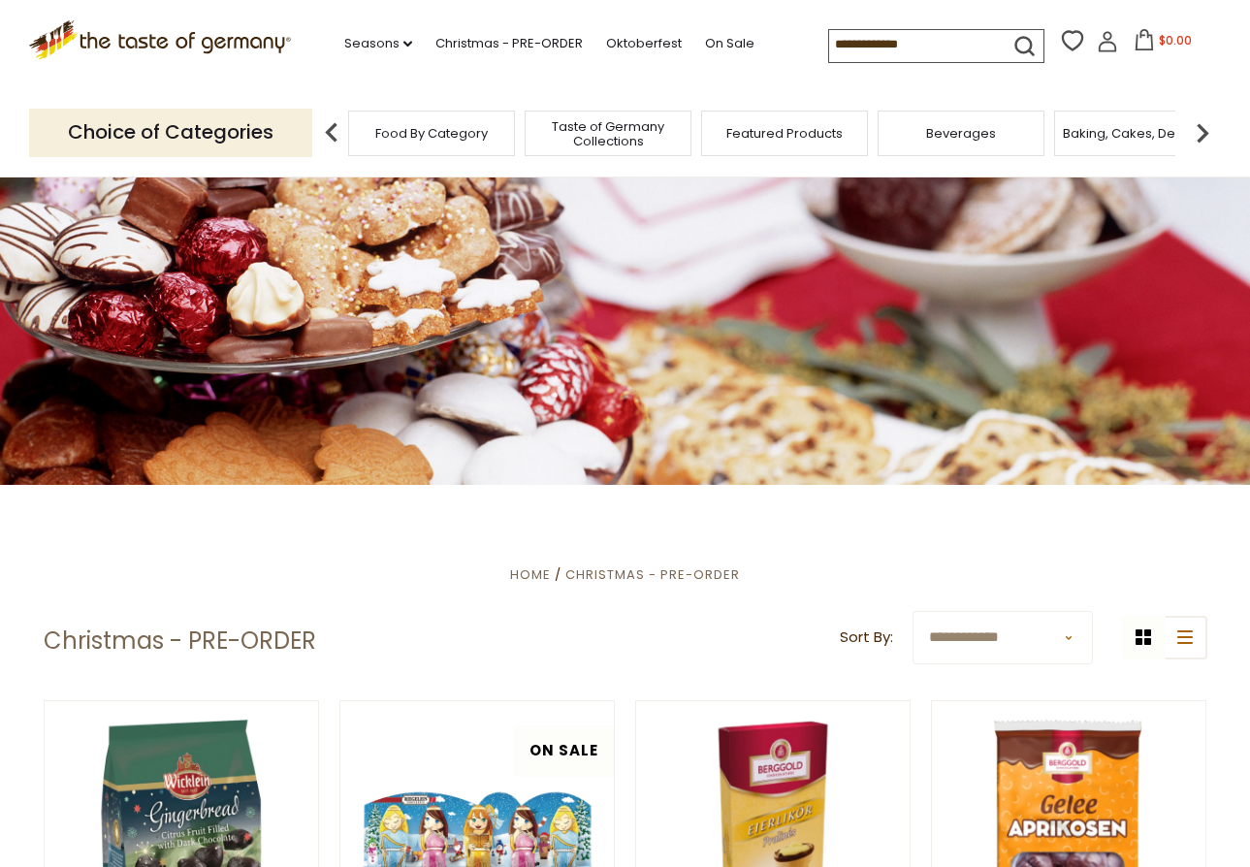
scroll to position [190, 0]
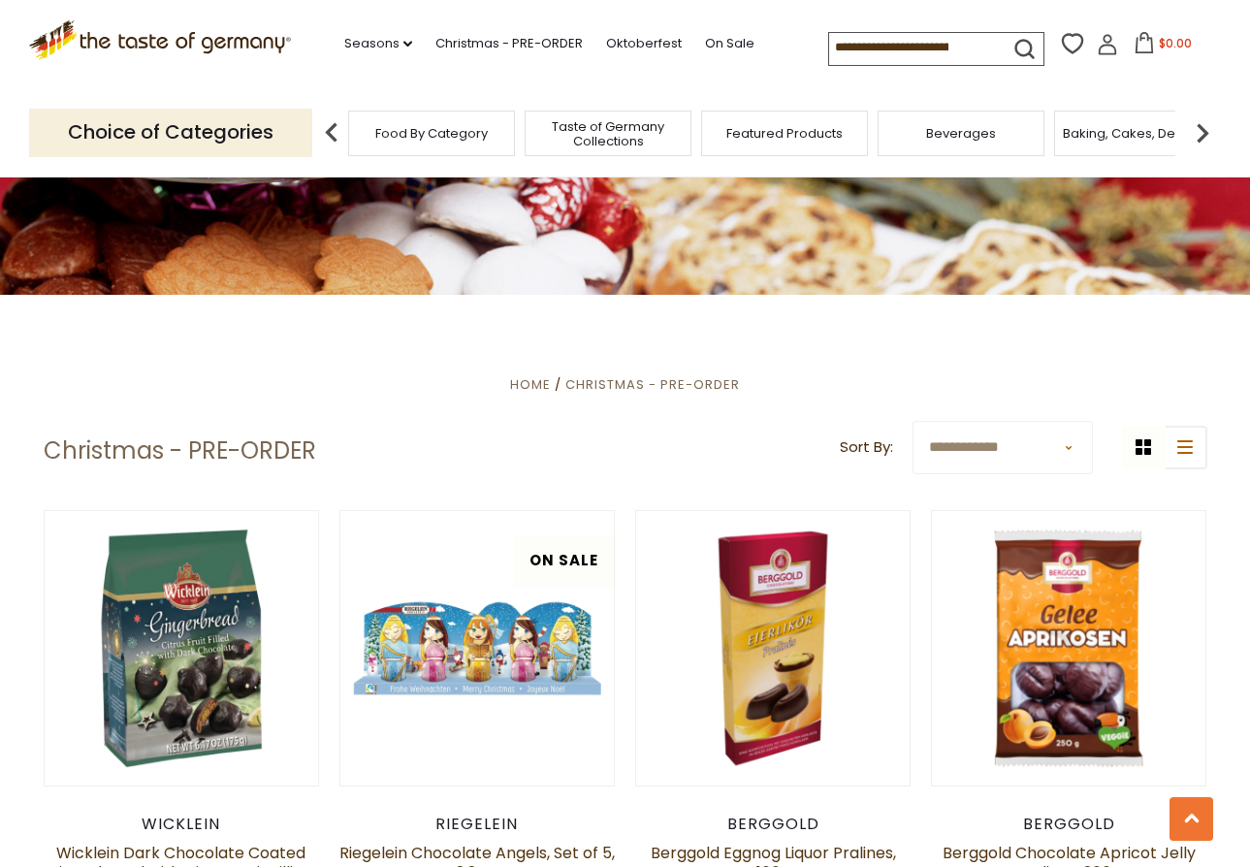
scroll to position [4421, 0]
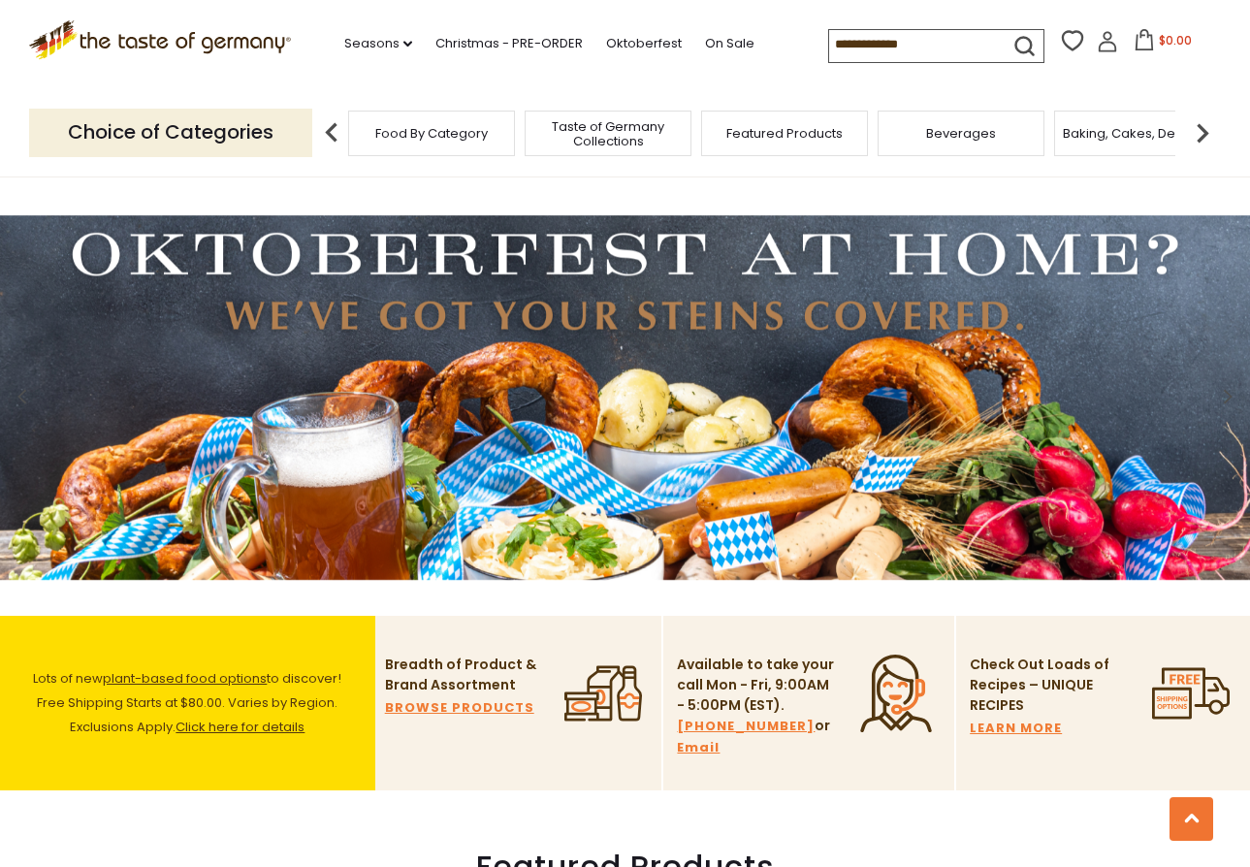
scroll to position [1845, 0]
